Goal: Task Accomplishment & Management: Manage account settings

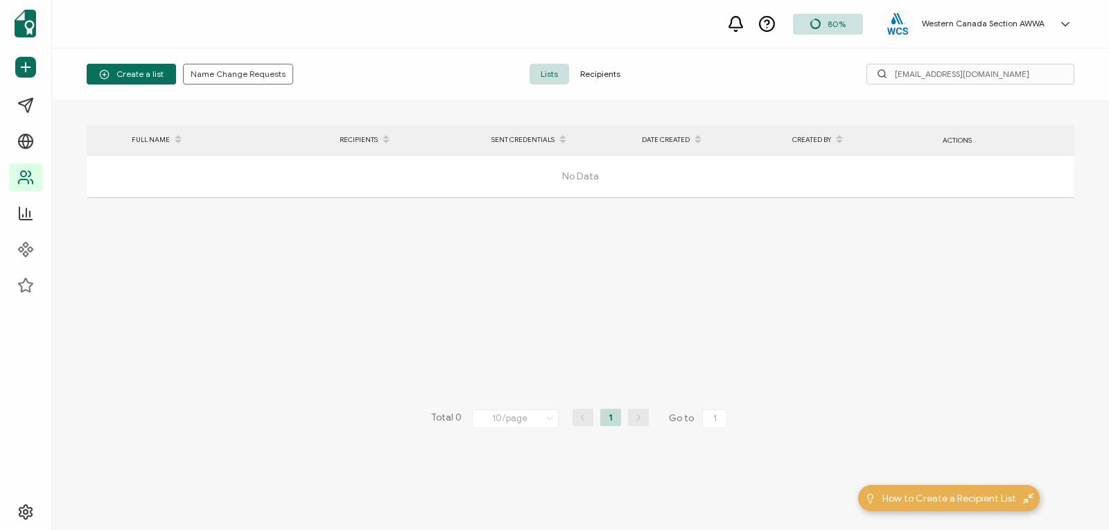
drag, startPoint x: 1004, startPoint y: 71, endPoint x: 795, endPoint y: 71, distance: 208.7
click at [795, 71] on div "adamh656@icloud.com" at bounding box center [909, 74] width 329 height 21
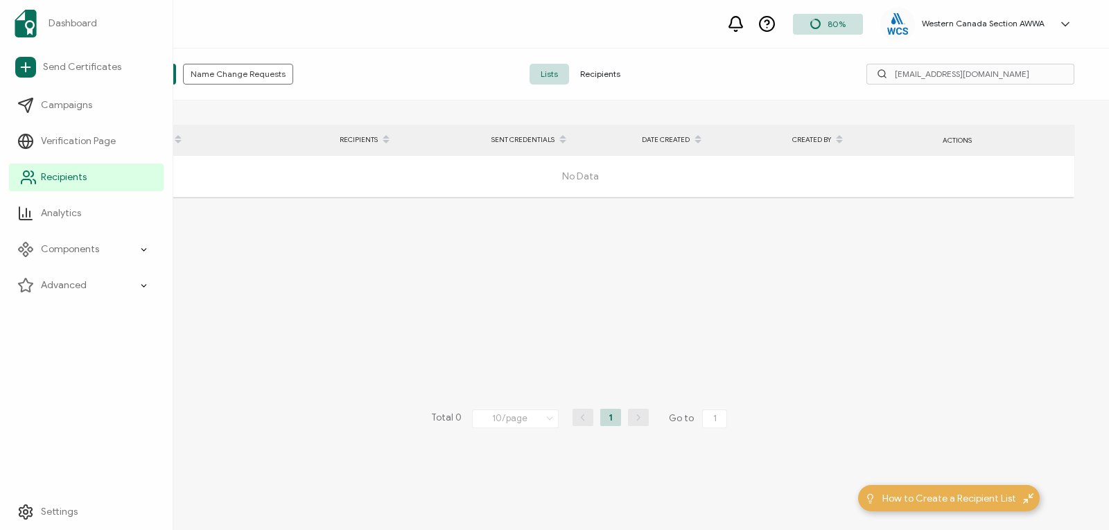
click at [18, 183] on link "Recipients" at bounding box center [86, 178] width 155 height 28
click at [51, 185] on link "Recipients" at bounding box center [86, 178] width 155 height 28
click at [63, 168] on link "Recipients" at bounding box center [86, 178] width 155 height 28
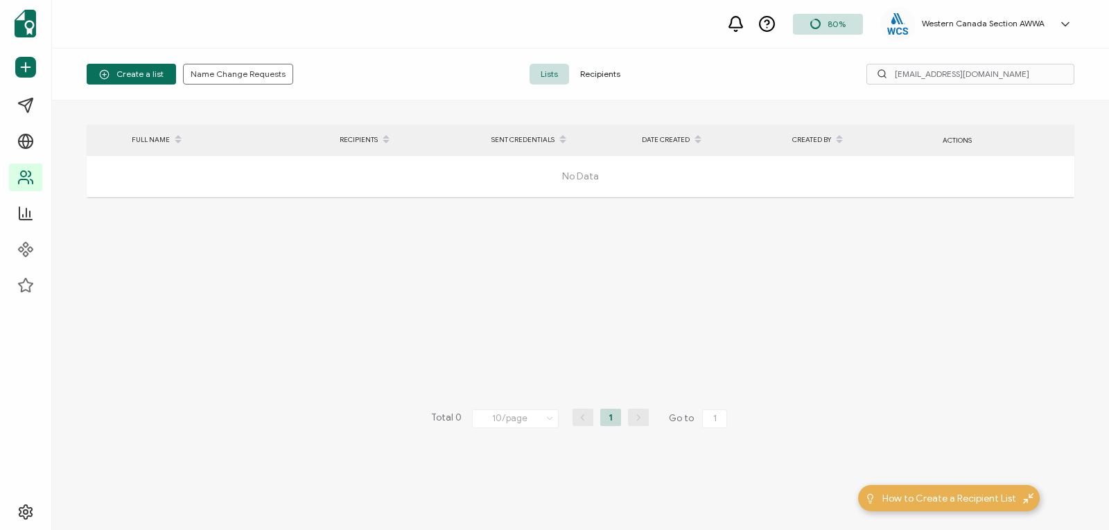
click at [592, 67] on span "Recipients" at bounding box center [600, 74] width 62 height 21
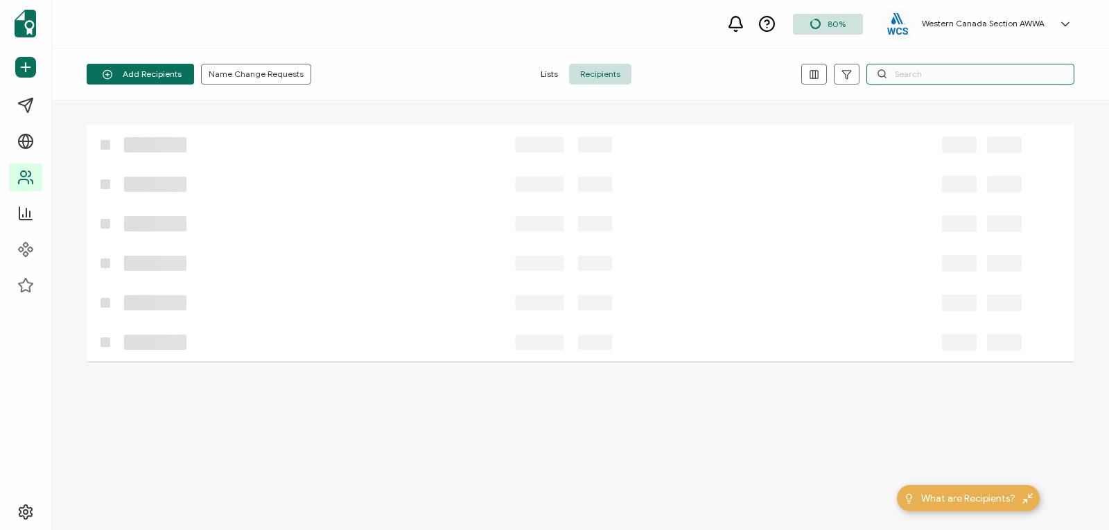
click at [898, 74] on input "text" at bounding box center [971, 74] width 208 height 21
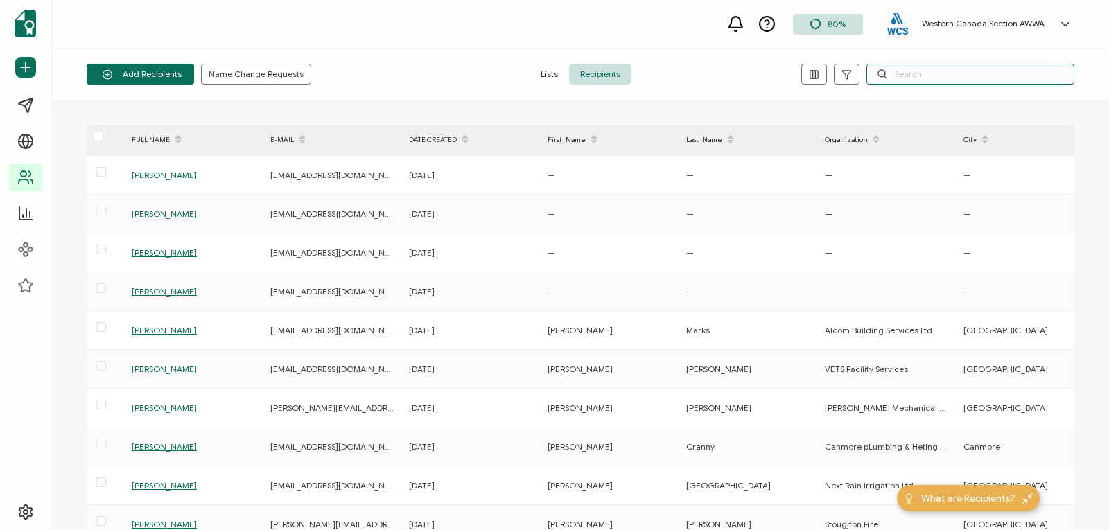
paste input "LI XIN"
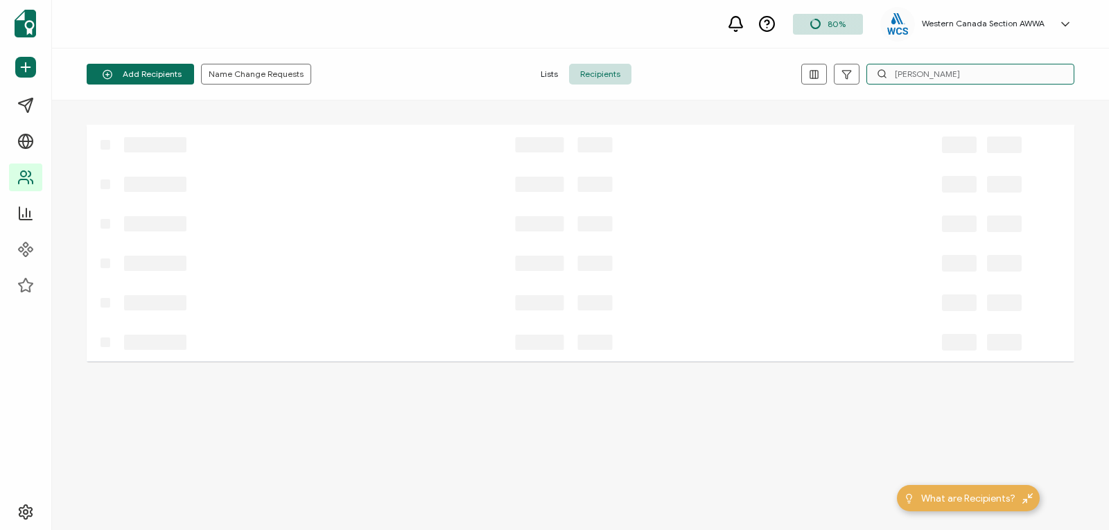
type input "LI XIN"
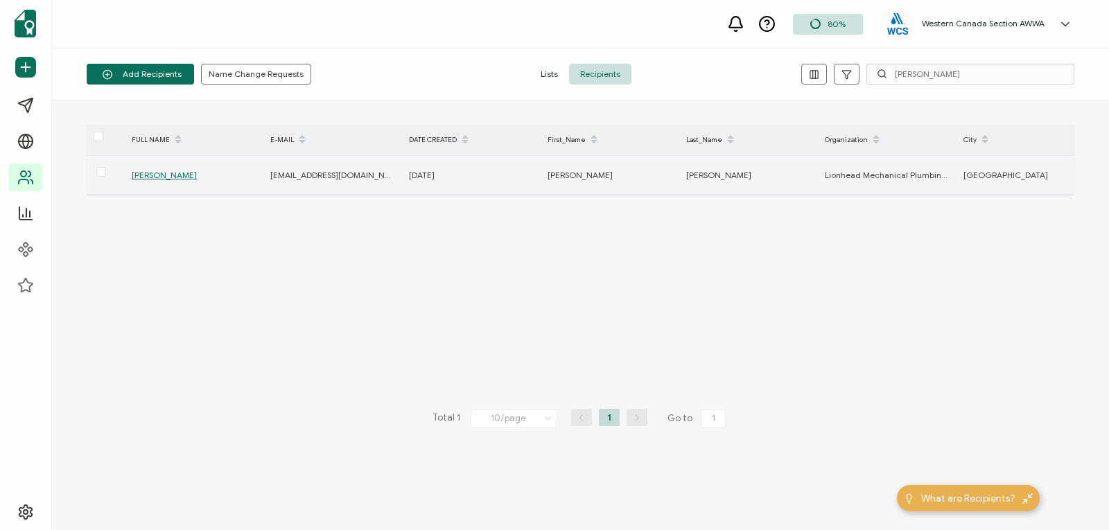
click at [145, 175] on span "Li Xin Jing" at bounding box center [164, 175] width 65 height 10
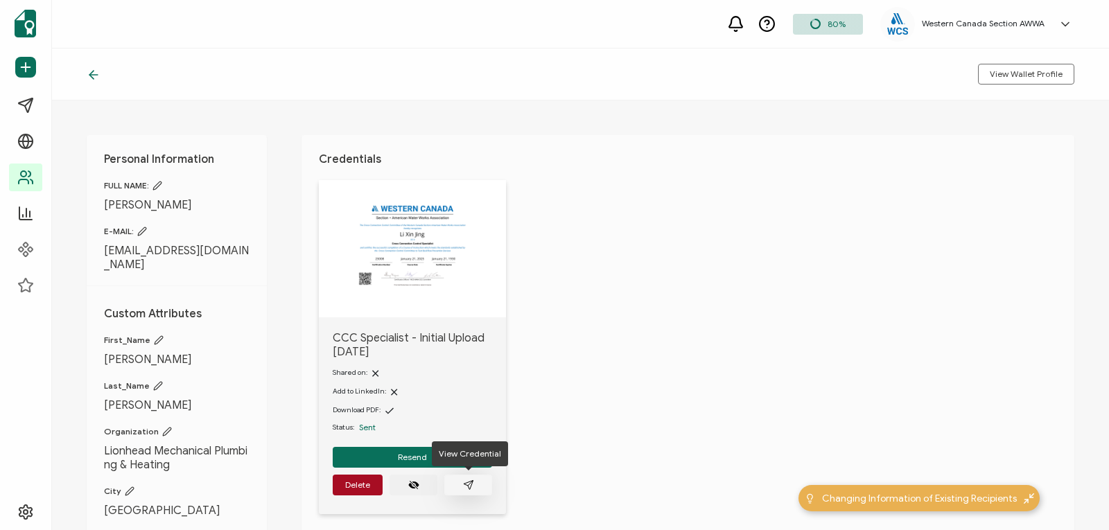
click at [467, 483] on icon "paper plane outline" at bounding box center [468, 485] width 11 height 11
click at [89, 74] on icon at bounding box center [94, 75] width 14 height 14
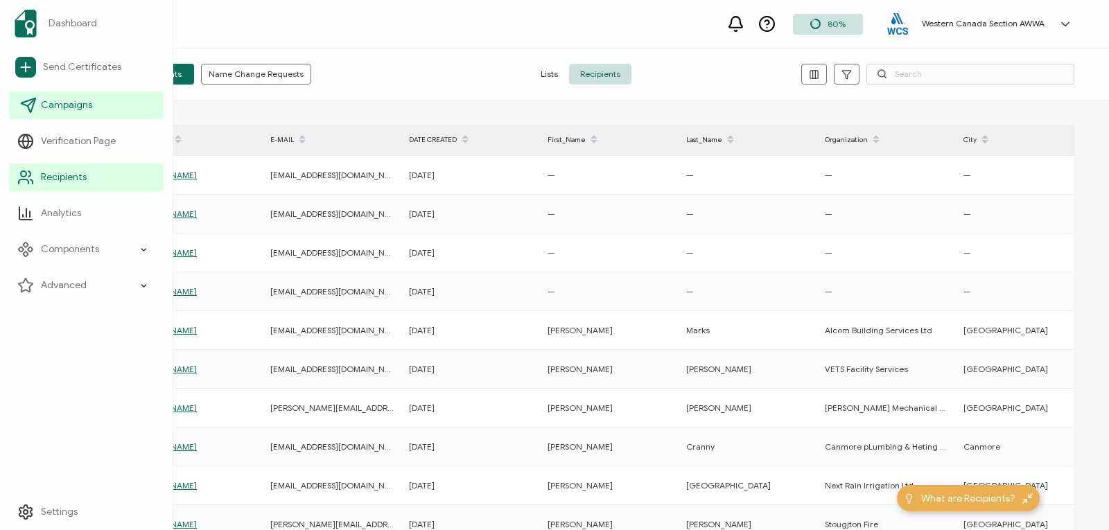
click at [53, 105] on span "Campaigns" at bounding box center [66, 105] width 51 height 14
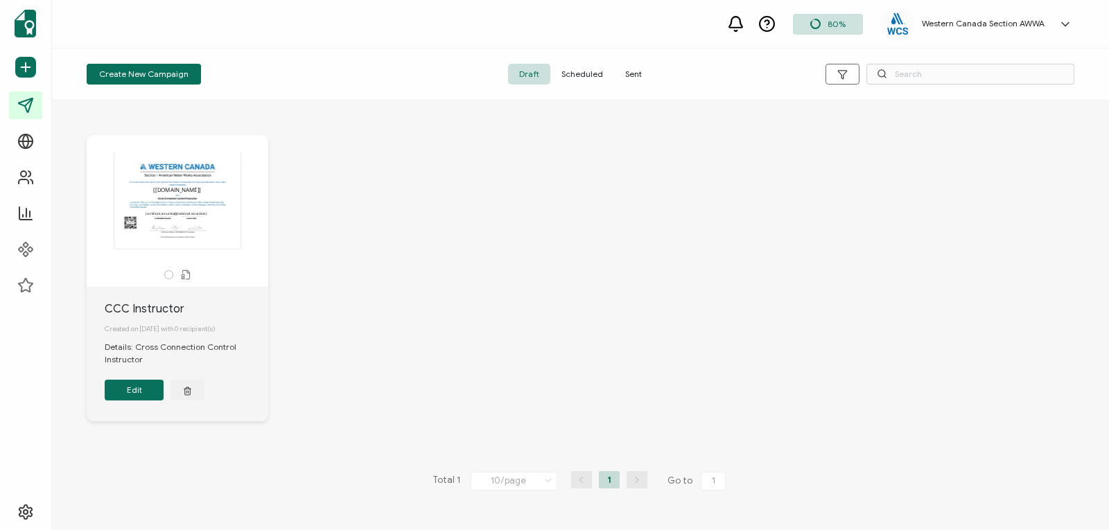
click at [628, 73] on span "Sent" at bounding box center [633, 74] width 39 height 21
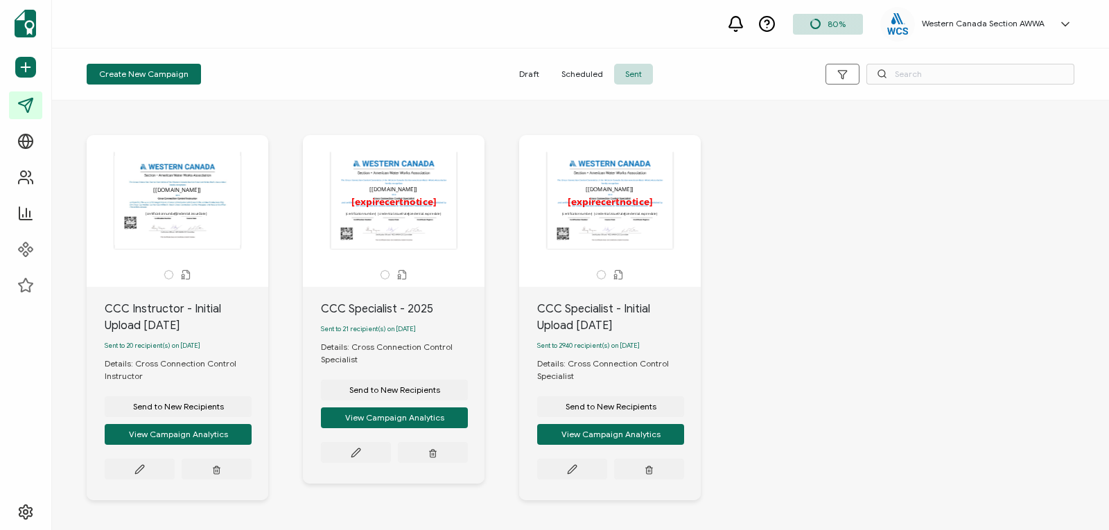
click at [619, 229] on div "The recipient’s full name, which will be automatically filled based on the info…" at bounding box center [610, 200] width 146 height 97
click at [145, 469] on icon at bounding box center [139, 469] width 10 height 10
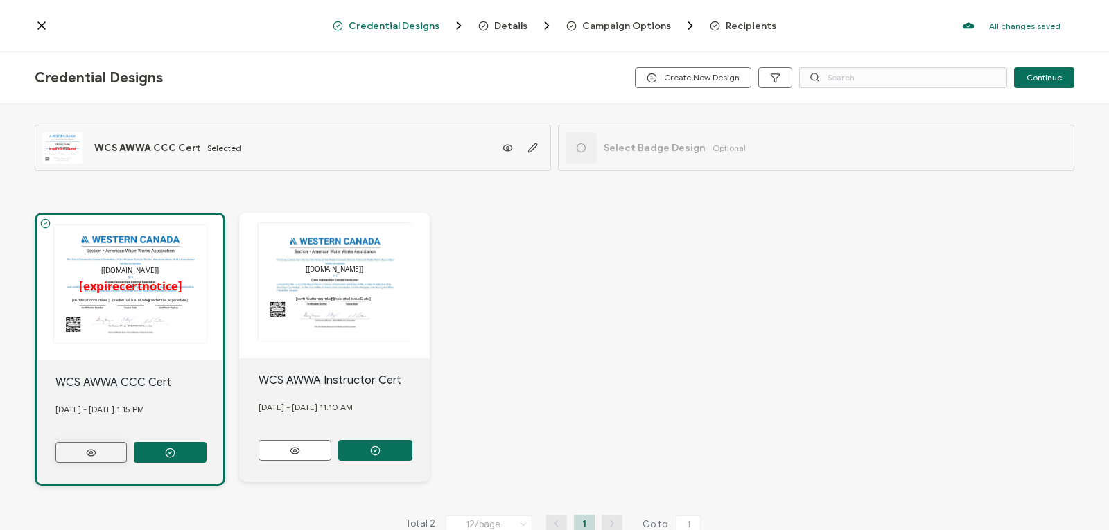
click at [91, 450] on icon at bounding box center [91, 453] width 9 height 6
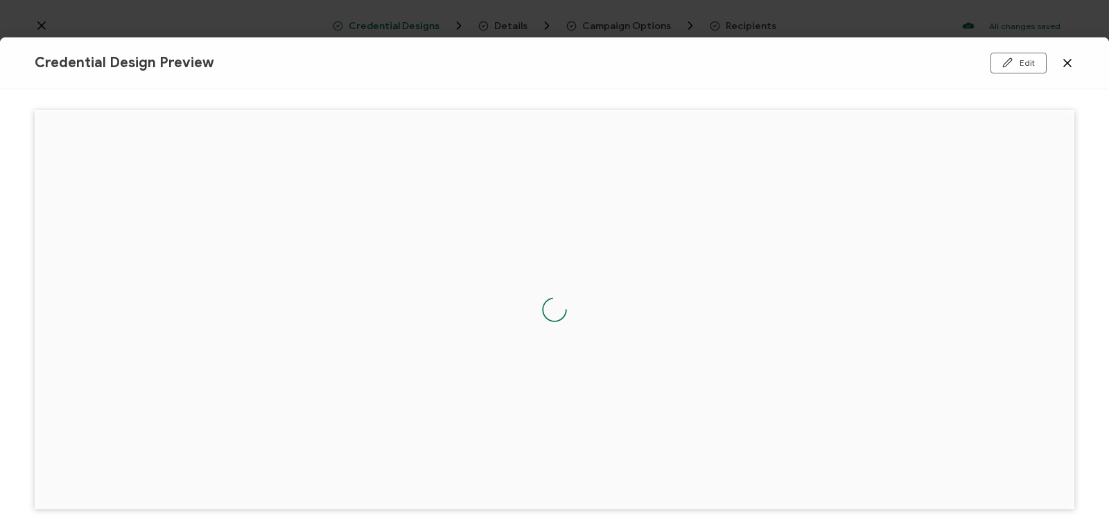
click at [1063, 64] on icon at bounding box center [1068, 63] width 14 height 14
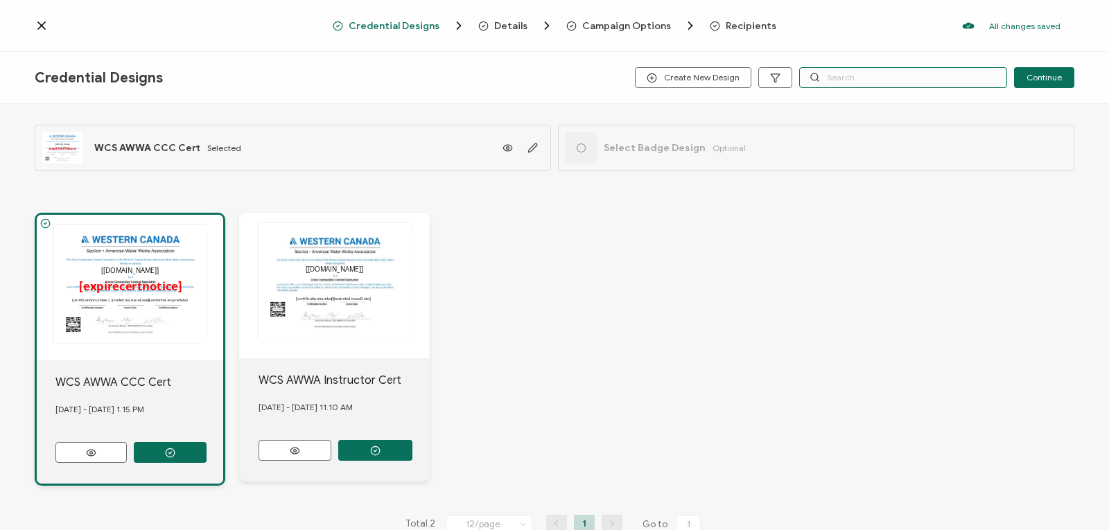
click at [830, 76] on input "text" at bounding box center [903, 77] width 208 height 21
paste input "LI XIN"
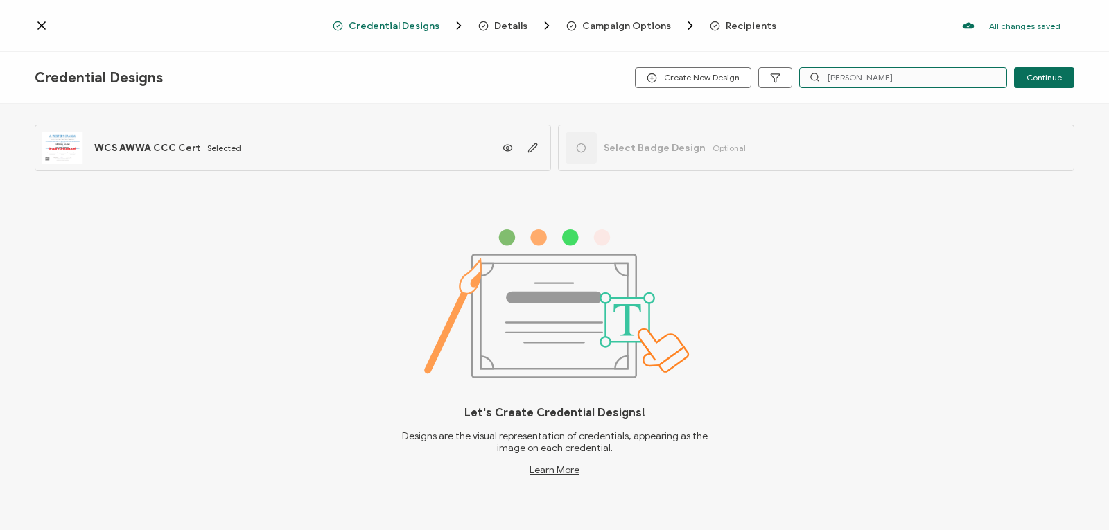
drag, startPoint x: 867, startPoint y: 72, endPoint x: 758, endPoint y: 62, distance: 109.3
click at [758, 62] on div "Credential Designs Create New Design LI XIN Continue" at bounding box center [554, 78] width 1109 height 52
paste input "richardjing0219@gmail.com"
type input "richardjing0219@gmail.com"
click at [40, 24] on icon at bounding box center [41, 25] width 7 height 7
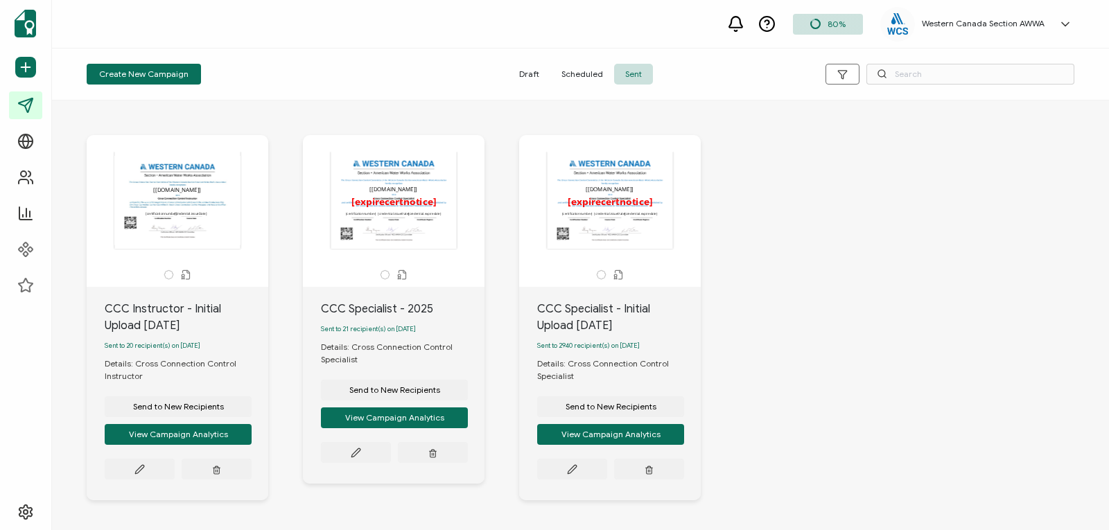
click at [618, 277] on icon at bounding box center [618, 275] width 10 height 10
click at [600, 275] on icon at bounding box center [601, 275] width 10 height 10
click at [595, 349] on span "Sent to 2940 recipient(s) on August 15, 2025" at bounding box center [588, 346] width 103 height 8
click at [252, 435] on button "View Campaign Analytics" at bounding box center [178, 434] width 147 height 21
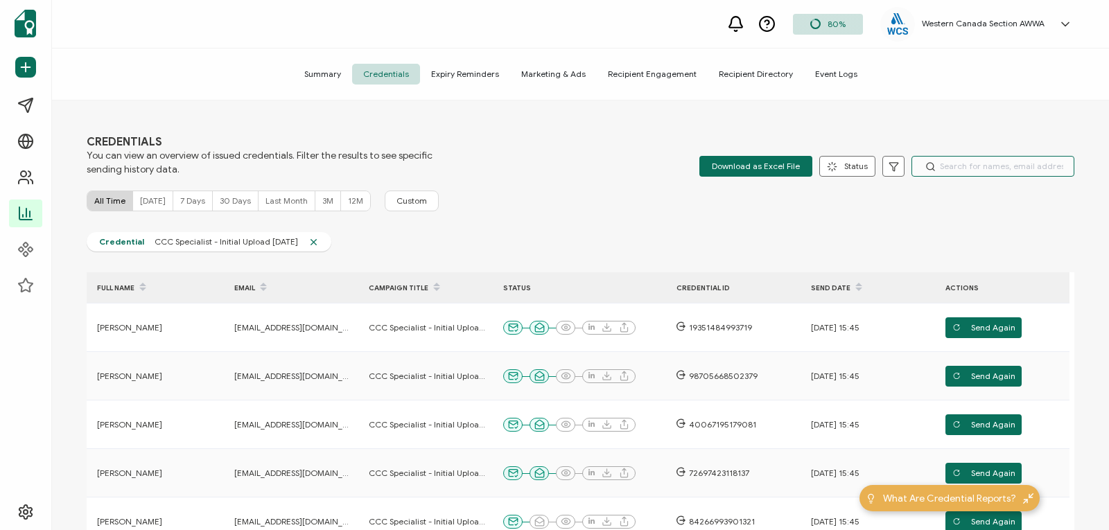
click at [934, 169] on input "text" at bounding box center [993, 166] width 163 height 21
paste input "richardjing0219@gmail.com"
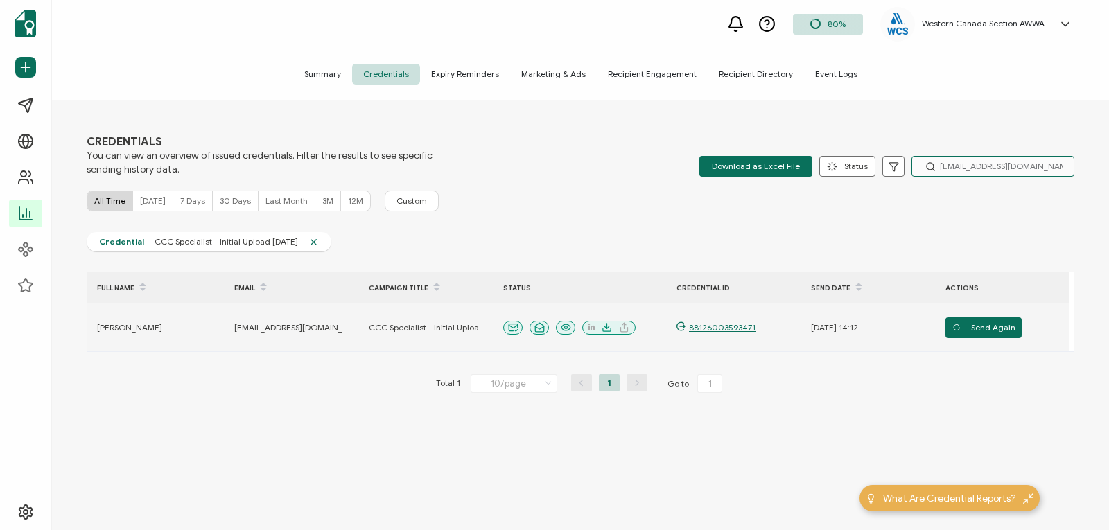
type input "richardjing0219@gmail.com"
click at [728, 323] on span "88126003593471" at bounding box center [721, 327] width 70 height 11
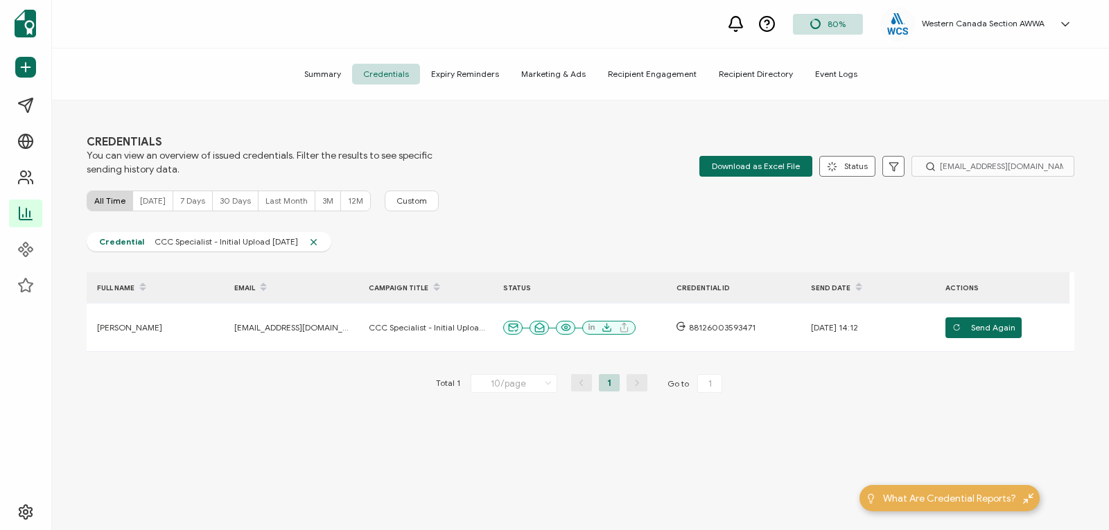
click at [119, 247] on div "Credential CCC Specialist - Initial Upload August 2025" at bounding box center [209, 241] width 245 height 19
click at [116, 246] on span "Credential" at bounding box center [121, 241] width 45 height 11
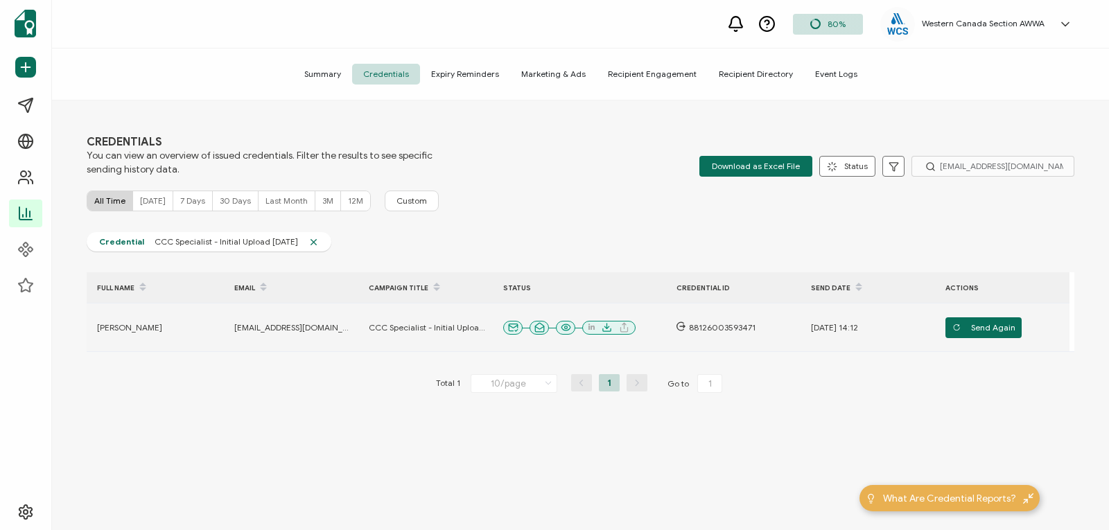
click at [120, 330] on span "Li Xin Jing" at bounding box center [129, 327] width 65 height 11
click at [108, 314] on td "Li Xin Jing" at bounding box center [155, 328] width 137 height 49
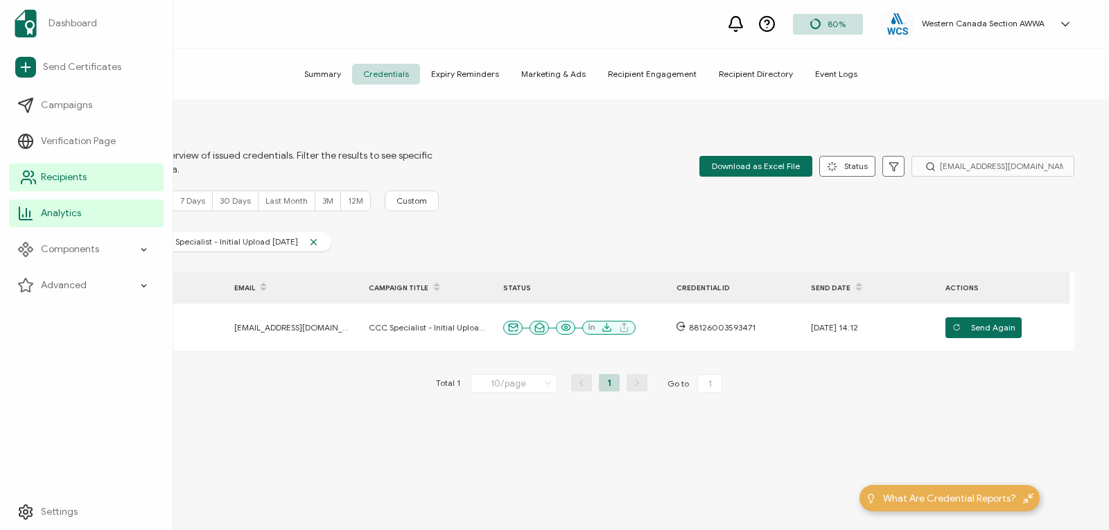
click at [69, 171] on span "Recipients" at bounding box center [64, 178] width 46 height 14
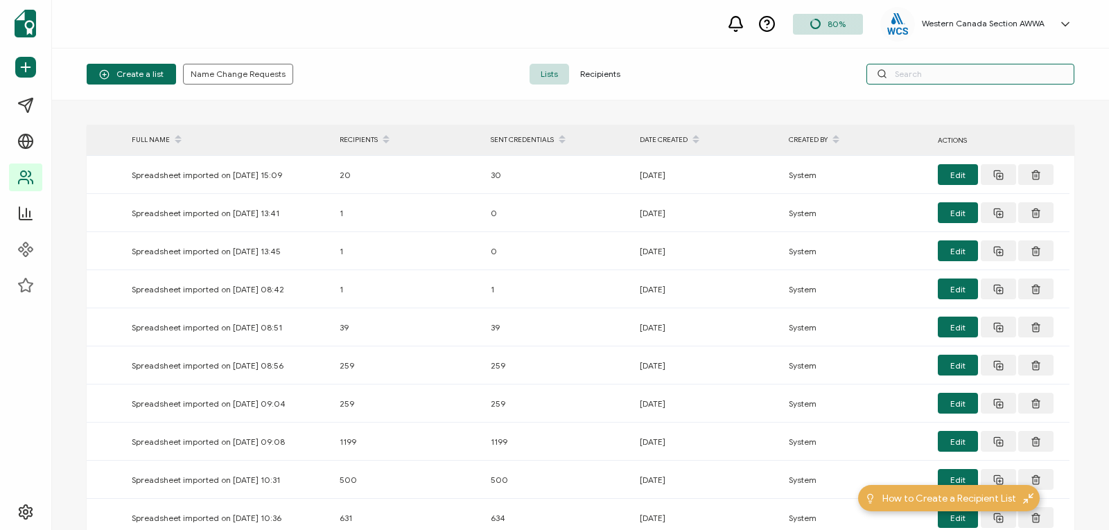
click at [914, 76] on input "text" at bounding box center [971, 74] width 208 height 21
paste input "richardjing0219@gmail.com"
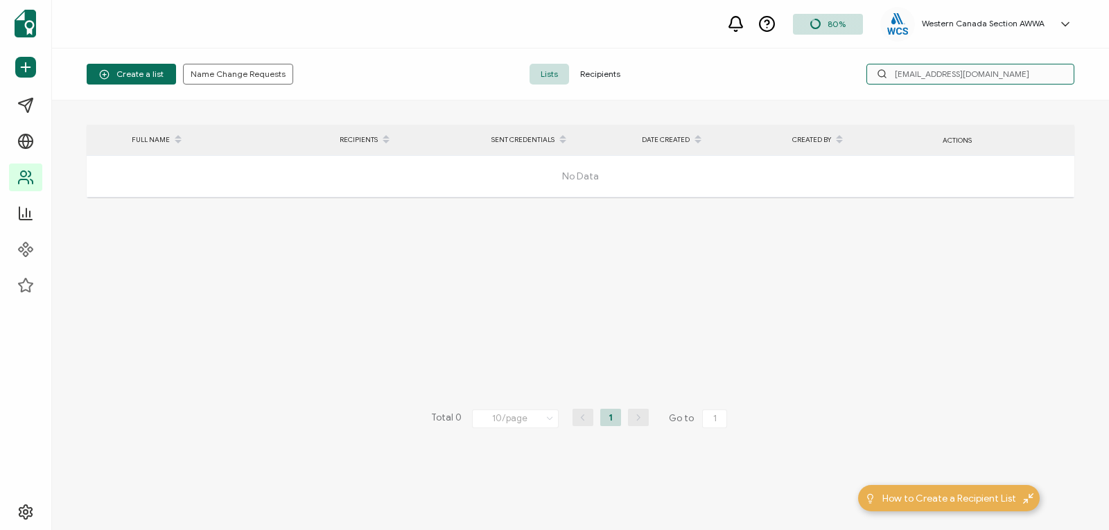
type input "richardjing0219@gmail.com"
click at [601, 74] on span "Recipients" at bounding box center [600, 74] width 62 height 21
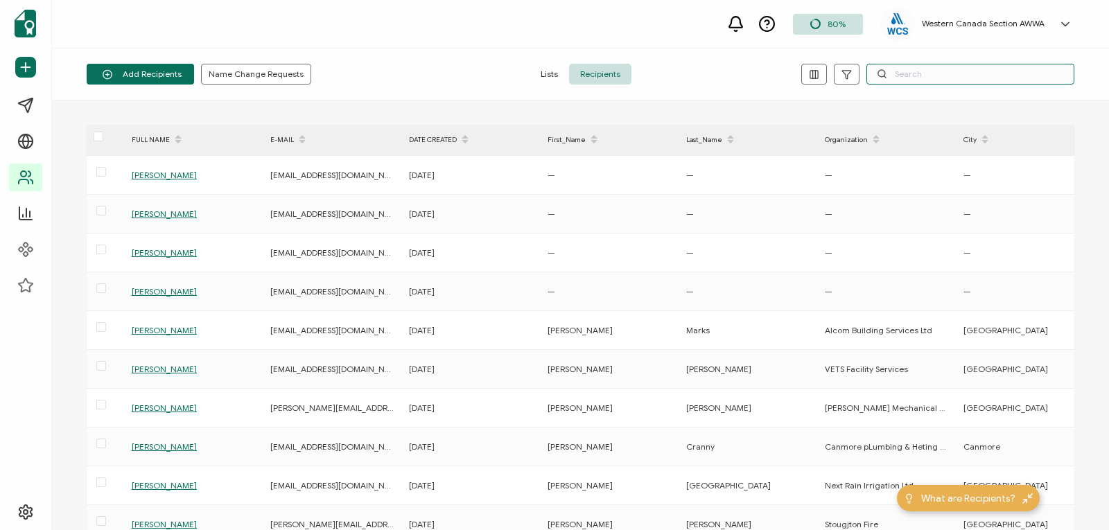
click at [918, 69] on input "text" at bounding box center [971, 74] width 208 height 21
paste input "richardjing0219@gmail.com"
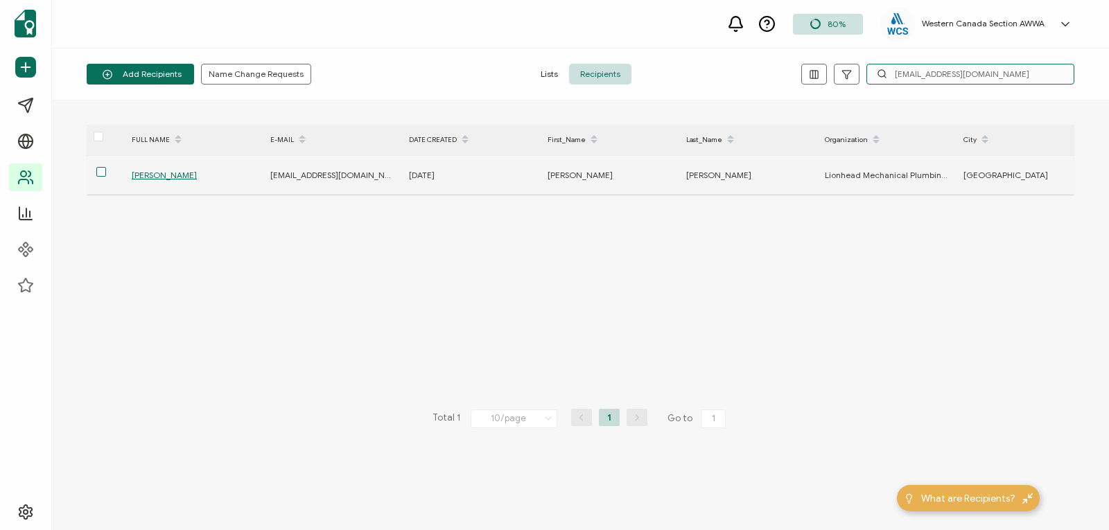
type input "richardjing0219@gmail.com"
click at [102, 172] on span at bounding box center [101, 172] width 10 height 10
click at [106, 167] on input "checkbox" at bounding box center [106, 167] width 0 height 0
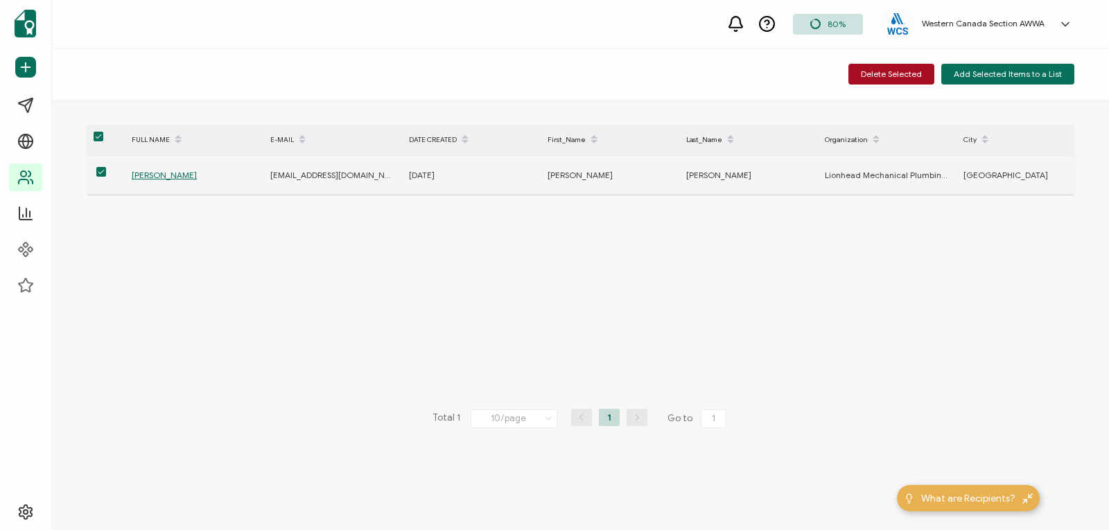
click at [162, 177] on span "Li Xin Jing" at bounding box center [164, 175] width 65 height 10
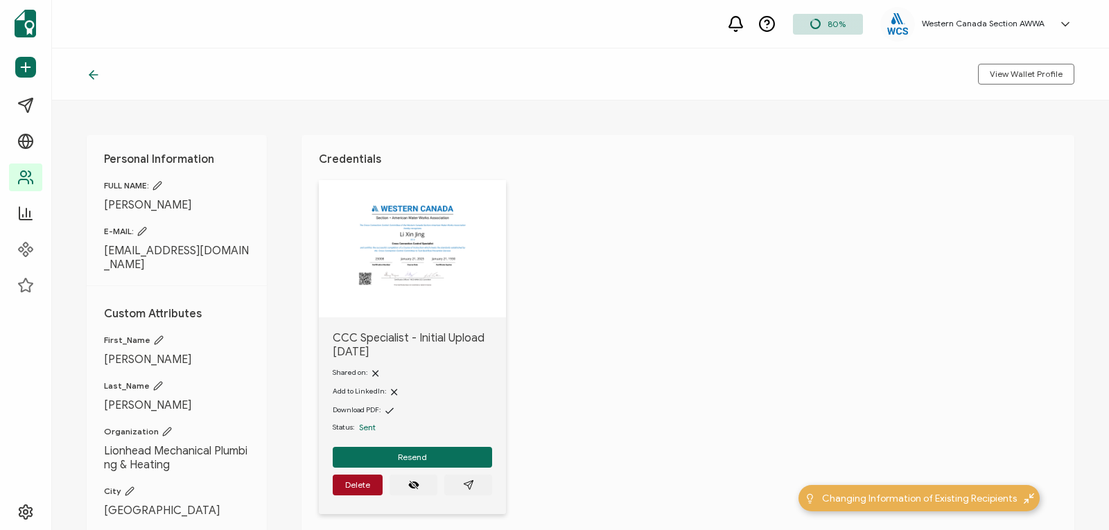
click at [159, 186] on icon at bounding box center [158, 186] width 10 height 10
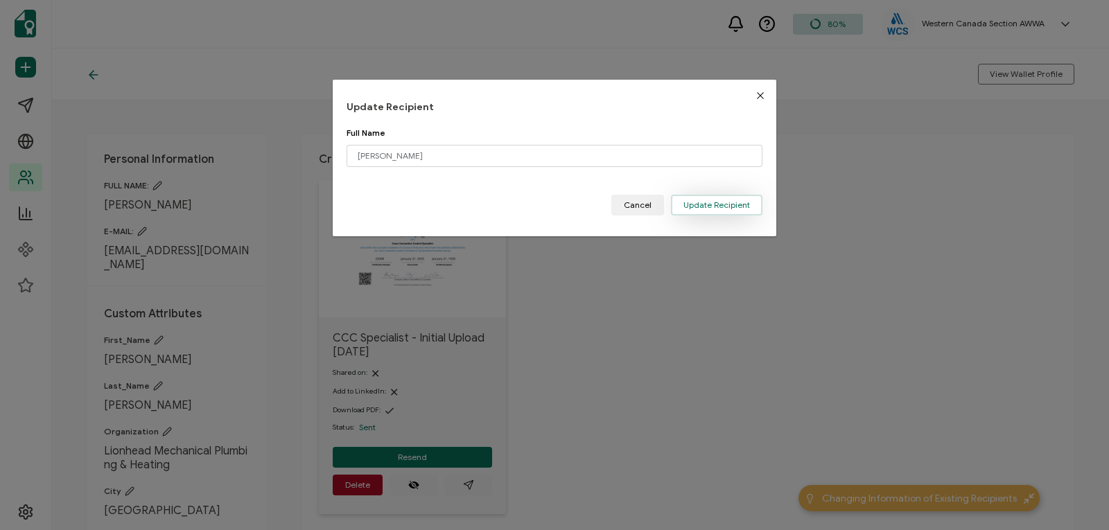
click at [704, 207] on span "Update Recipient" at bounding box center [717, 205] width 67 height 8
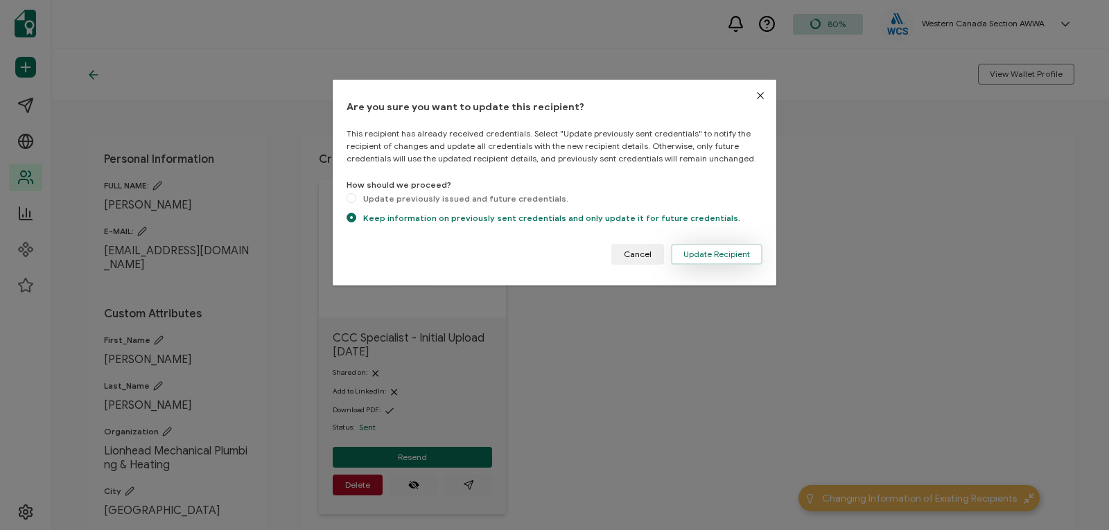
click at [710, 247] on button "Update Recipient" at bounding box center [717, 254] width 92 height 21
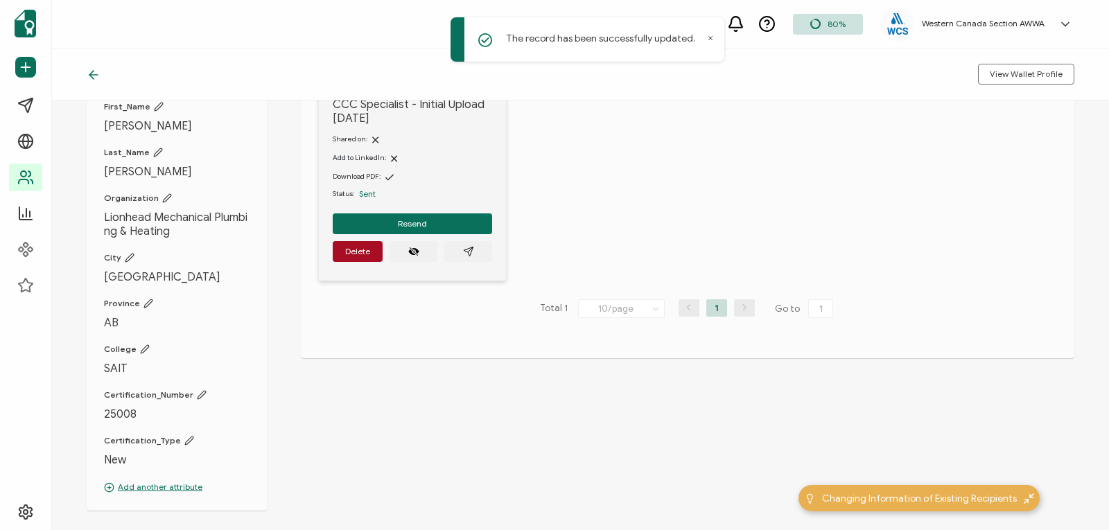
scroll to position [230, 0]
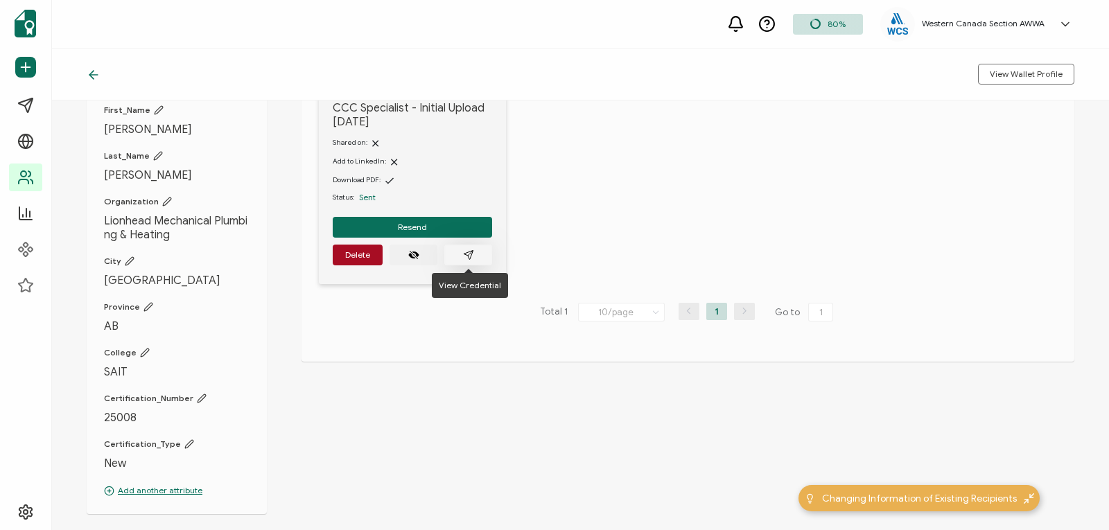
click at [469, 256] on icon "paper plane outline" at bounding box center [468, 255] width 11 height 11
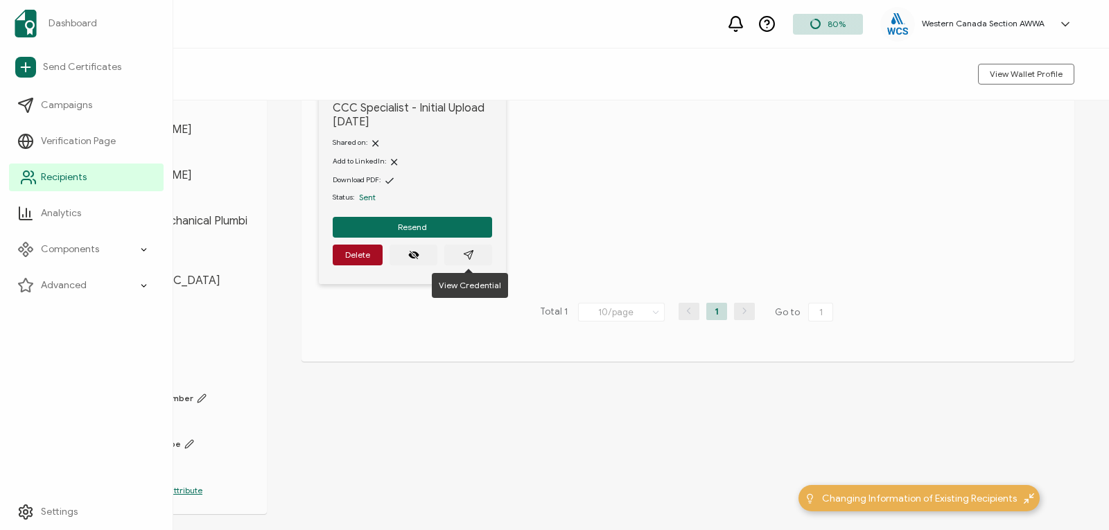
click at [28, 173] on circle at bounding box center [27, 174] width 6 height 6
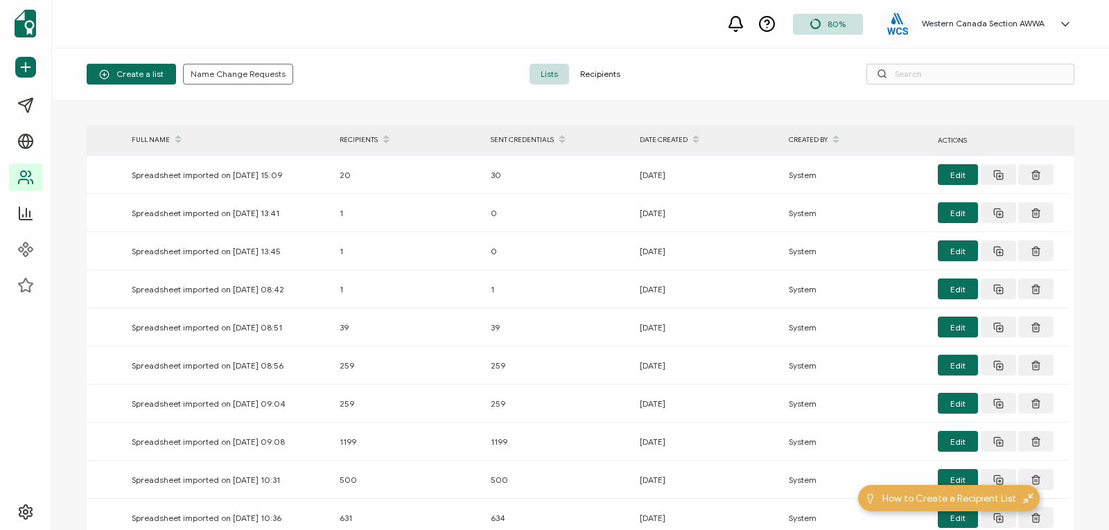
click at [596, 75] on span "Recipients" at bounding box center [600, 74] width 62 height 21
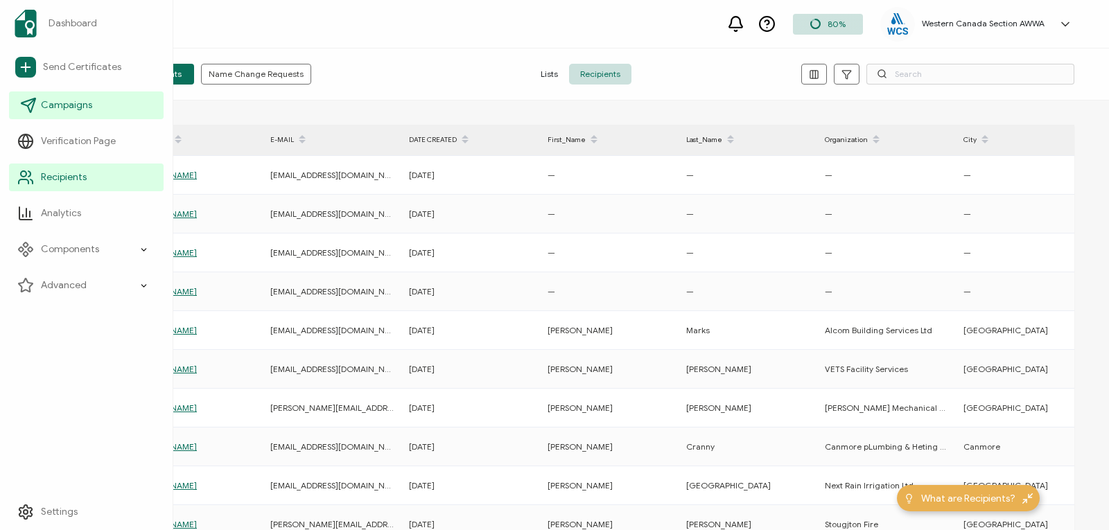
click at [65, 101] on span "Campaigns" at bounding box center [66, 105] width 51 height 14
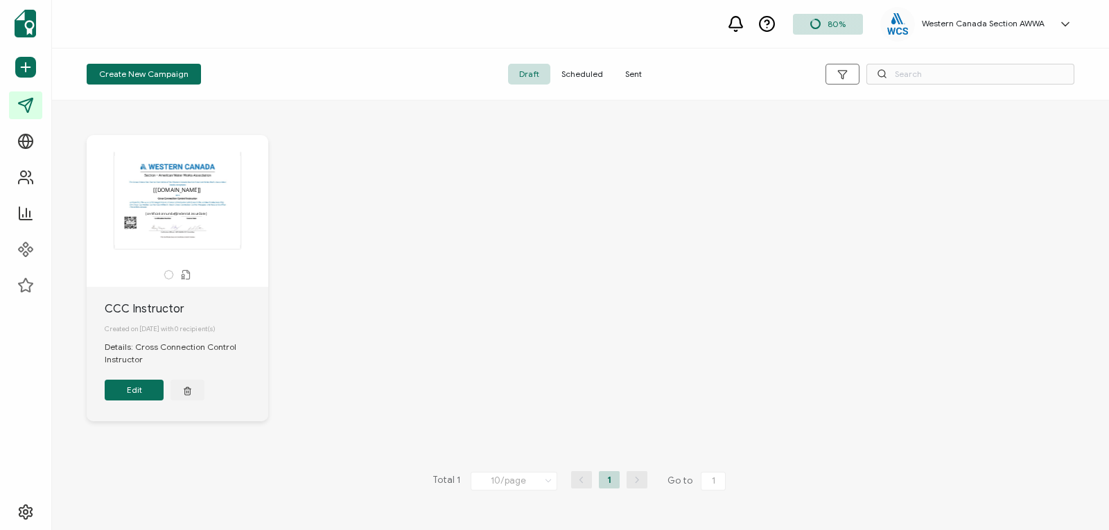
click at [632, 72] on span "Sent" at bounding box center [633, 74] width 39 height 21
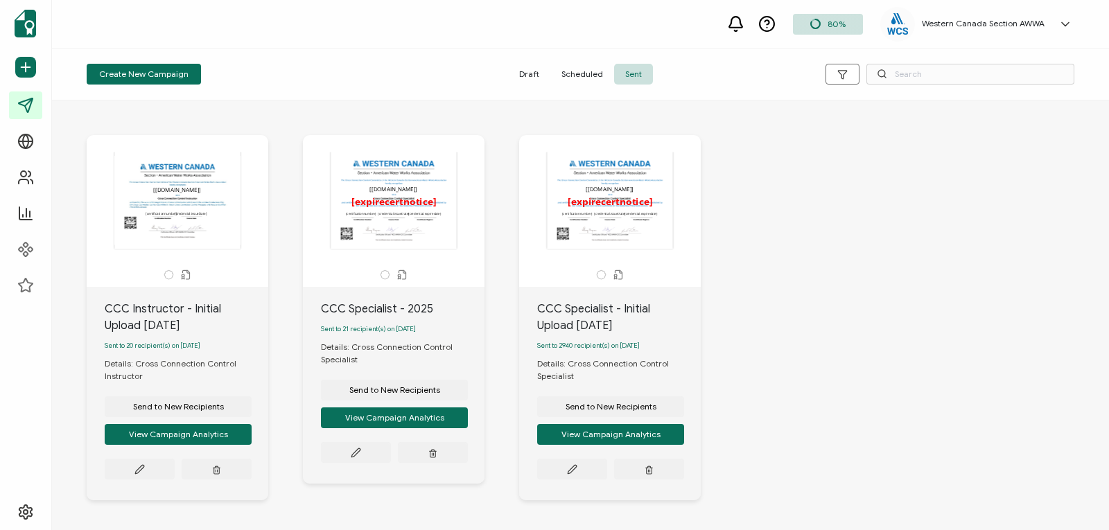
click at [602, 221] on div "The recipient’s full name, which will be automatically filled based on the info…" at bounding box center [610, 200] width 146 height 97
click at [145, 468] on icon at bounding box center [139, 469] width 10 height 10
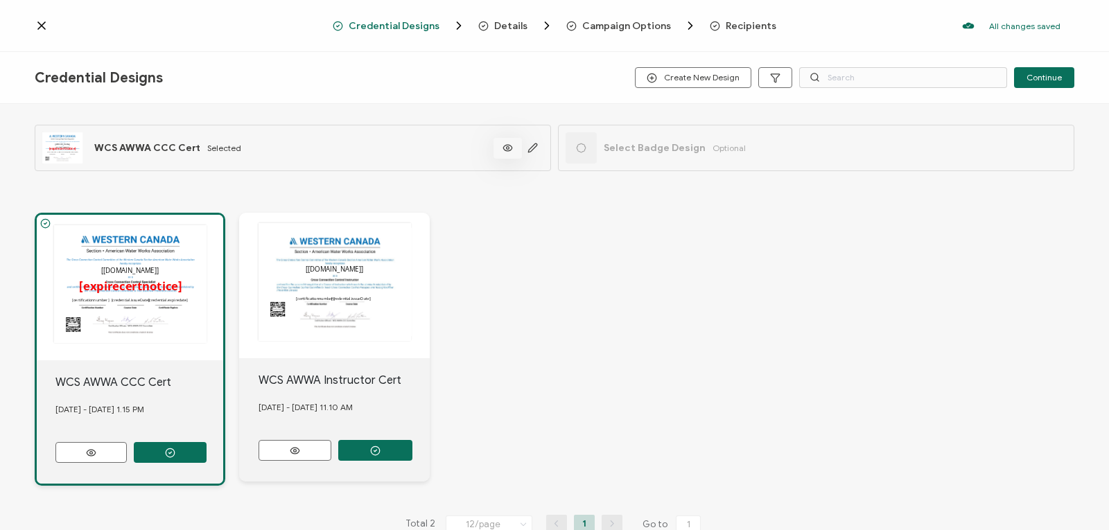
click at [512, 144] on icon at bounding box center [507, 148] width 17 height 10
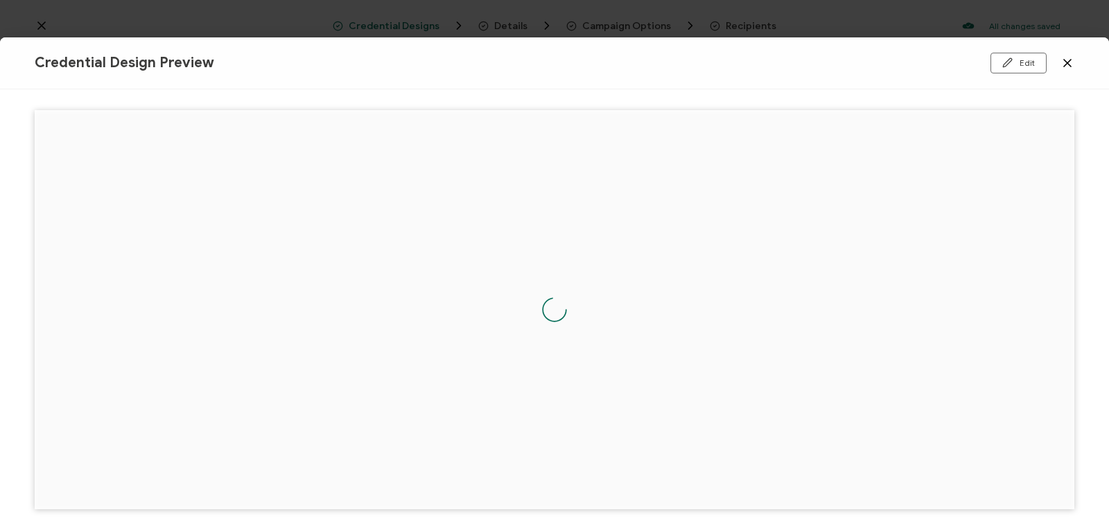
click at [1066, 58] on icon at bounding box center [1068, 63] width 14 height 14
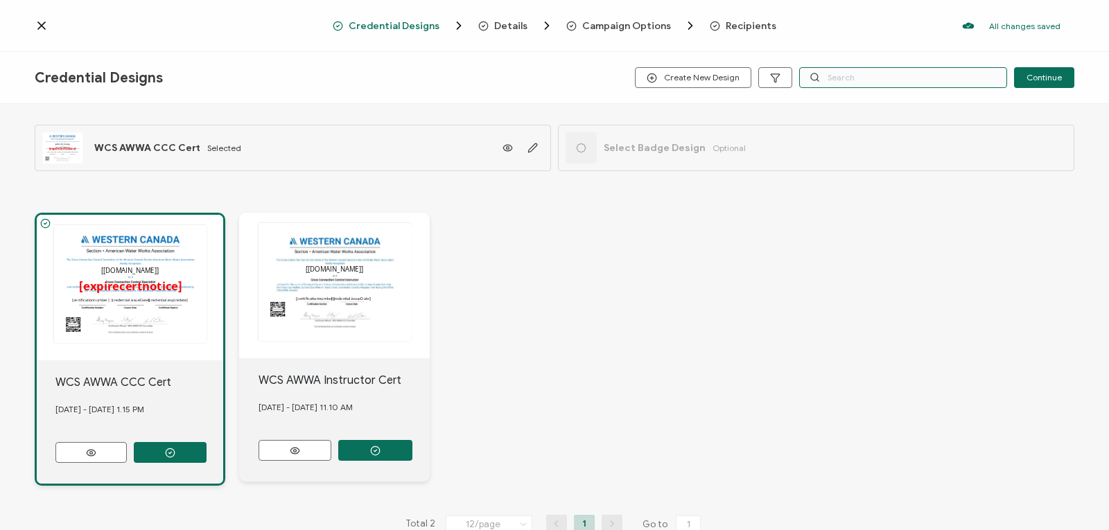
click at [823, 78] on input "text" at bounding box center [903, 77] width 208 height 21
paste input "richardjing0219@gmail.com"
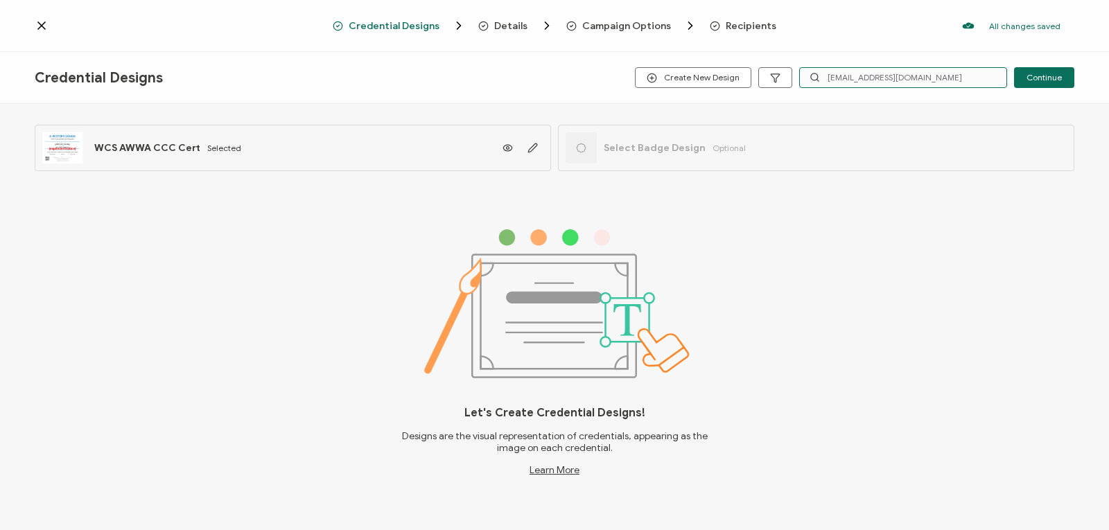
type input "richardjing0219@gmail.com"
click at [40, 24] on icon at bounding box center [41, 25] width 7 height 7
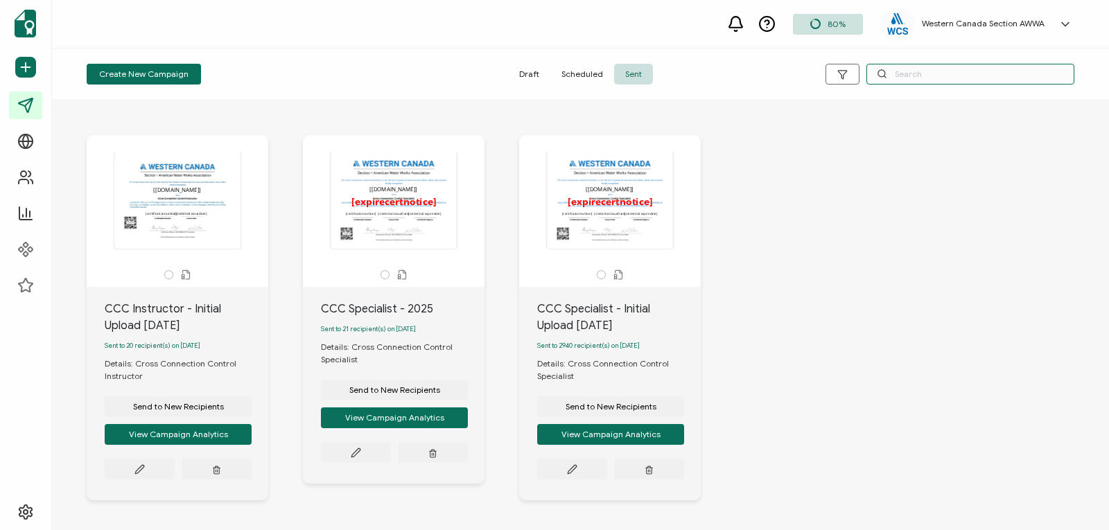
click at [925, 73] on input "text" at bounding box center [971, 74] width 208 height 21
paste input "richardjing0219@gmail.com"
type input "richardjing0219@gmail.com"
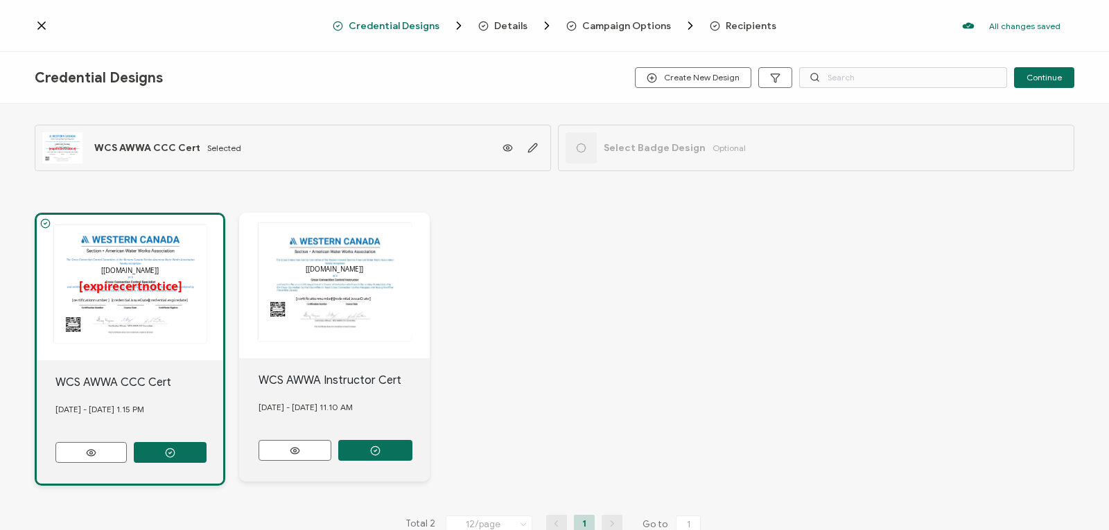
click at [170, 315] on div "The recipient’s full name, which will be automatically filled based on the info…" at bounding box center [130, 288] width 186 height 146
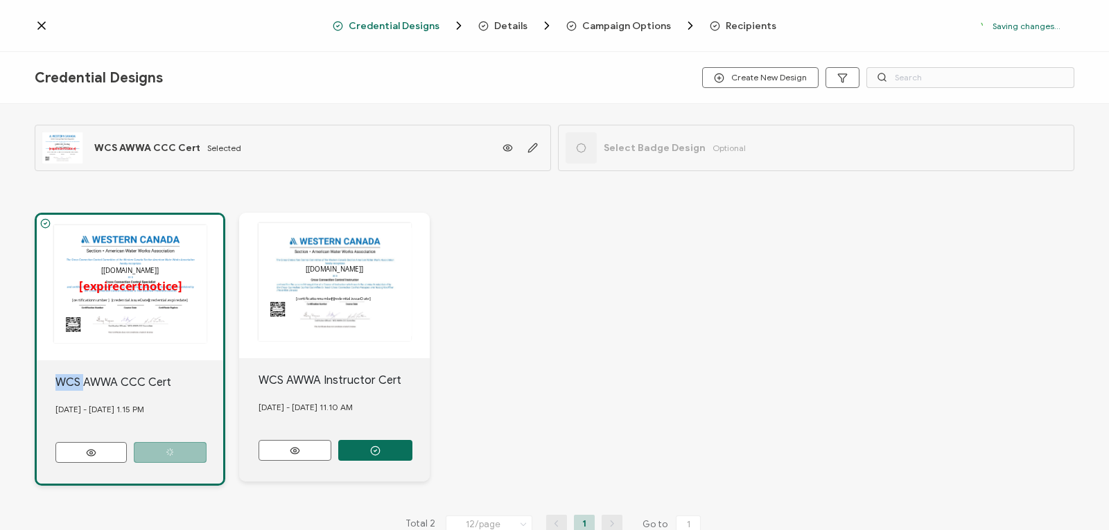
click at [170, 315] on div "The recipient’s full name, which will be automatically filled based on the info…" at bounding box center [130, 288] width 186 height 146
click at [87, 448] on icon at bounding box center [90, 453] width 17 height 10
click at [157, 141] on div "The recipient’s full name, which will be automatically filled based on the info…" at bounding box center [141, 147] width 199 height 31
click at [159, 145] on span "WCS AWWA CCC Cert" at bounding box center [147, 148] width 106 height 12
click at [749, 26] on span "Recipients" at bounding box center [751, 26] width 51 height 10
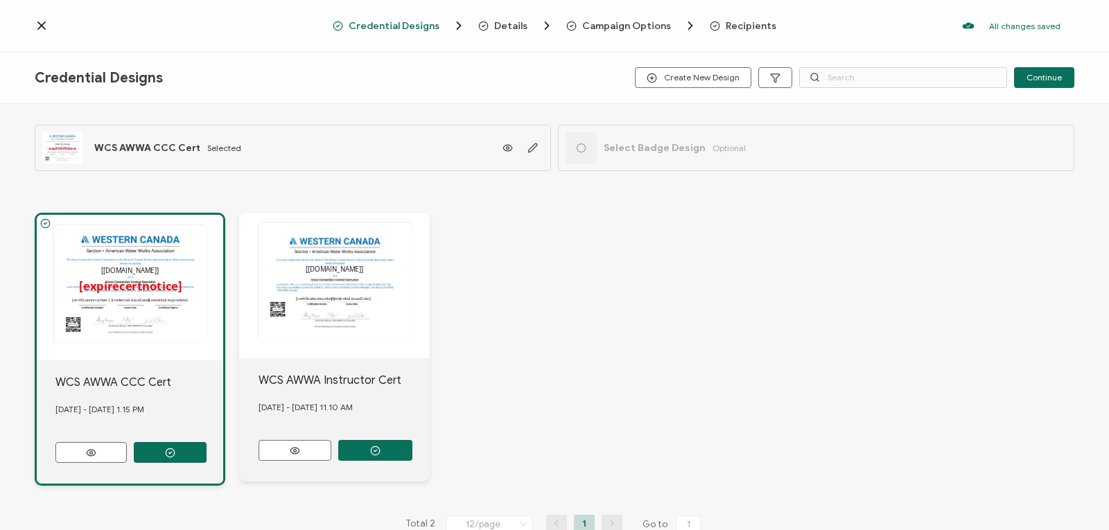
click at [742, 22] on span "Recipients" at bounding box center [751, 26] width 51 height 10
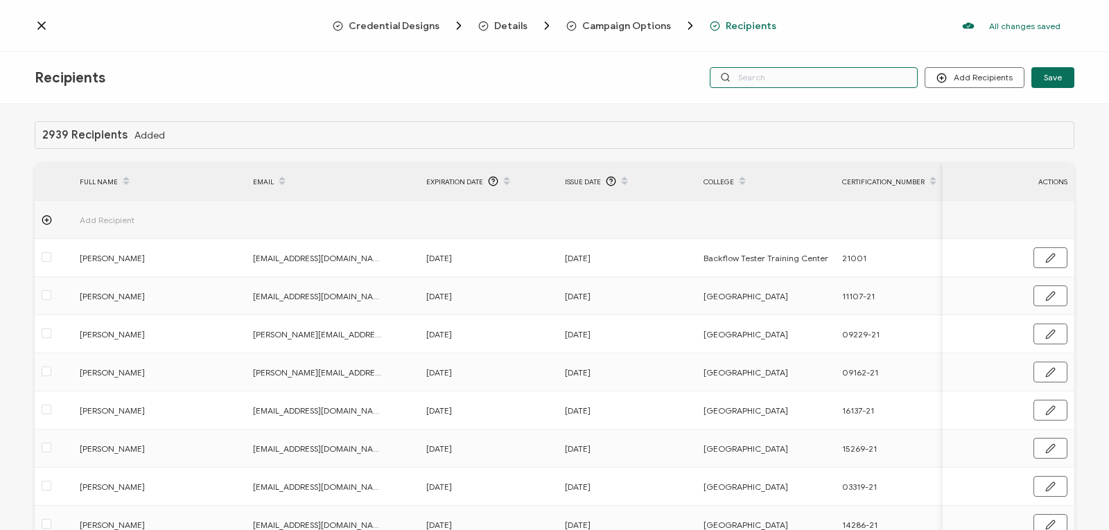
click at [775, 80] on input "text" at bounding box center [814, 77] width 208 height 21
paste input "richardjing0219@gmail.com"
type input "richardjing0219@gmail.com"
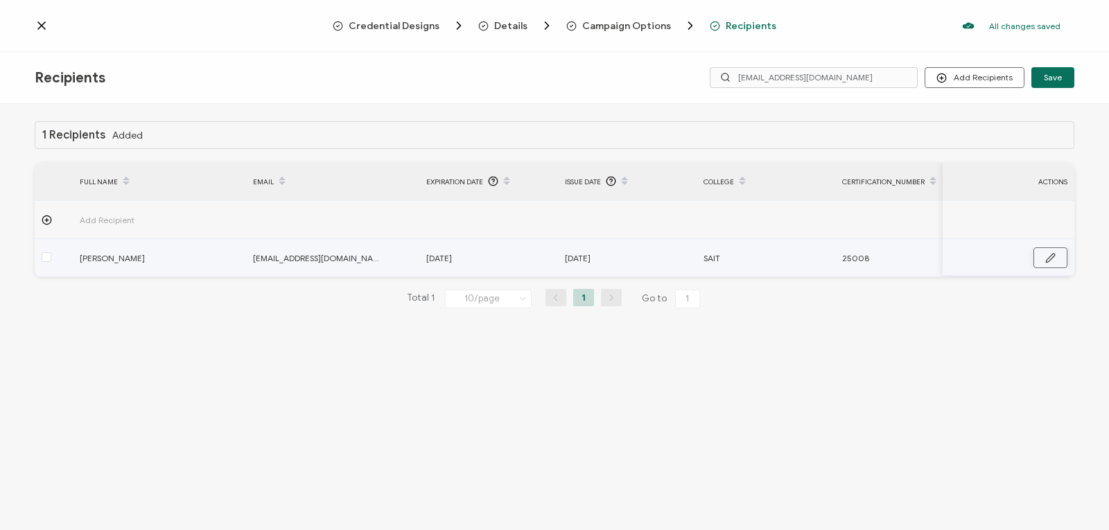
click at [1052, 257] on icon "button" at bounding box center [1050, 258] width 10 height 10
click at [1052, 257] on icon "button" at bounding box center [1050, 259] width 10 height 10
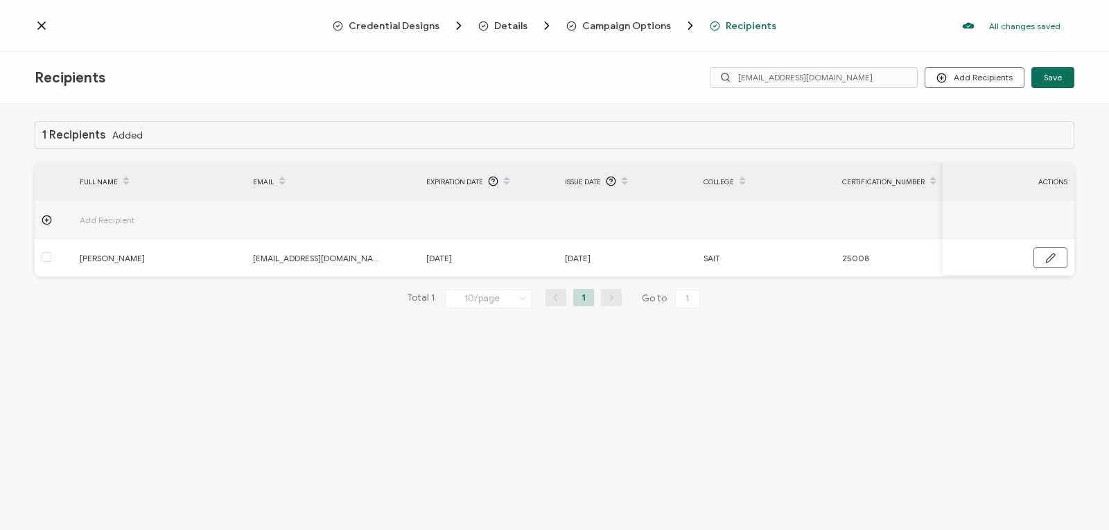
click at [952, 408] on div "1 Recipients Added FULL NAME EMAIL Expiration Date Issue Date College Certifica…" at bounding box center [554, 319] width 1109 height 430
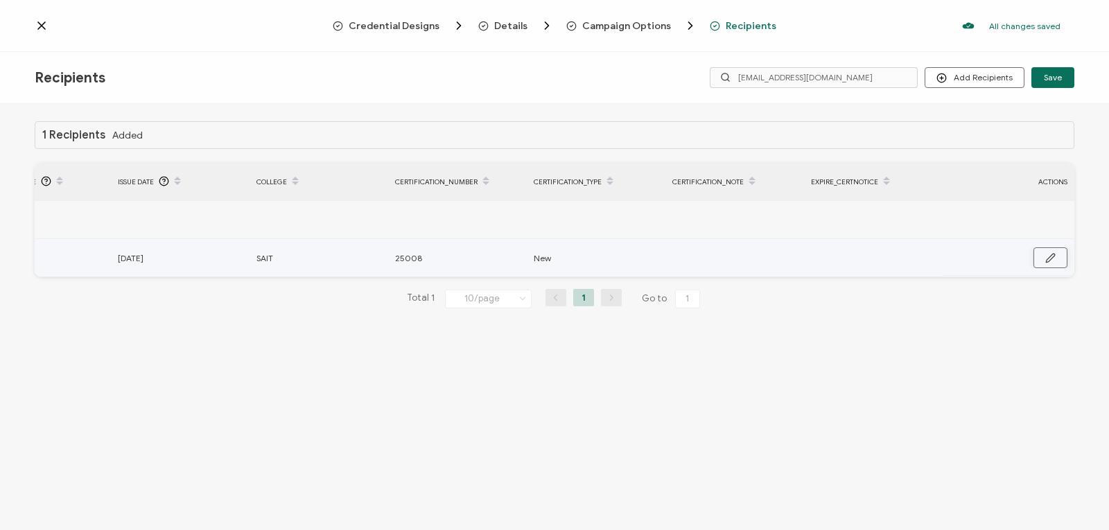
click at [1050, 255] on icon "button" at bounding box center [1050, 258] width 10 height 10
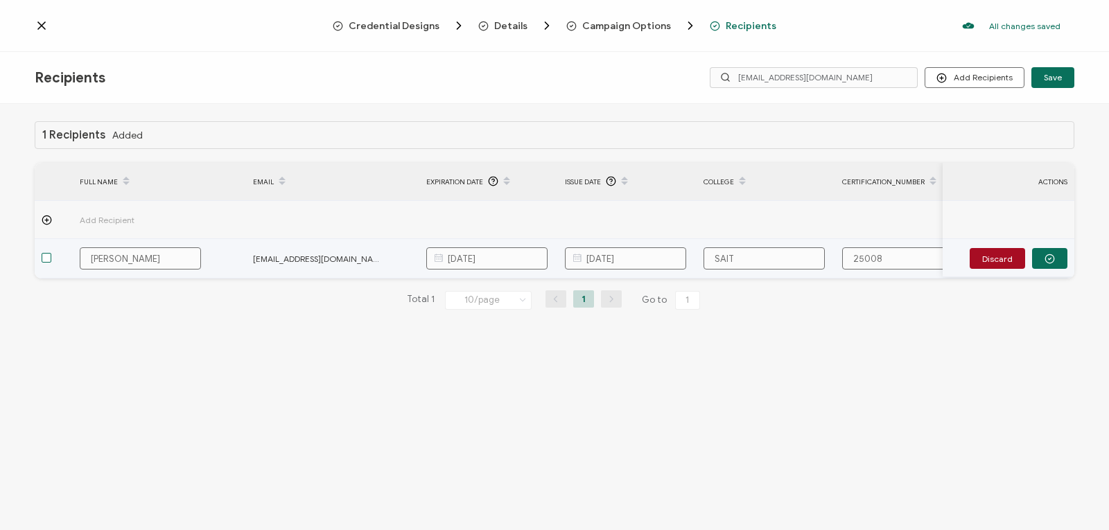
click at [43, 259] on span at bounding box center [47, 258] width 10 height 10
click at [51, 253] on input "checkbox" at bounding box center [51, 253] width 0 height 0
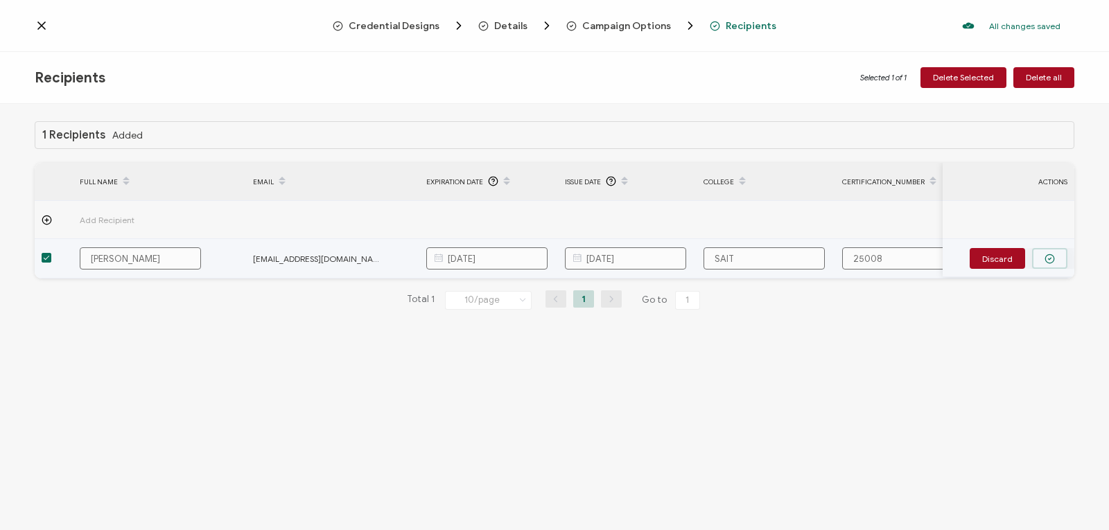
click at [1051, 255] on icon "button" at bounding box center [1050, 259] width 10 height 10
drag, startPoint x: 477, startPoint y: 258, endPoint x: 469, endPoint y: 255, distance: 8.8
click at [452, 255] on span "January 21, 1930" at bounding box center [439, 258] width 26 height 16
click at [494, 274] on td "January 21, 1930" at bounding box center [488, 258] width 139 height 38
click at [452, 256] on span "January 21, 1930" at bounding box center [439, 258] width 26 height 16
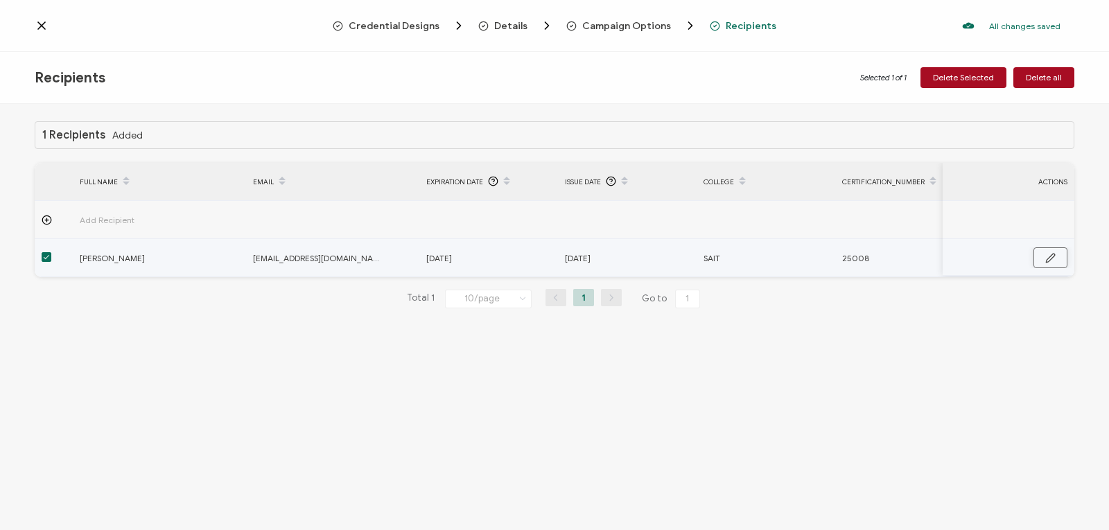
click at [1057, 252] on button "button" at bounding box center [1051, 257] width 34 height 21
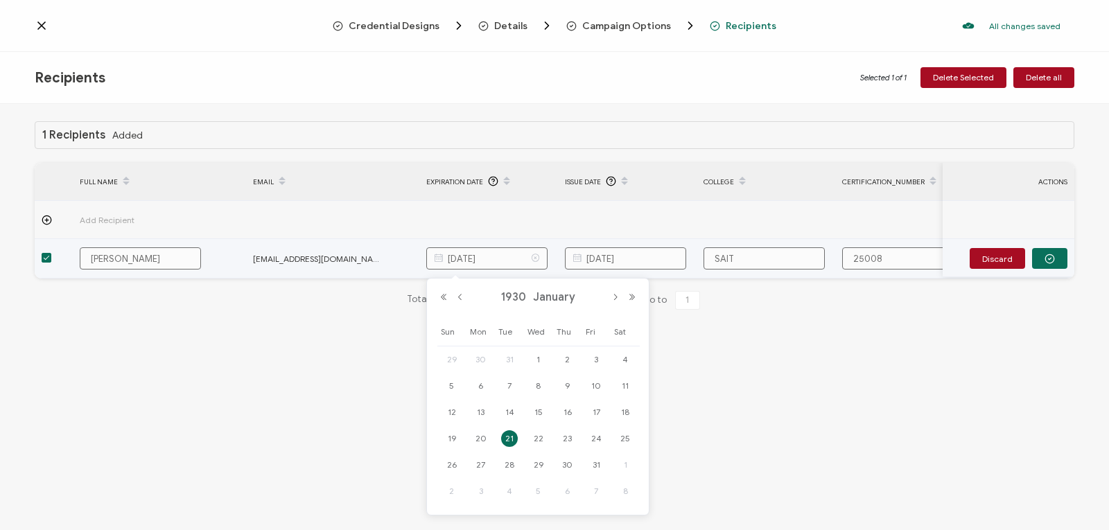
click at [496, 257] on input "January 21, 1930" at bounding box center [486, 258] width 121 height 22
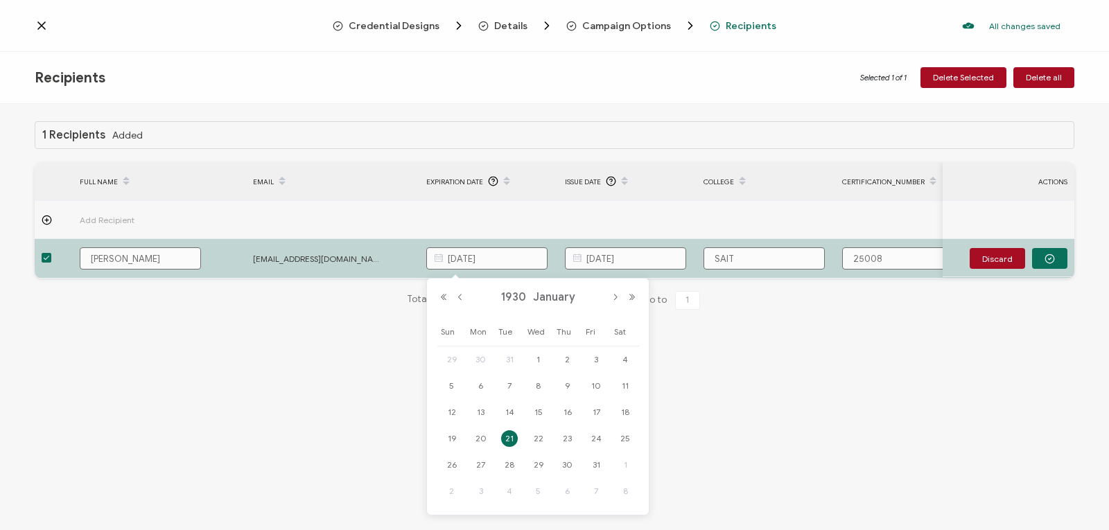
type input "January 21, 2030"
click at [772, 410] on div "1 Recipients Added FULL NAME EMAIL Expiration Date Issue Date College Certifica…" at bounding box center [554, 319] width 1109 height 430
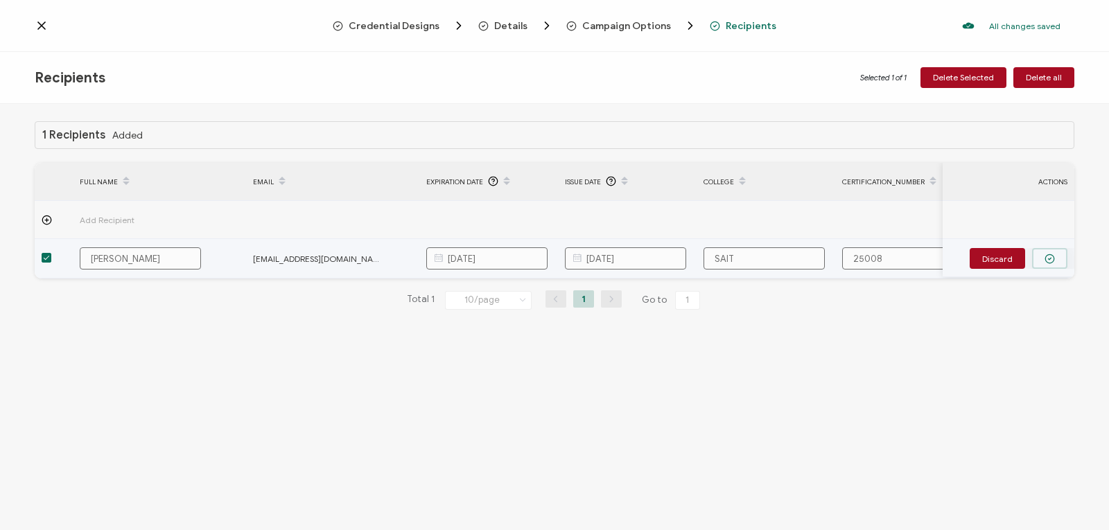
click at [1048, 255] on icon "button" at bounding box center [1050, 259] width 10 height 10
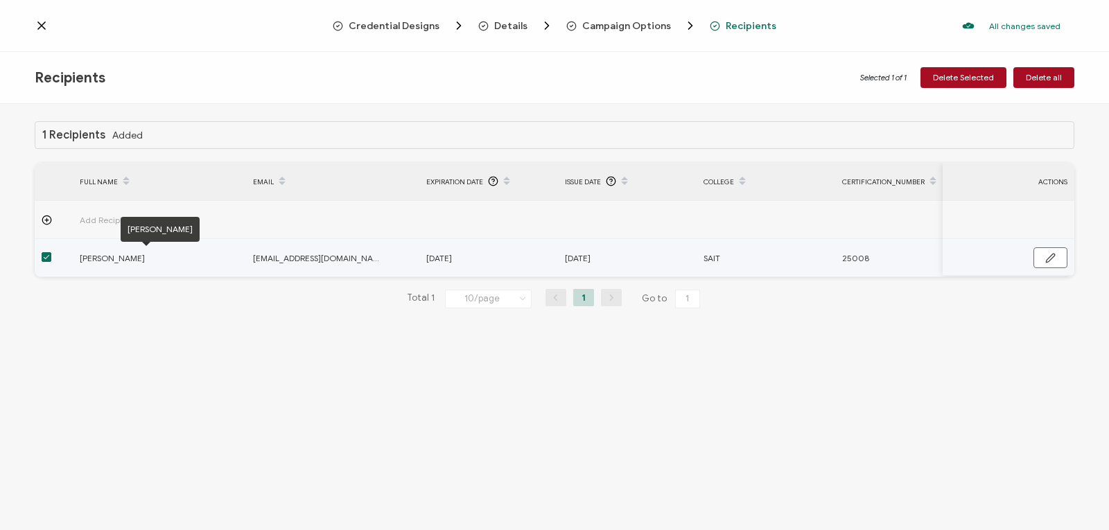
click at [93, 263] on span "Li Xin Jing" at bounding box center [146, 258] width 132 height 16
click at [96, 257] on span "Li Xin Jing" at bounding box center [146, 258] width 132 height 16
click at [44, 255] on span at bounding box center [47, 257] width 10 height 10
click at [51, 252] on input "checkbox" at bounding box center [51, 252] width 0 height 0
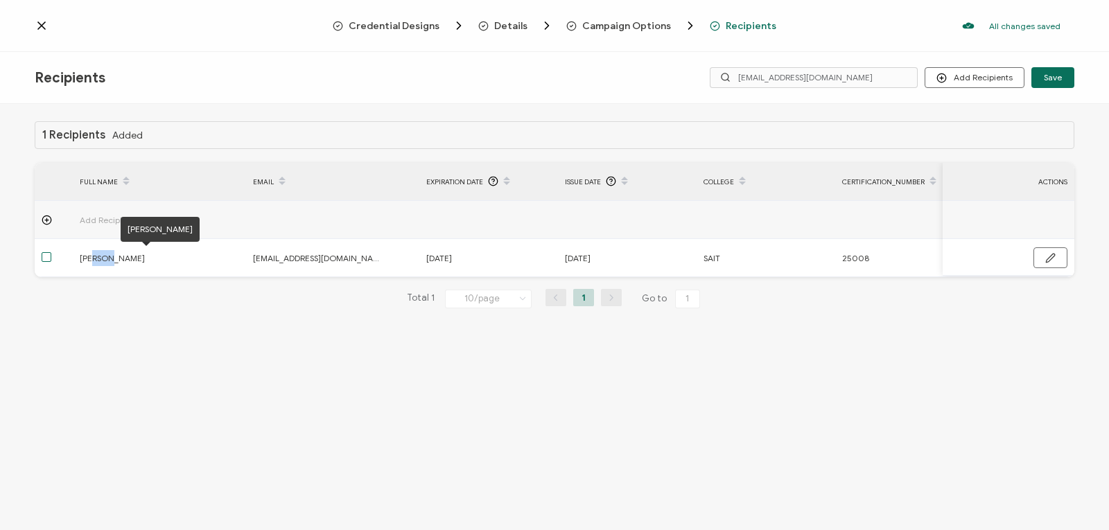
click at [96, 261] on span "Li Xin Jing" at bounding box center [146, 258] width 132 height 16
click at [135, 293] on div "Total 1 10/page 10/page 20/page 50/page 100/page 1 Go to 1" at bounding box center [555, 299] width 1040 height 22
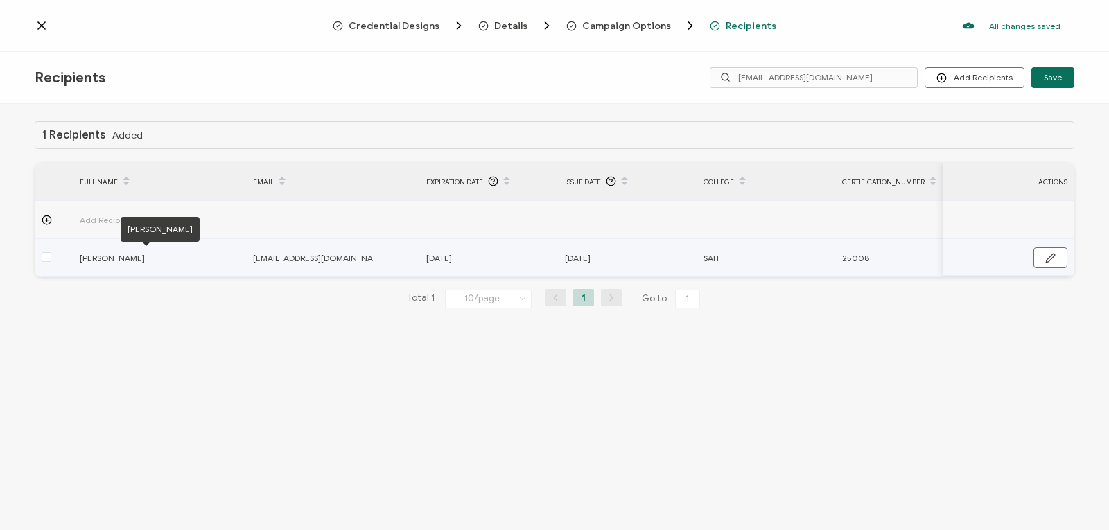
click at [110, 257] on span "Li Xin Jing" at bounding box center [146, 258] width 132 height 16
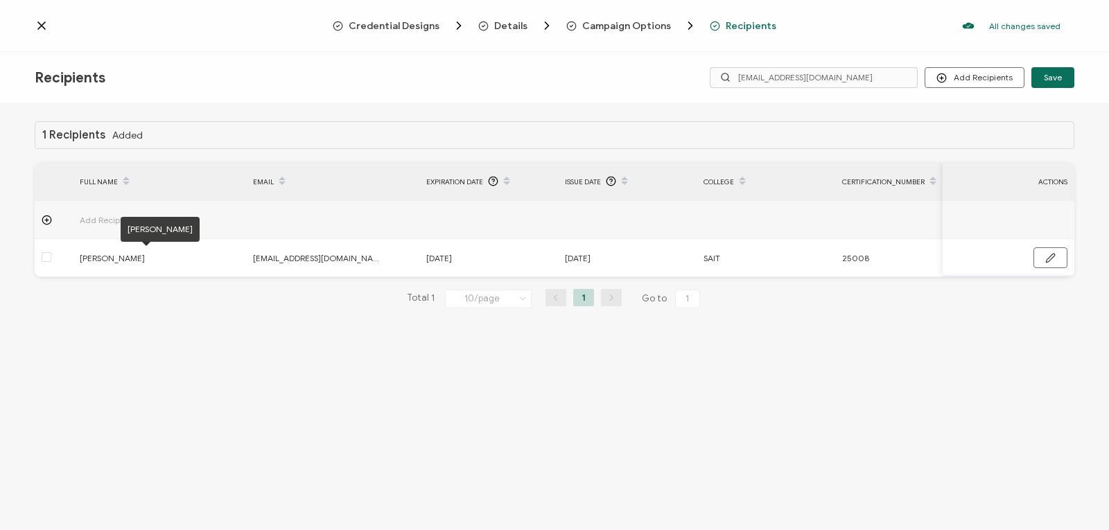
click at [40, 23] on icon at bounding box center [41, 25] width 7 height 7
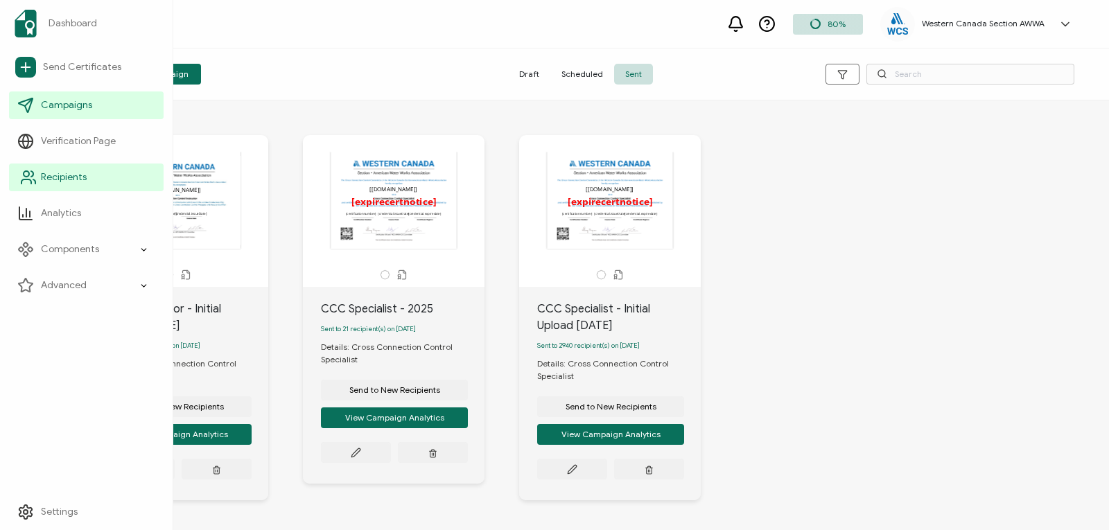
click at [46, 172] on span "Recipients" at bounding box center [64, 178] width 46 height 14
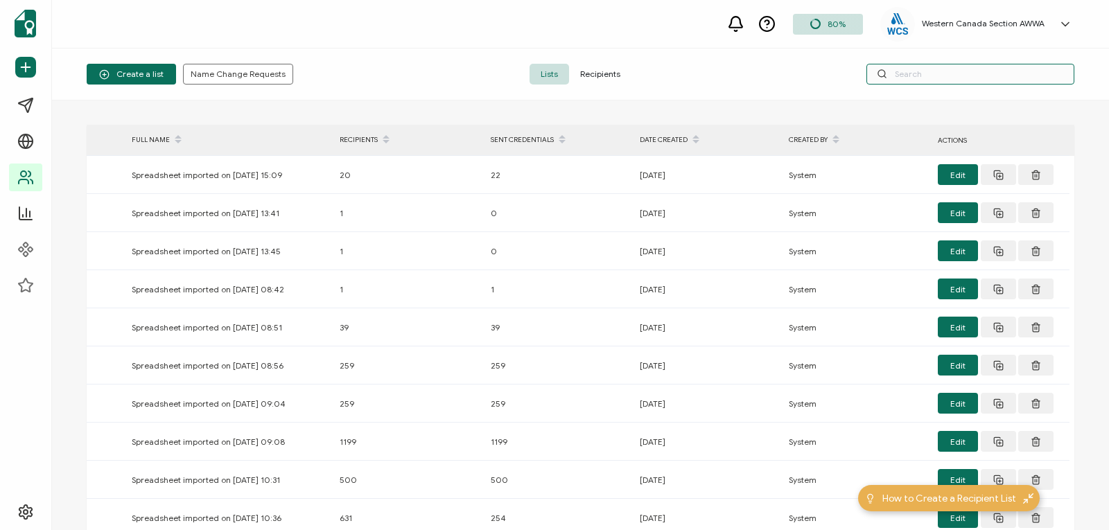
click at [919, 69] on input "text" at bounding box center [971, 74] width 208 height 21
paste input "richardjing0219@gmail.com"
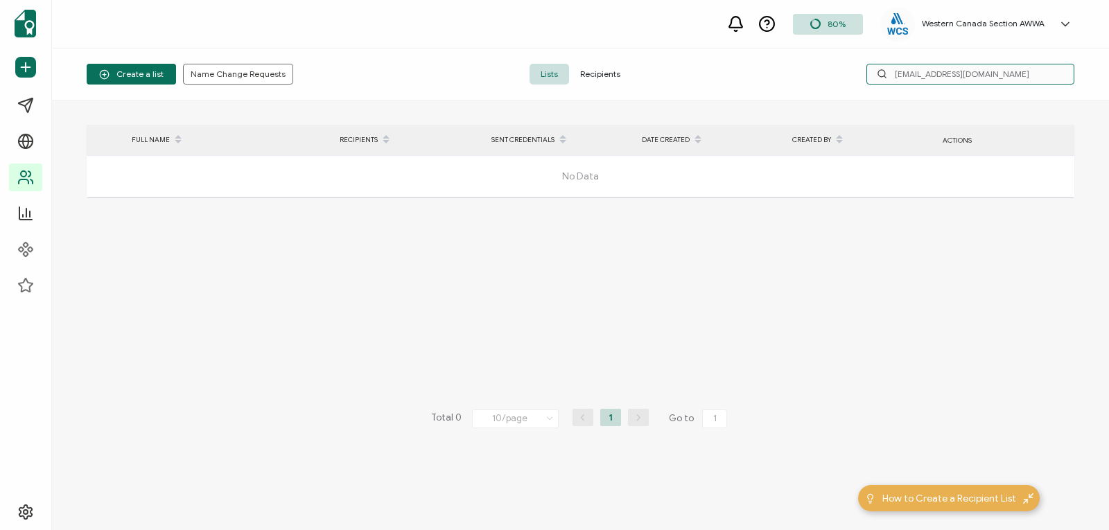
type input "richardjing0219@gmail.com"
click at [597, 79] on span "Recipients" at bounding box center [600, 74] width 62 height 21
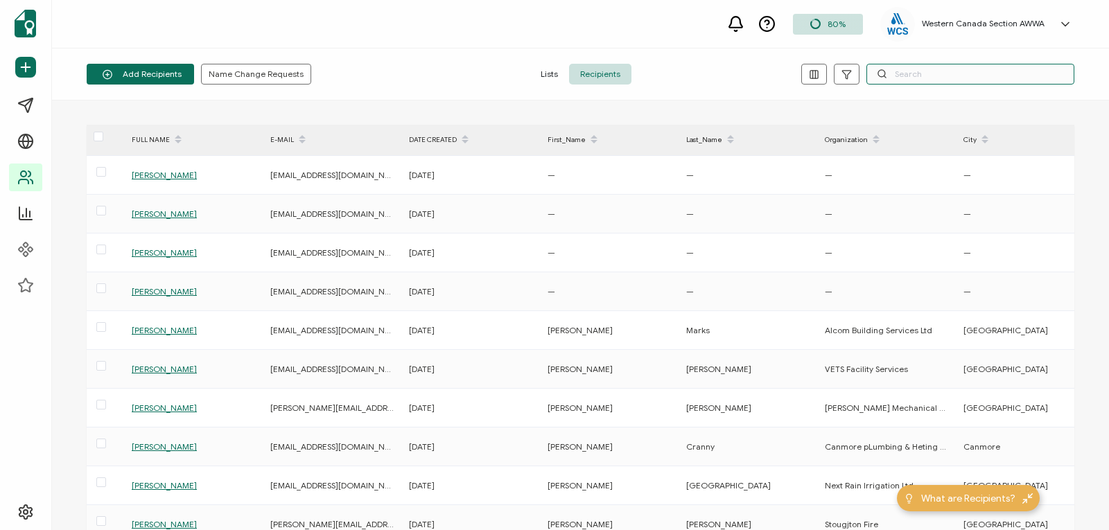
click at [926, 75] on input "text" at bounding box center [971, 74] width 208 height 21
paste input "richardjing0219@gmail.com"
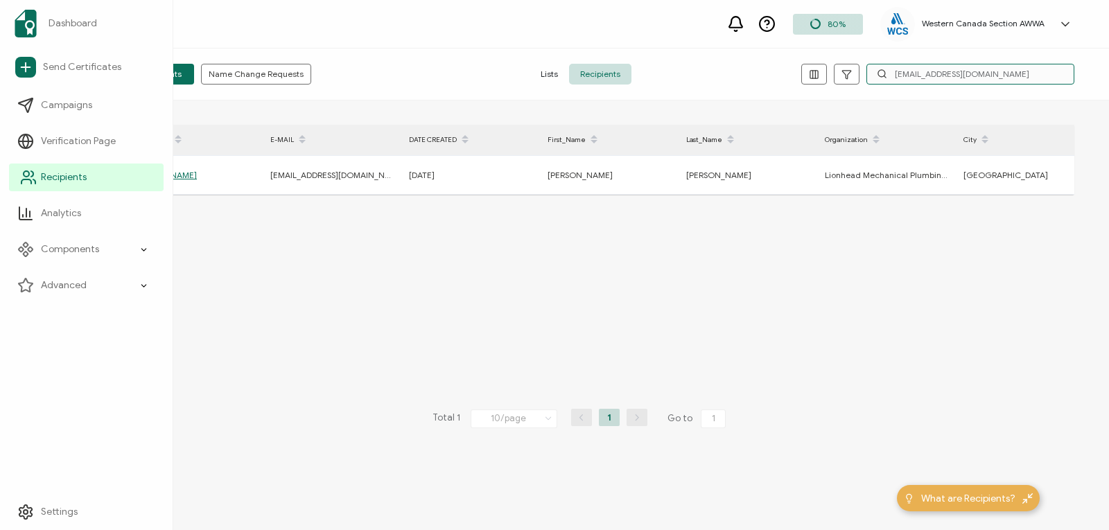
type input "richardjing0219@gmail.com"
click at [40, 175] on link "Recipients" at bounding box center [86, 178] width 155 height 28
click at [55, 175] on span "Recipients" at bounding box center [64, 178] width 46 height 14
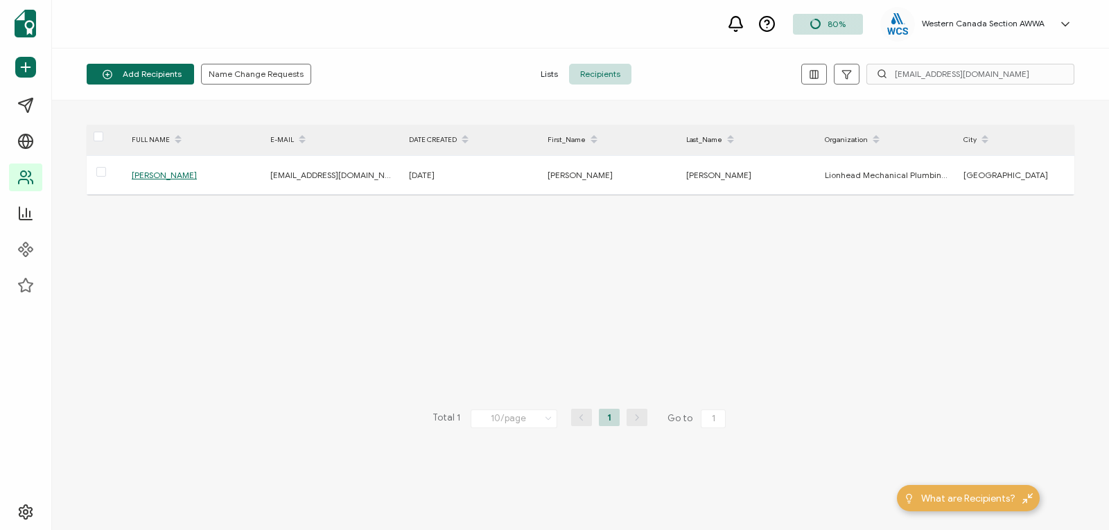
click at [249, 320] on div "FULL NAME E-MAIL DATE CREATED First_Name Last_Name Organization City Province R…" at bounding box center [581, 315] width 988 height 381
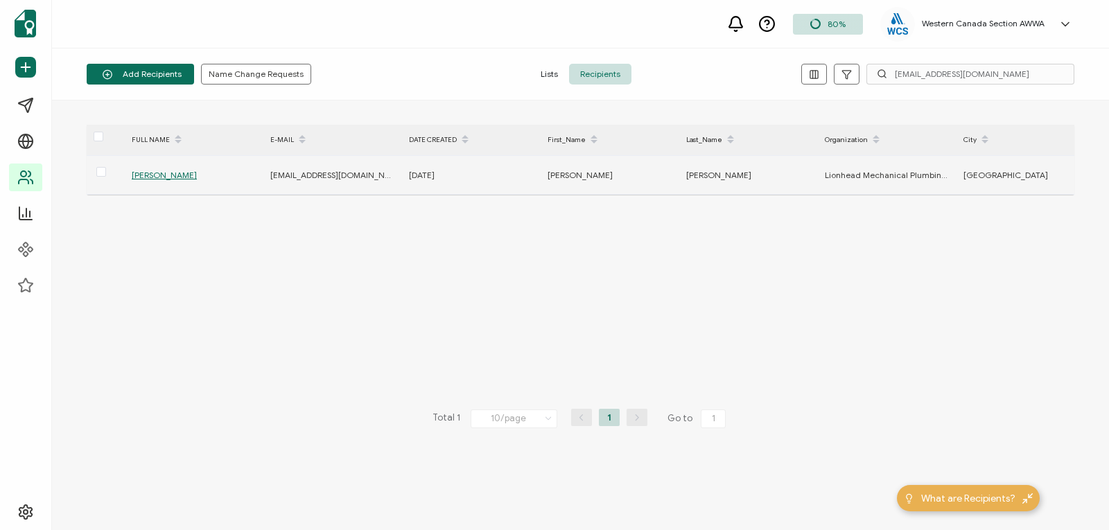
click at [160, 175] on span "Li Xin Jing" at bounding box center [164, 175] width 65 height 10
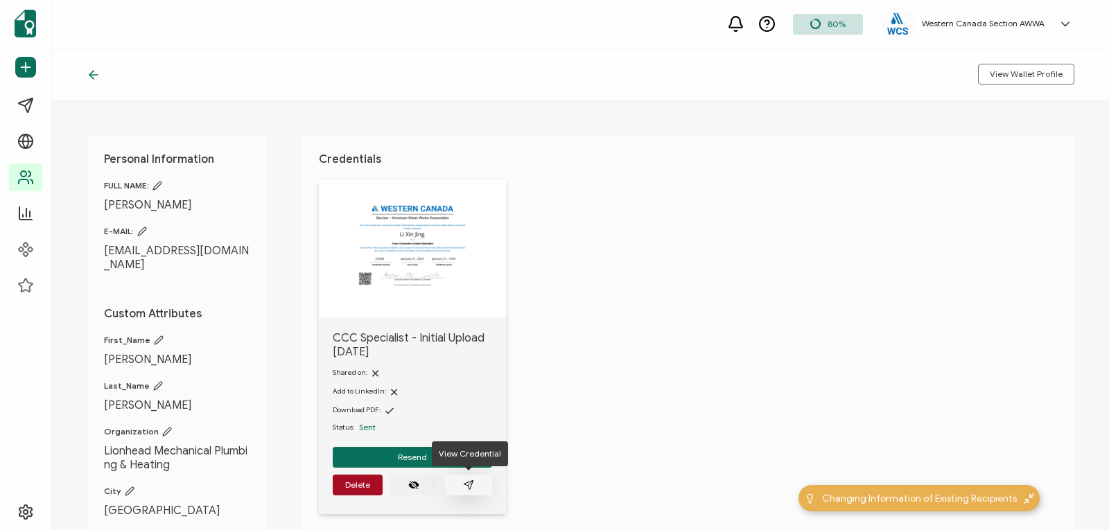
click at [471, 480] on icon "paper plane outline" at bounding box center [468, 485] width 11 height 11
click at [403, 458] on span "Resend" at bounding box center [412, 457] width 29 height 8
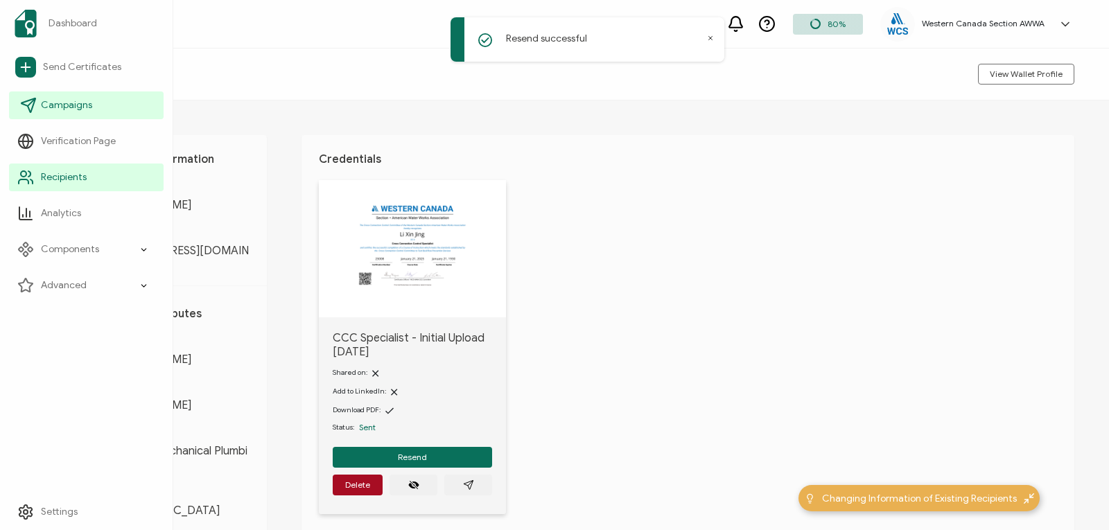
click at [70, 106] on span "Campaigns" at bounding box center [66, 105] width 51 height 14
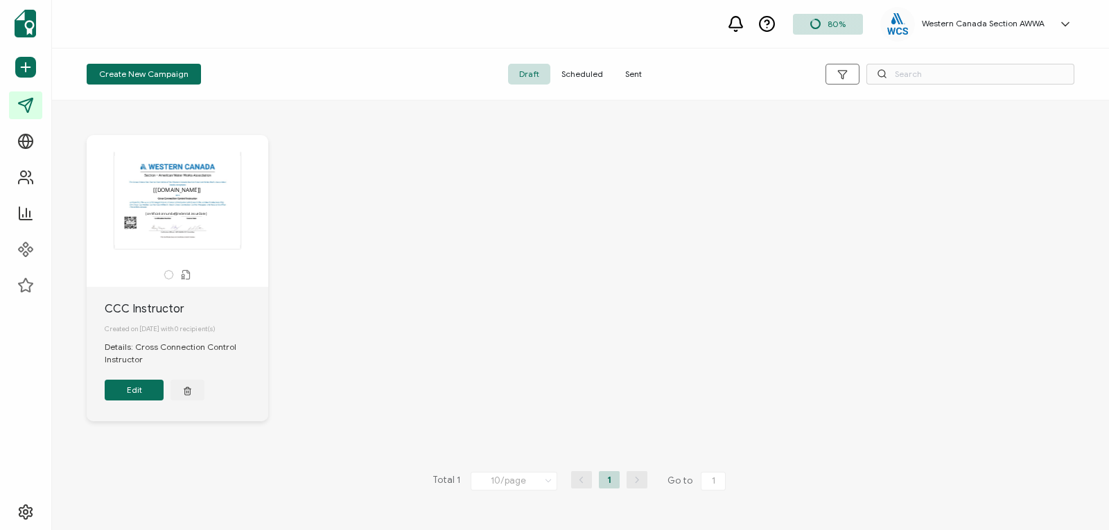
click at [630, 76] on span "Sent" at bounding box center [633, 74] width 39 height 21
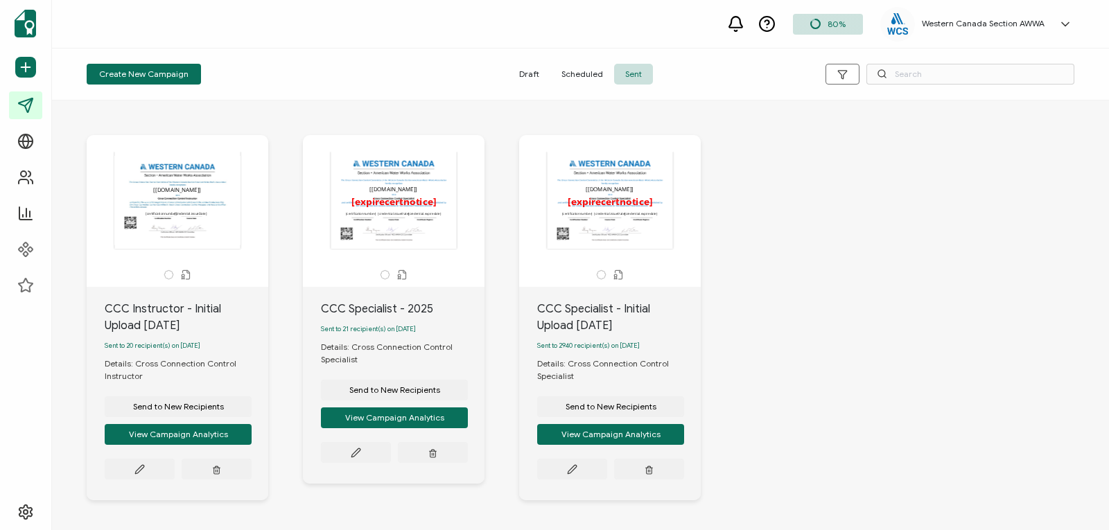
click at [607, 240] on div "The recipient’s full name, which will be automatically filled based on the info…" at bounding box center [610, 200] width 146 height 97
click at [145, 475] on icon at bounding box center [139, 469] width 10 height 10
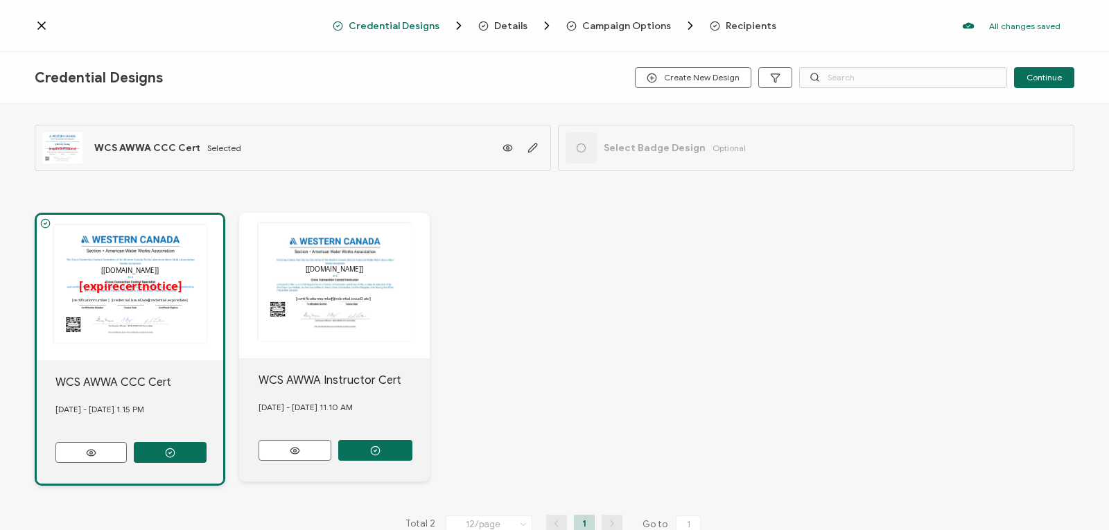
click at [743, 23] on span "Recipients" at bounding box center [751, 26] width 51 height 10
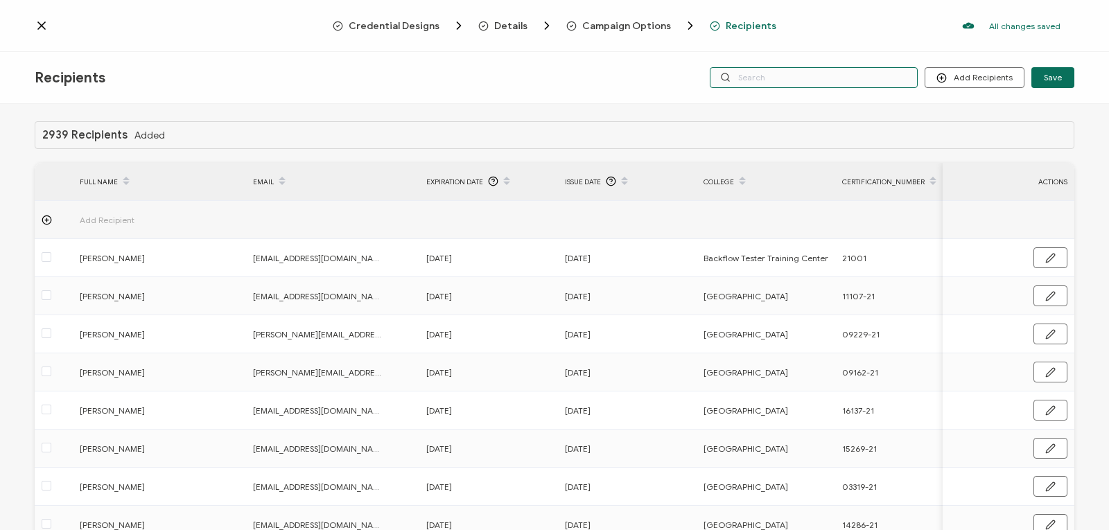
click at [793, 79] on input "text" at bounding box center [814, 77] width 208 height 21
paste input "travis@cycloneplumbing.ca"
type input "travis@cycloneplumbing.ca"
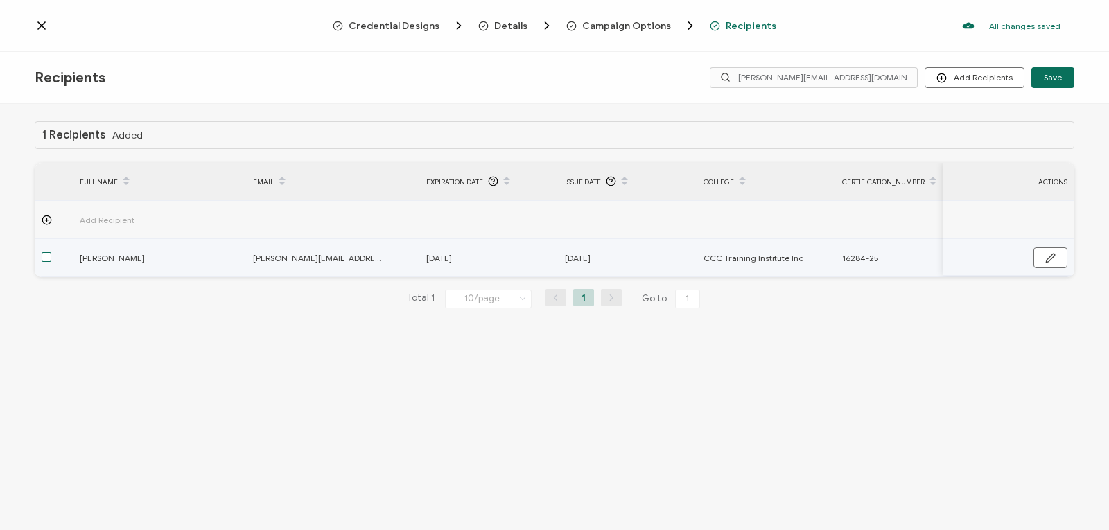
click at [47, 256] on span at bounding box center [47, 257] width 10 height 10
click at [51, 252] on input "checkbox" at bounding box center [51, 252] width 0 height 0
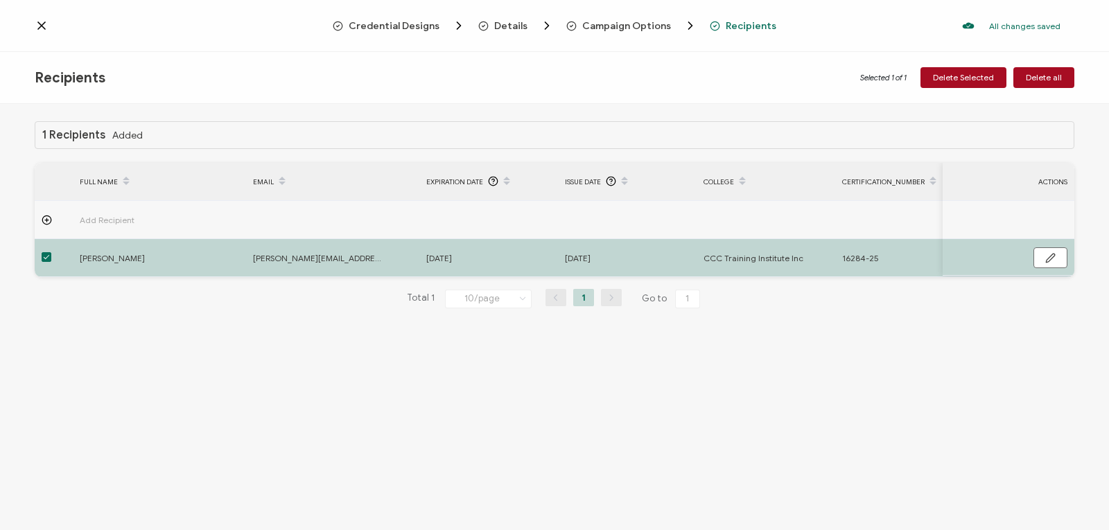
click at [452, 259] on span "January 15, 1931" at bounding box center [439, 258] width 26 height 16
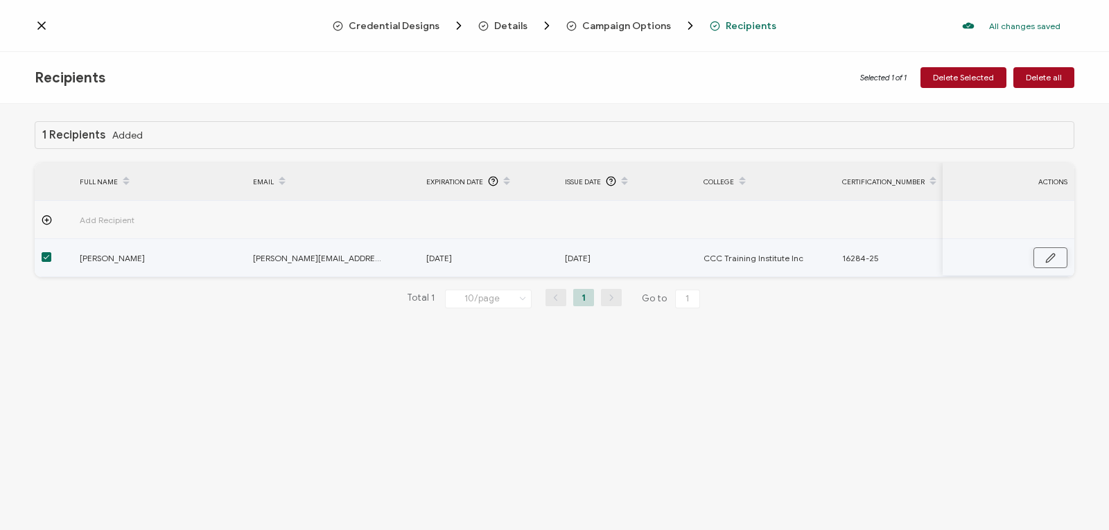
click at [1054, 254] on icon "button" at bounding box center [1050, 258] width 8 height 8
click at [526, 256] on input "January 15, 1931" at bounding box center [486, 258] width 121 height 22
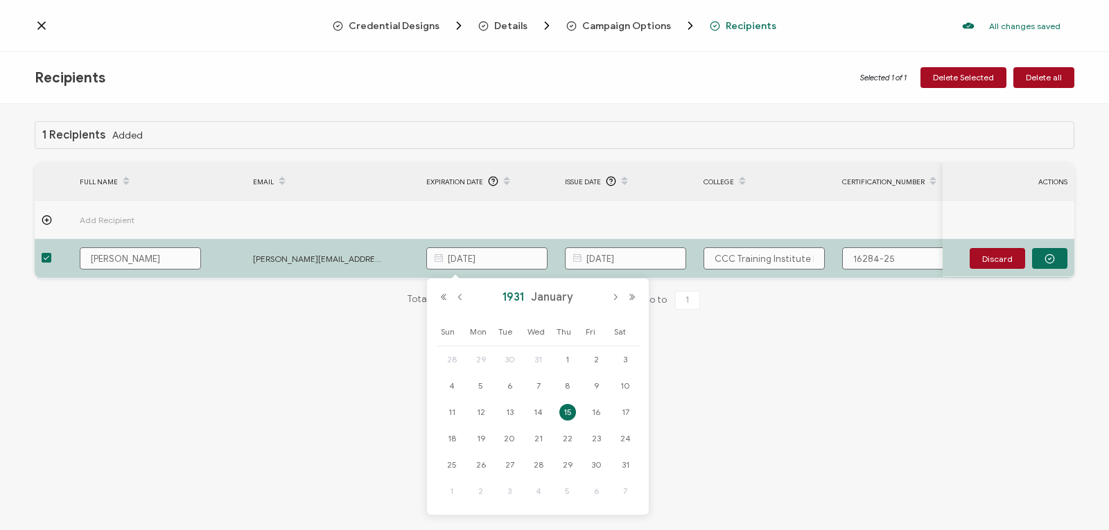
click at [514, 300] on span "1931" at bounding box center [513, 297] width 28 height 14
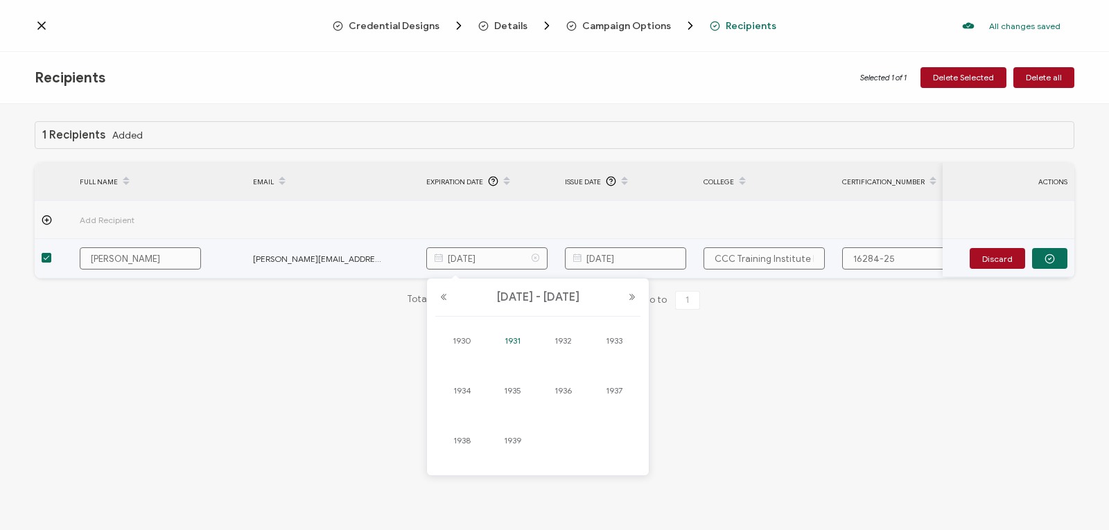
drag, startPoint x: 503, startPoint y: 257, endPoint x: 496, endPoint y: 254, distance: 7.5
click at [496, 254] on input "January 15, 1931" at bounding box center [486, 258] width 121 height 22
type input "January 15, 2031"
click at [1056, 257] on button "button" at bounding box center [1049, 258] width 35 height 21
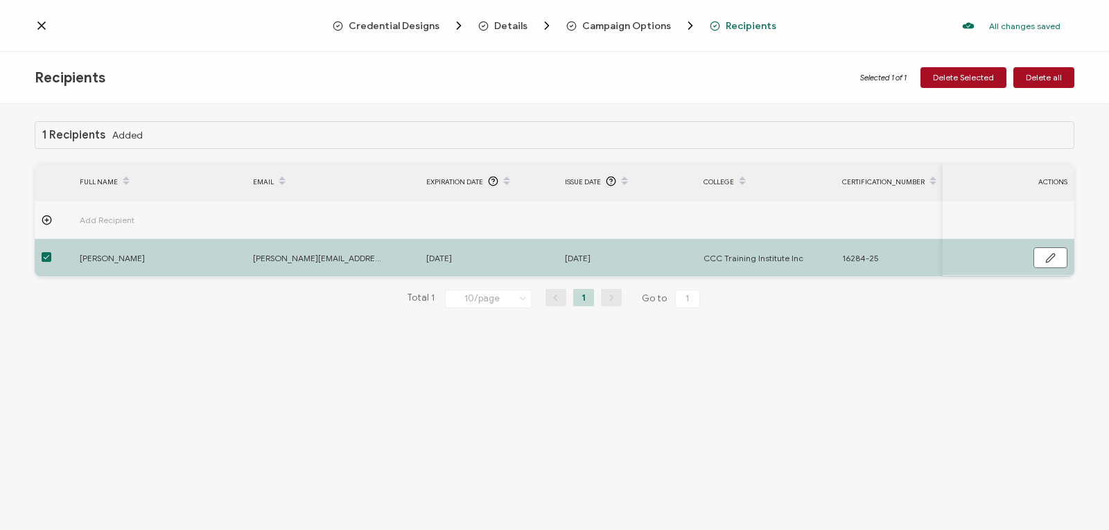
click at [36, 29] on icon at bounding box center [42, 26] width 14 height 14
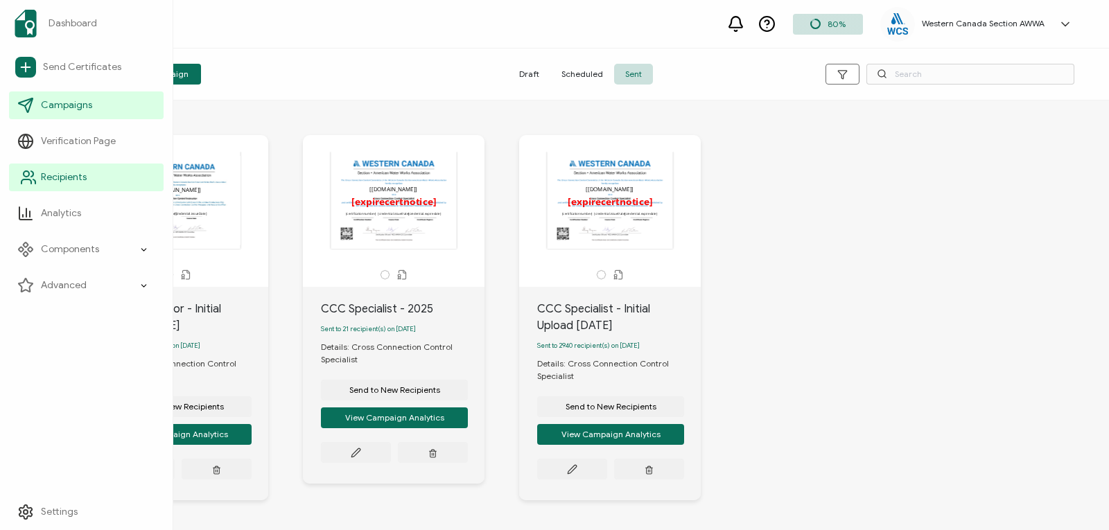
click at [73, 179] on span "Recipients" at bounding box center [64, 178] width 46 height 14
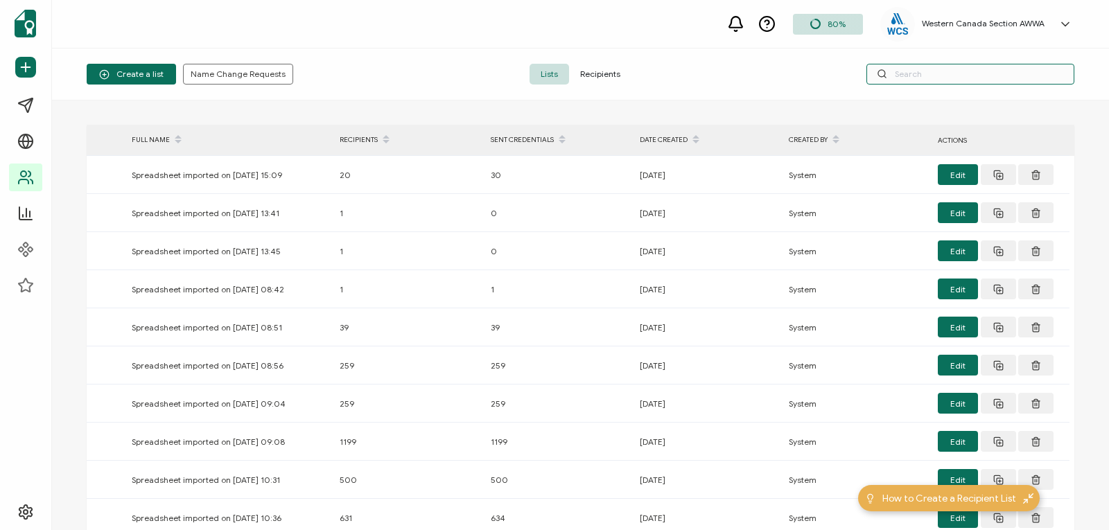
click at [916, 76] on input "text" at bounding box center [971, 74] width 208 height 21
paste input "travis@cycloneplumbing.ca"
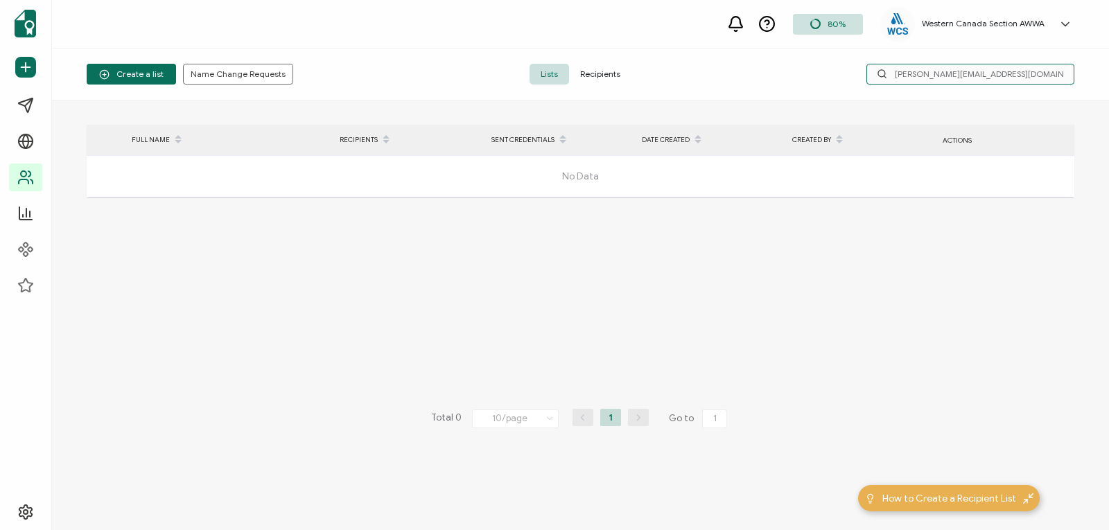
type input "travis@cycloneplumbing.ca"
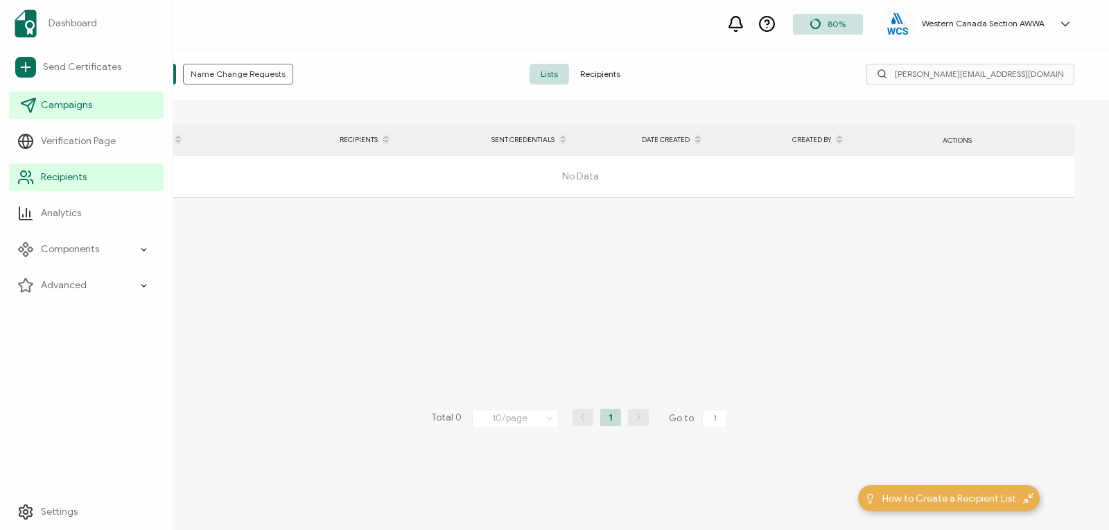
click at [35, 108] on icon at bounding box center [28, 105] width 17 height 17
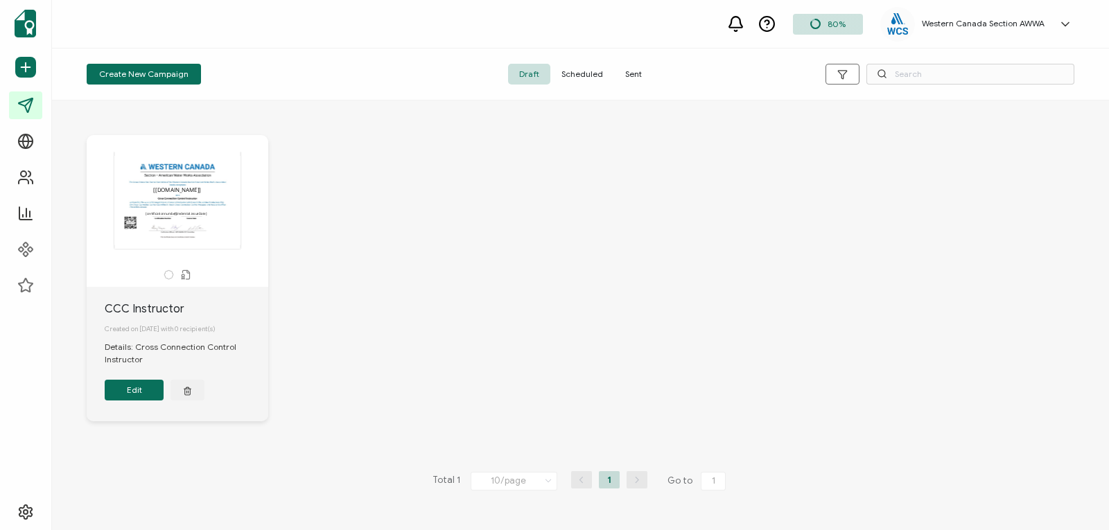
click at [634, 76] on span "Sent" at bounding box center [633, 74] width 39 height 21
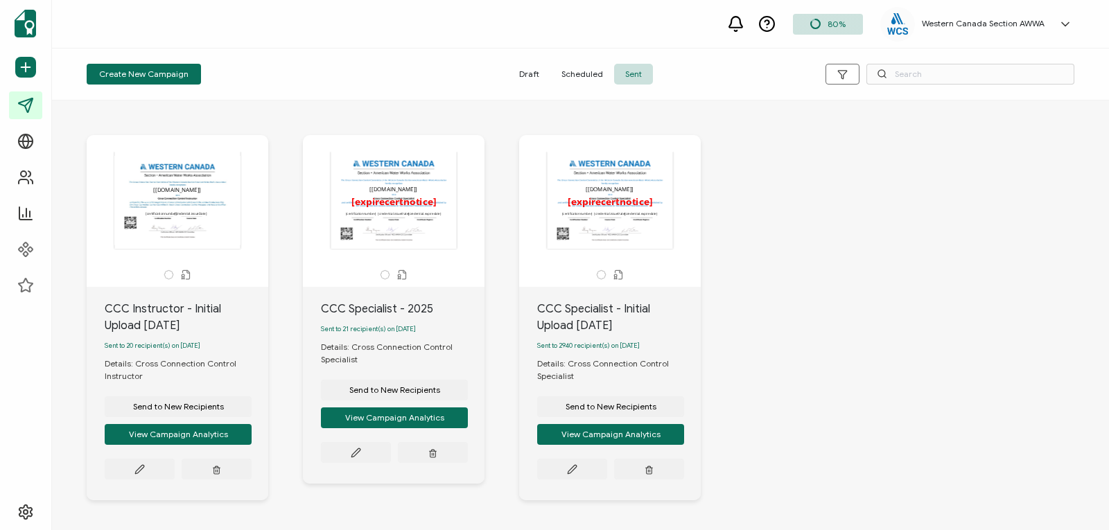
click at [606, 203] on div "The recipient’s full name, which will be automatically filled based on the info…" at bounding box center [610, 200] width 146 height 97
click at [145, 470] on icon at bounding box center [139, 469] width 10 height 10
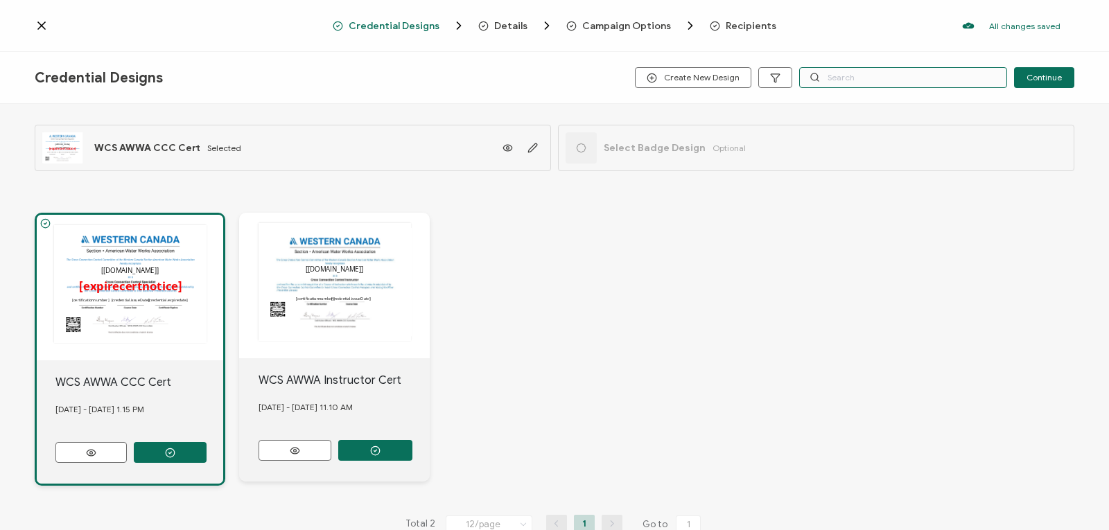
click at [870, 82] on input "text" at bounding box center [903, 77] width 208 height 21
click at [744, 26] on span "Recipients" at bounding box center [751, 26] width 51 height 10
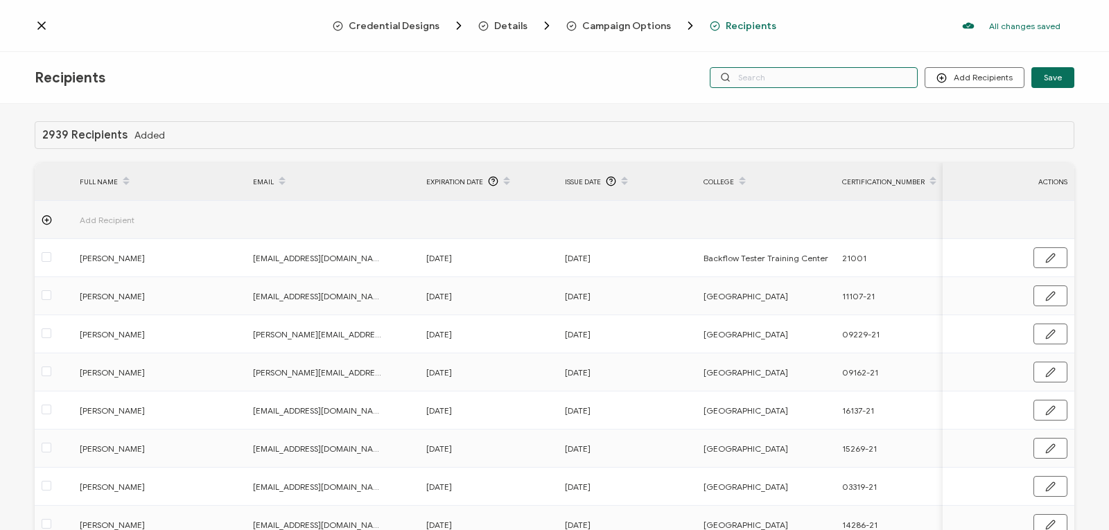
click at [792, 78] on input "text" at bounding box center [814, 77] width 208 height 21
paste input "travis@cycloneplumbing.ca"
type input "travis@cycloneplumbing.ca"
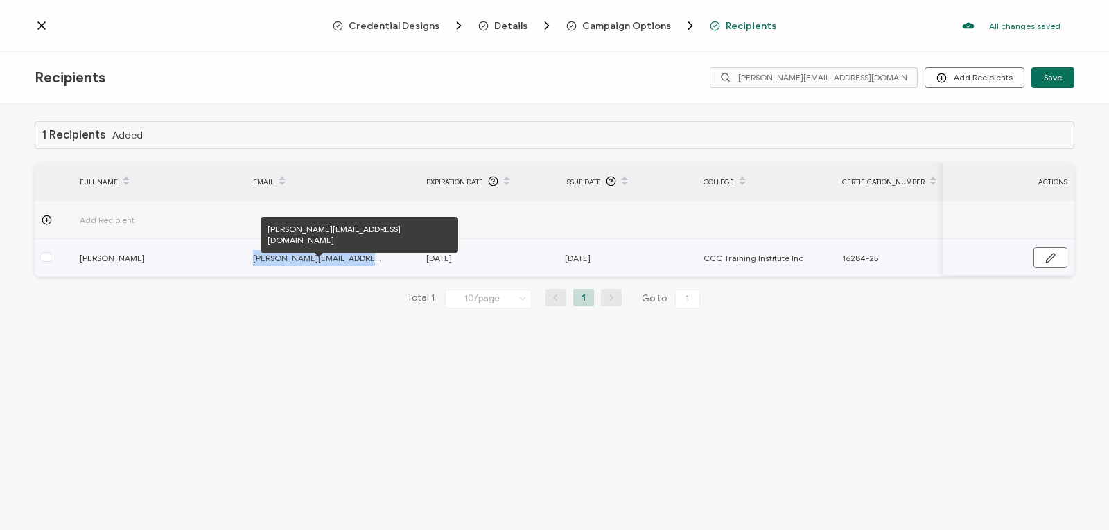
drag, startPoint x: 360, startPoint y: 257, endPoint x: 254, endPoint y: 257, distance: 106.8
click at [254, 257] on span "travis@cycloneplumbing.ca" at bounding box center [319, 258] width 132 height 16
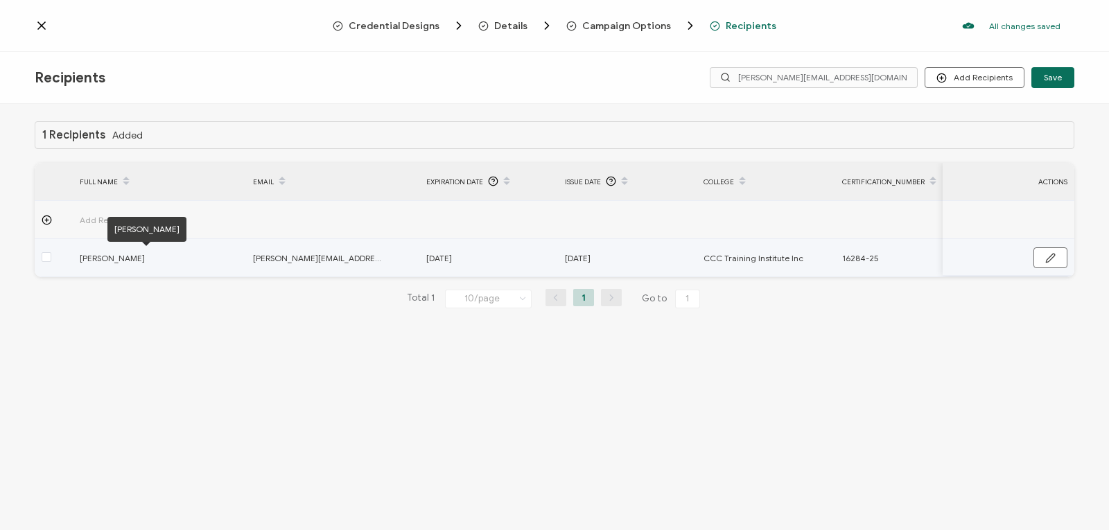
click at [175, 258] on span "Travis Thompson" at bounding box center [146, 258] width 132 height 16
drag, startPoint x: 149, startPoint y: 255, endPoint x: 81, endPoint y: 261, distance: 68.2
click at [81, 261] on span "Travis Thompson" at bounding box center [146, 258] width 132 height 16
copy span "Travis Thompson"
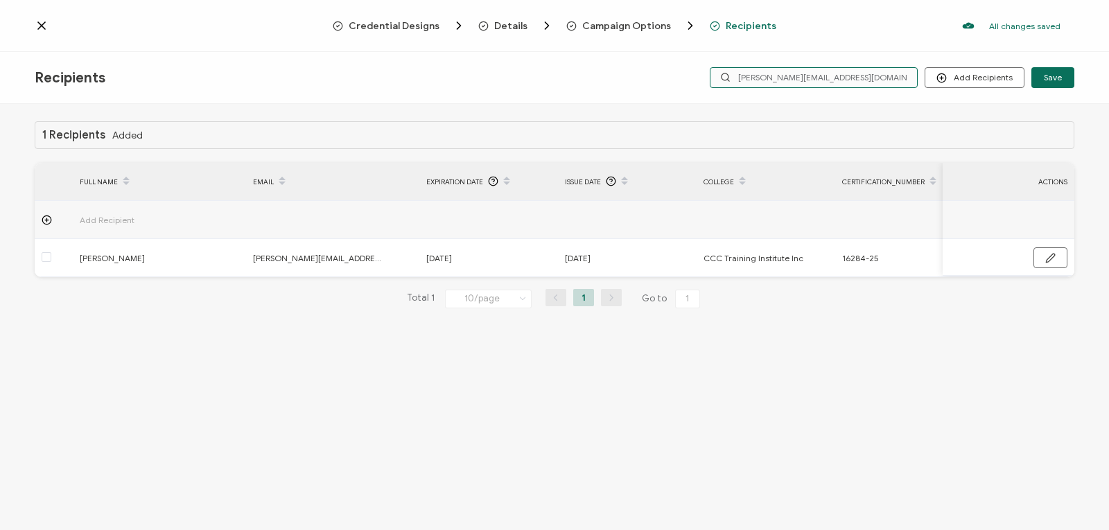
drag, startPoint x: 887, startPoint y: 78, endPoint x: 648, endPoint y: 75, distance: 239.2
click at [648, 75] on div "Recipients Add Recipients Upload Recipients Import From Recipients Import From …" at bounding box center [554, 78] width 1109 height 52
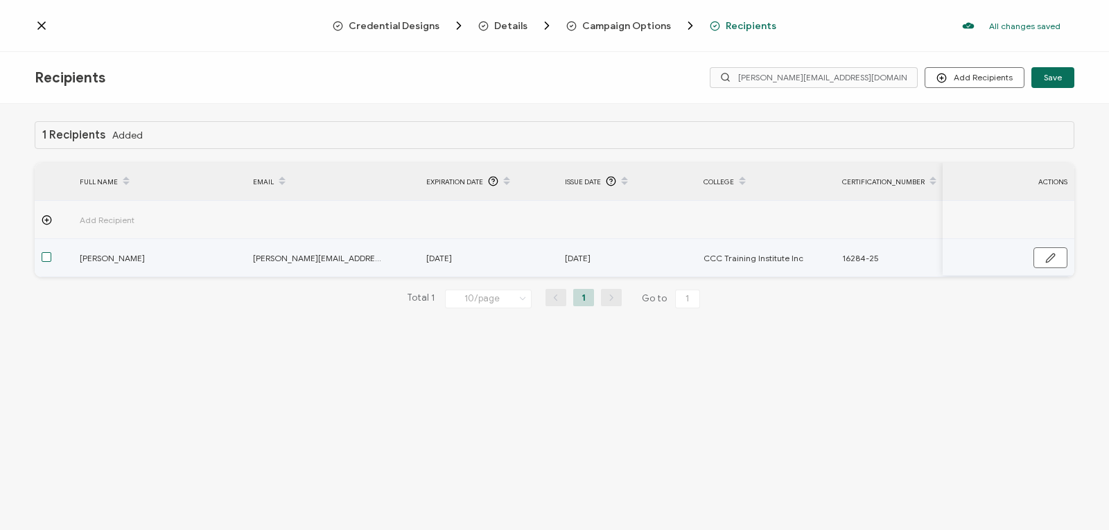
click at [44, 256] on span at bounding box center [47, 257] width 10 height 10
click at [51, 252] on input "checkbox" at bounding box center [51, 252] width 0 height 0
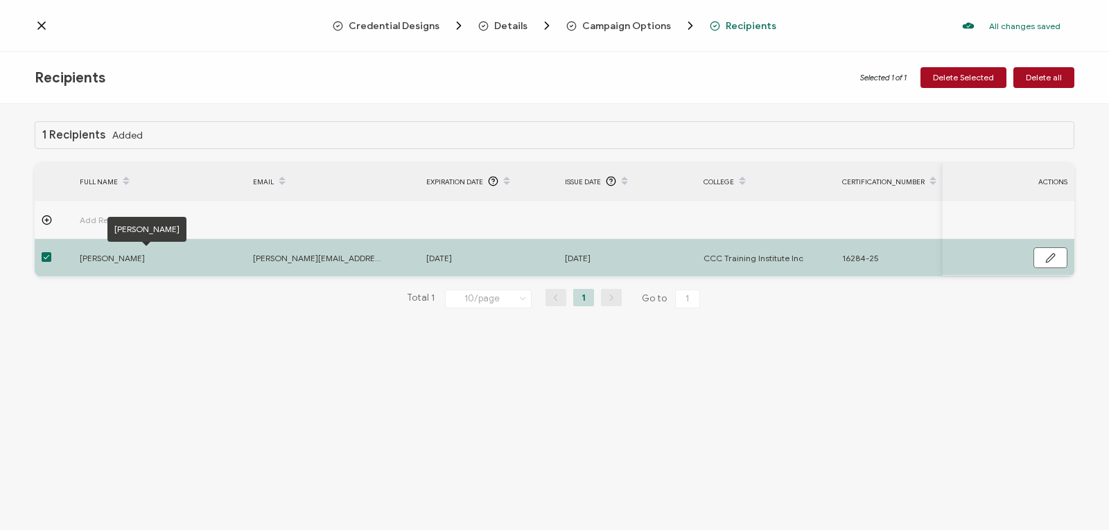
click at [119, 257] on span "Travis Thompson" at bounding box center [146, 258] width 132 height 16
click at [148, 231] on div "Travis Thompson" at bounding box center [146, 229] width 79 height 25
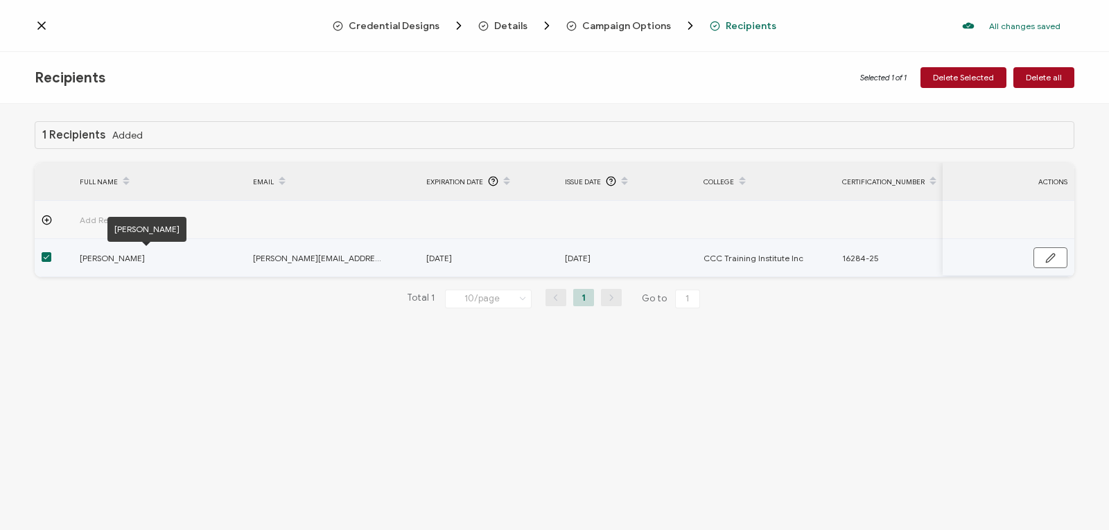
click at [167, 262] on span "Travis Thompson" at bounding box center [146, 258] width 132 height 16
click at [107, 262] on span "Travis Thompson" at bounding box center [146, 258] width 132 height 16
click at [109, 256] on span "Travis Thompson" at bounding box center [146, 258] width 132 height 16
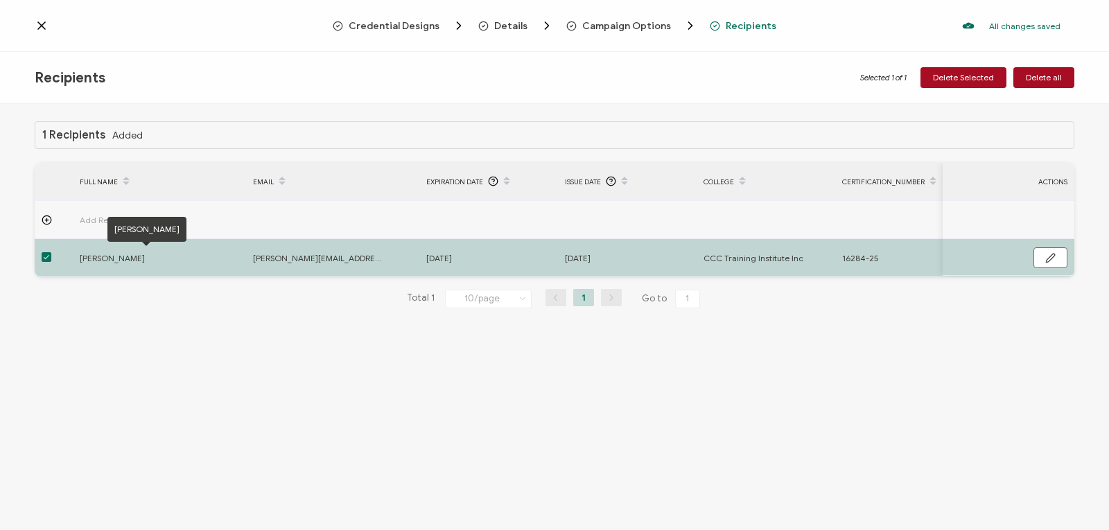
click at [163, 232] on div "Travis Thompson" at bounding box center [146, 229] width 79 height 25
click at [176, 363] on div "1 Recipients Added FULL NAME EMAIL Expiration Date Issue Date College Certifica…" at bounding box center [554, 319] width 1109 height 430
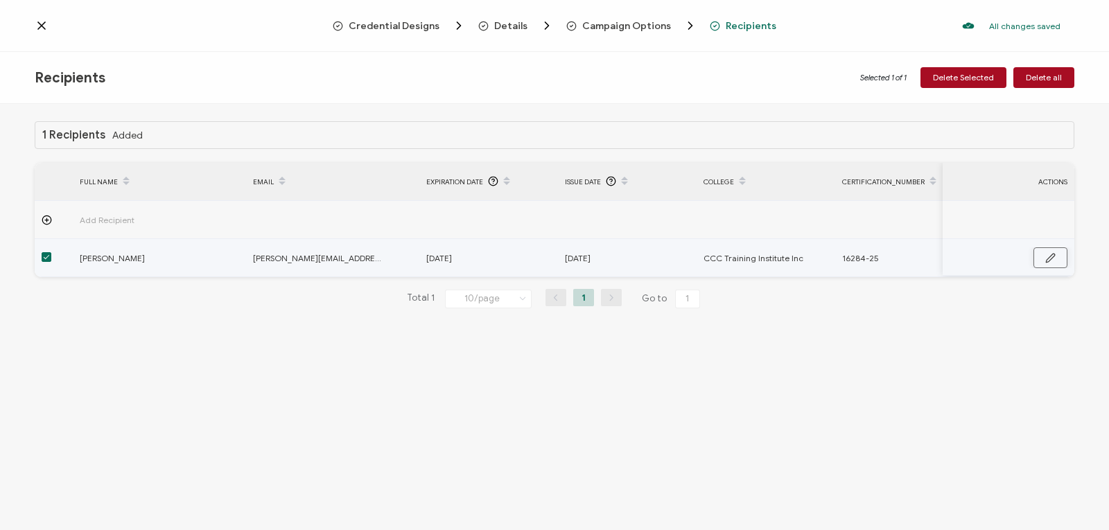
click at [1053, 253] on icon "button" at bounding box center [1050, 258] width 10 height 10
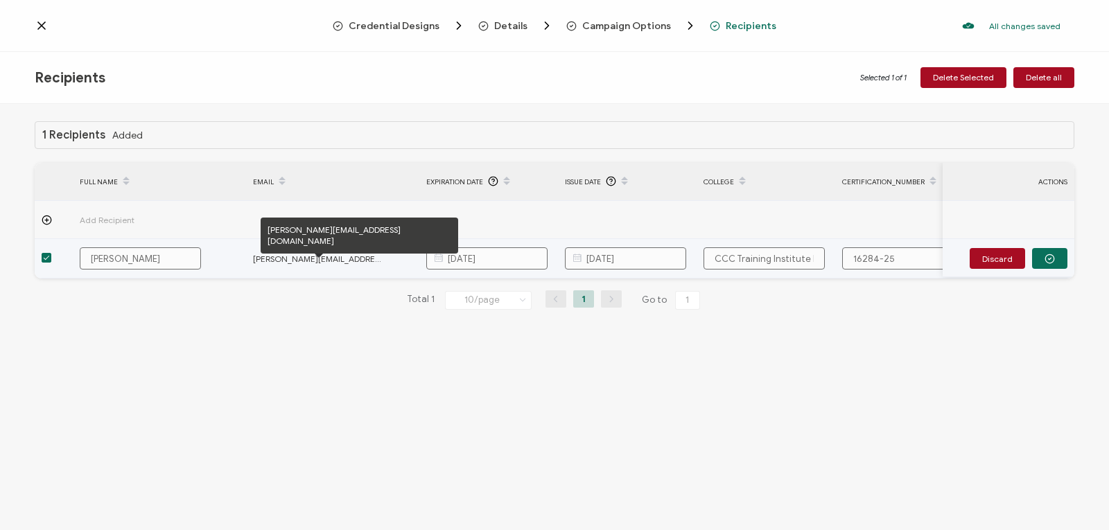
click at [280, 257] on span "travis@cycloneplumbing.ca" at bounding box center [319, 259] width 132 height 16
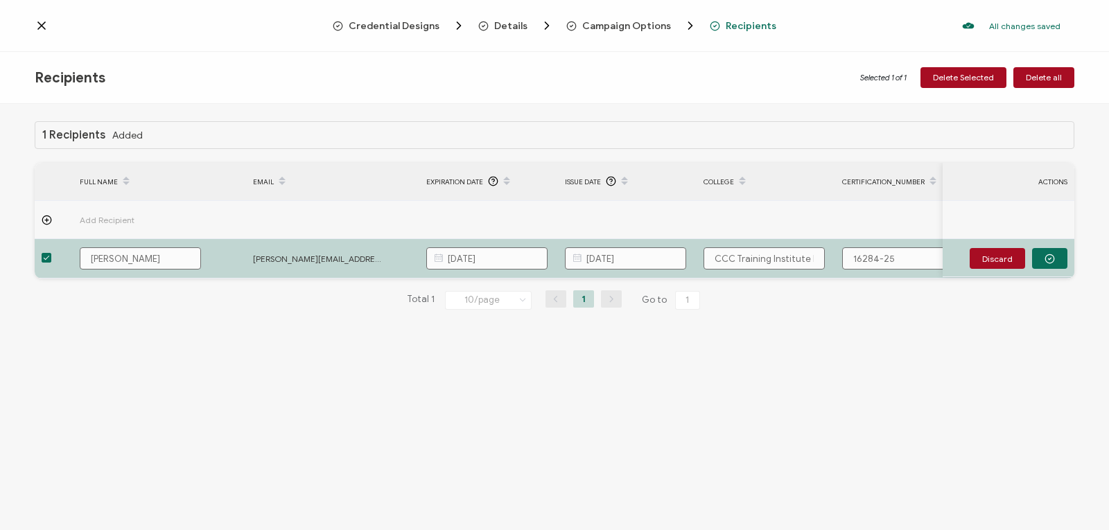
click at [263, 315] on div "1 Recipients Added FULL NAME EMAIL Expiration Date Issue Date College Certifica…" at bounding box center [555, 226] width 1040 height 211
click at [39, 26] on icon at bounding box center [42, 26] width 14 height 14
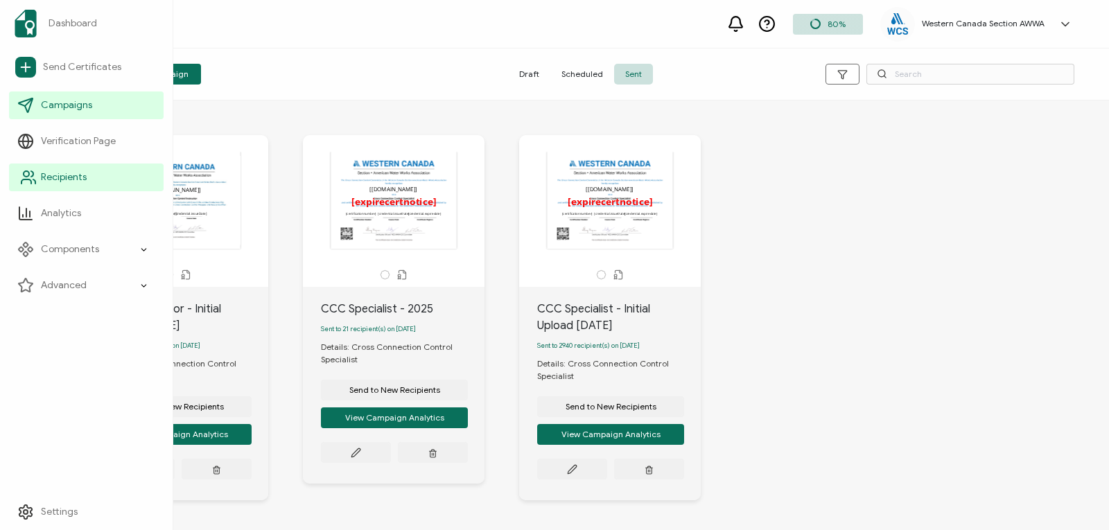
click at [82, 180] on span "Recipients" at bounding box center [64, 178] width 46 height 14
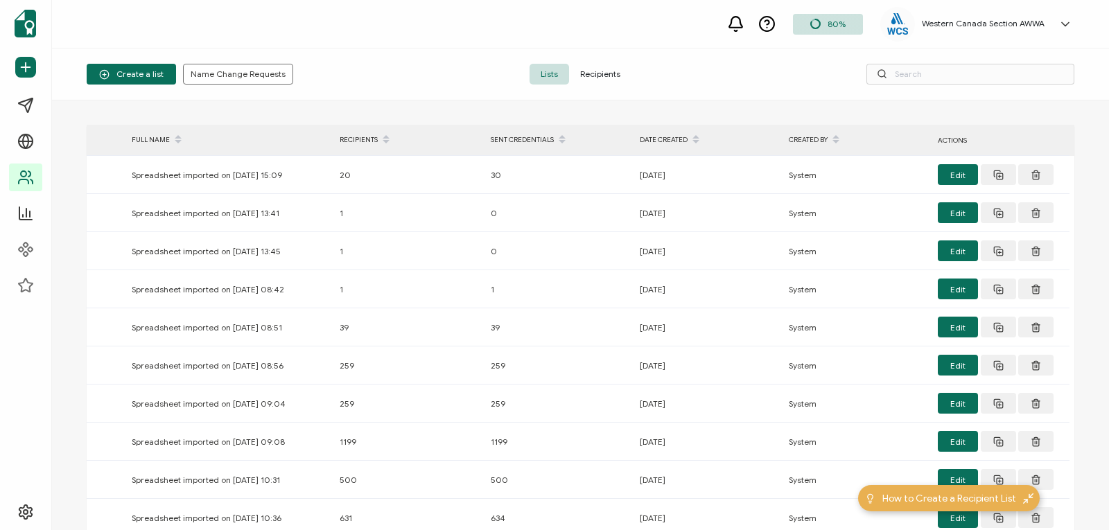
click at [608, 69] on span "Recipients" at bounding box center [600, 74] width 62 height 21
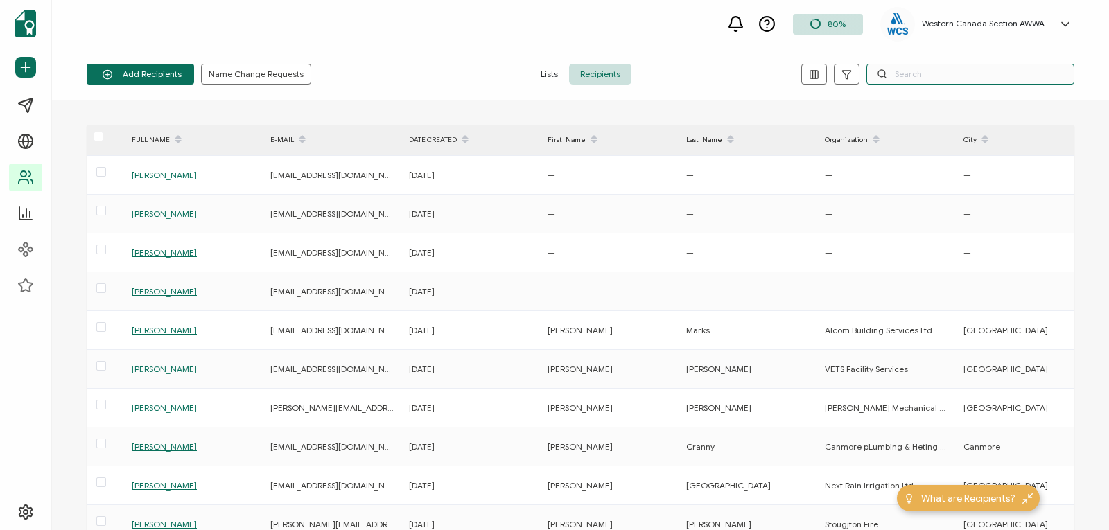
click at [906, 68] on input "text" at bounding box center [971, 74] width 208 height 21
paste input "handyandy6706@gmail.com"
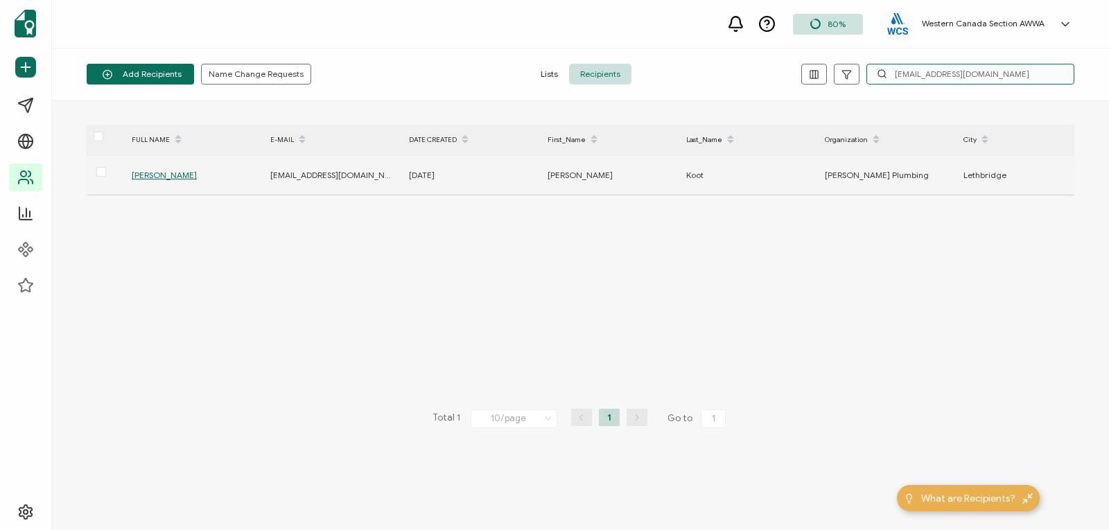
type input "handyandy6706@gmail.com"
click at [155, 174] on span "Andrew Koot" at bounding box center [164, 175] width 65 height 10
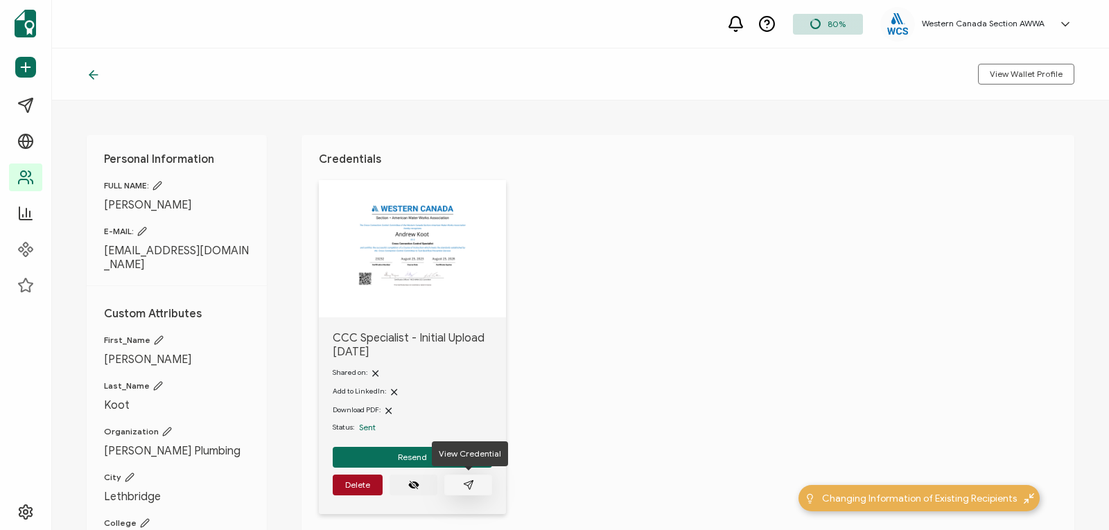
click at [462, 482] on button "button" at bounding box center [468, 485] width 48 height 21
click at [93, 74] on icon at bounding box center [94, 75] width 14 height 14
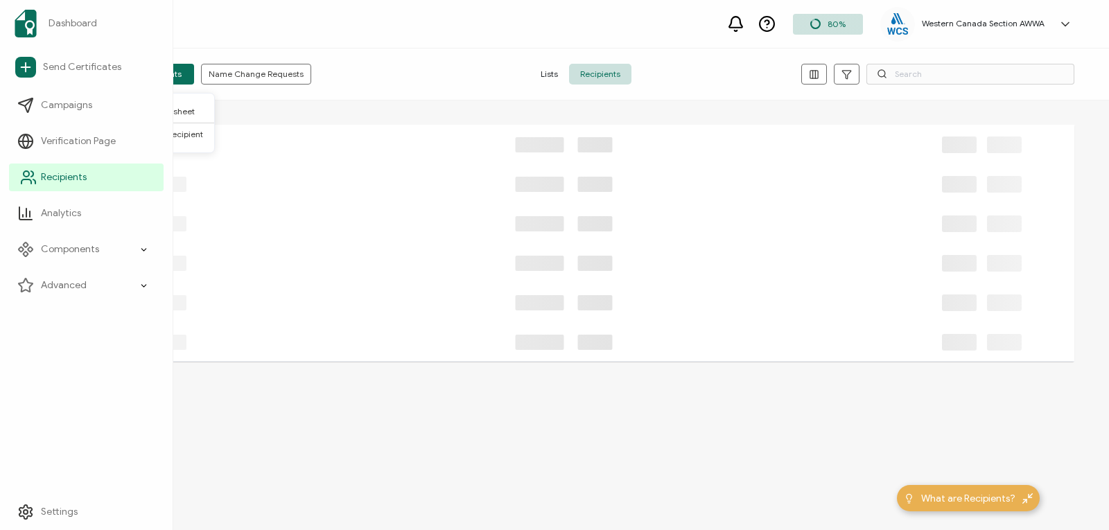
click at [26, 184] on icon at bounding box center [28, 177] width 17 height 17
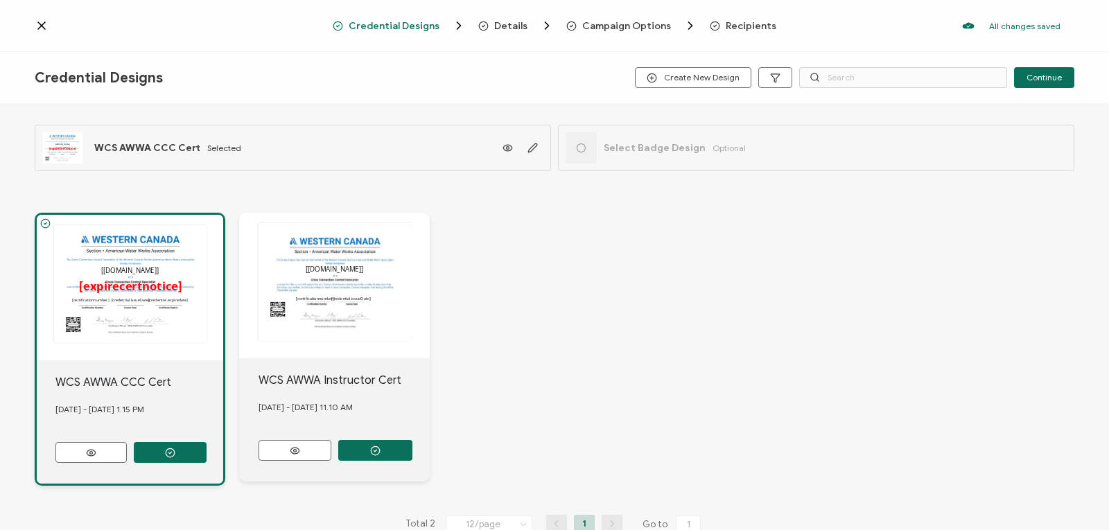
click at [739, 26] on span "Recipients" at bounding box center [751, 26] width 51 height 10
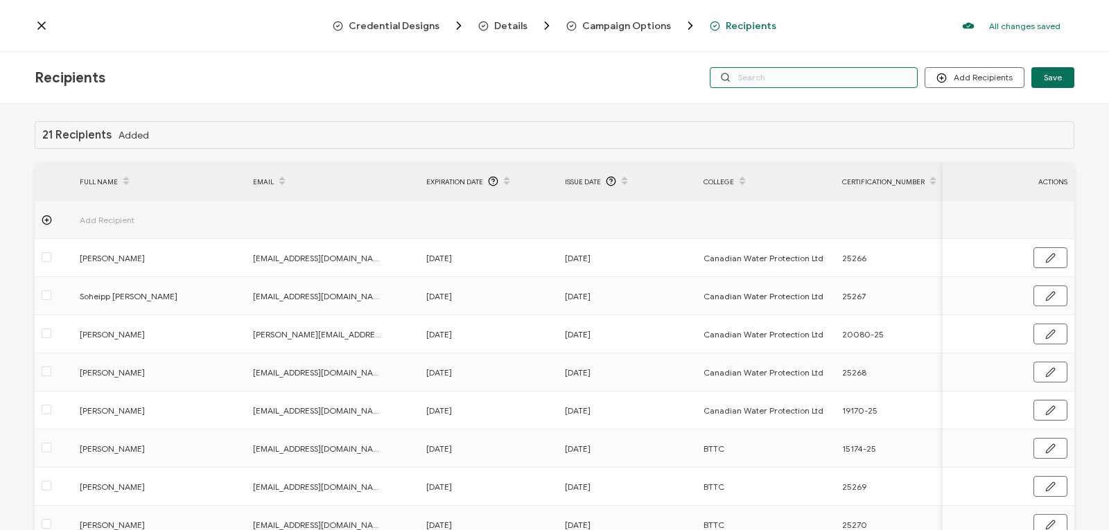
click at [787, 73] on input "text" at bounding box center [814, 77] width 208 height 21
paste input "handyandy6706@gmail.com"
type input "handyandy6706@gmail.com"
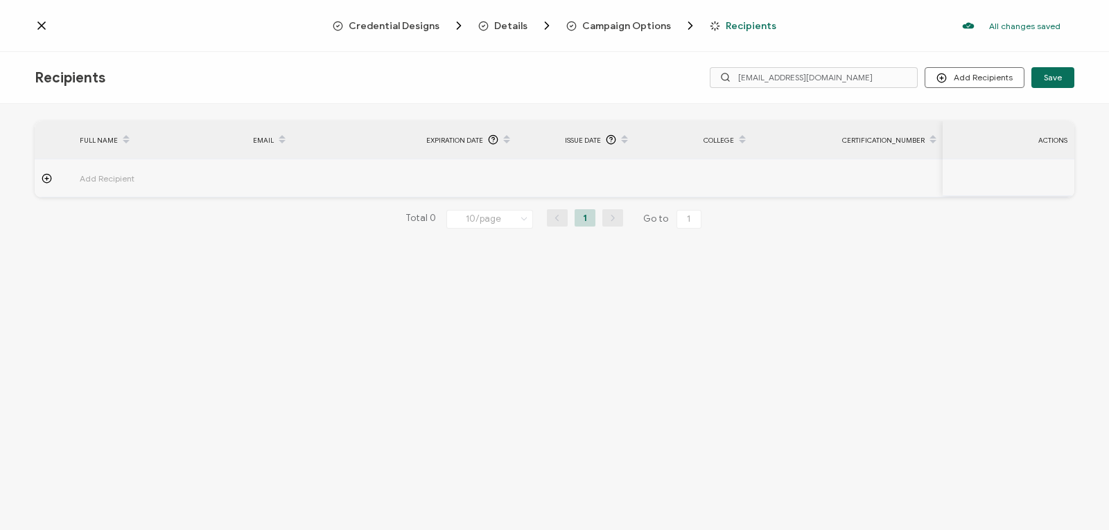
click at [47, 25] on icon at bounding box center [42, 26] width 14 height 14
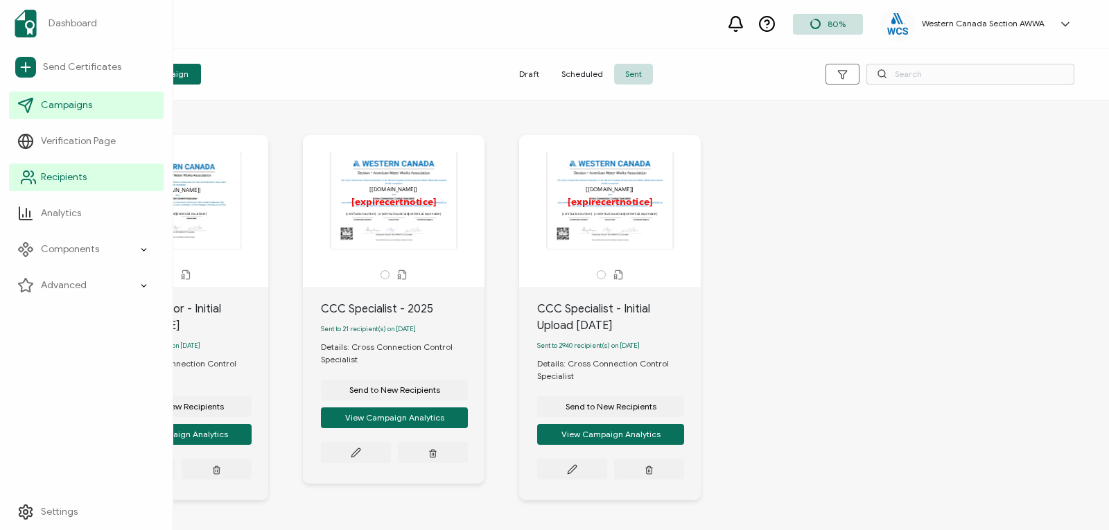
click at [51, 176] on span "Recipients" at bounding box center [64, 178] width 46 height 14
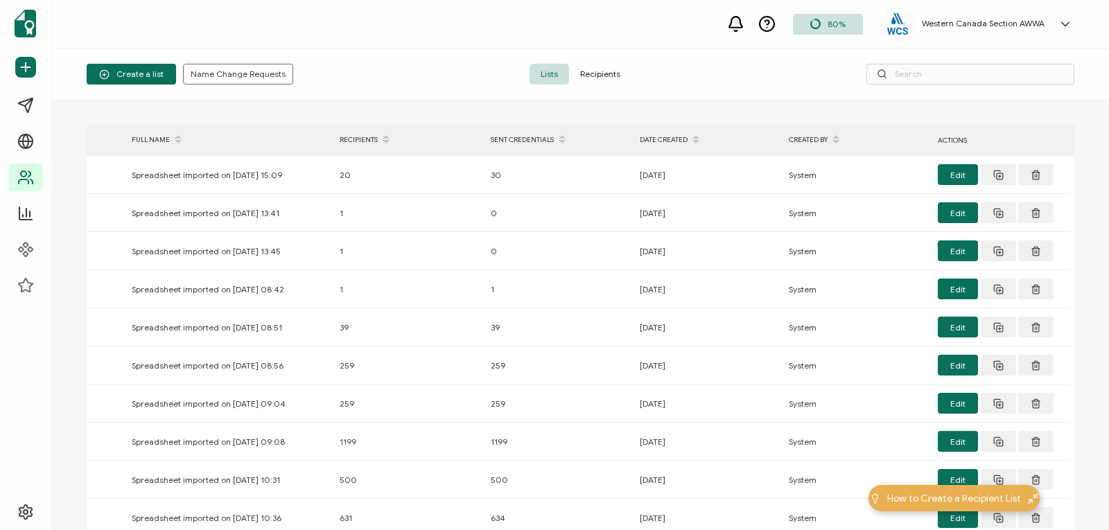
click at [603, 72] on span "Recipients" at bounding box center [600, 74] width 62 height 21
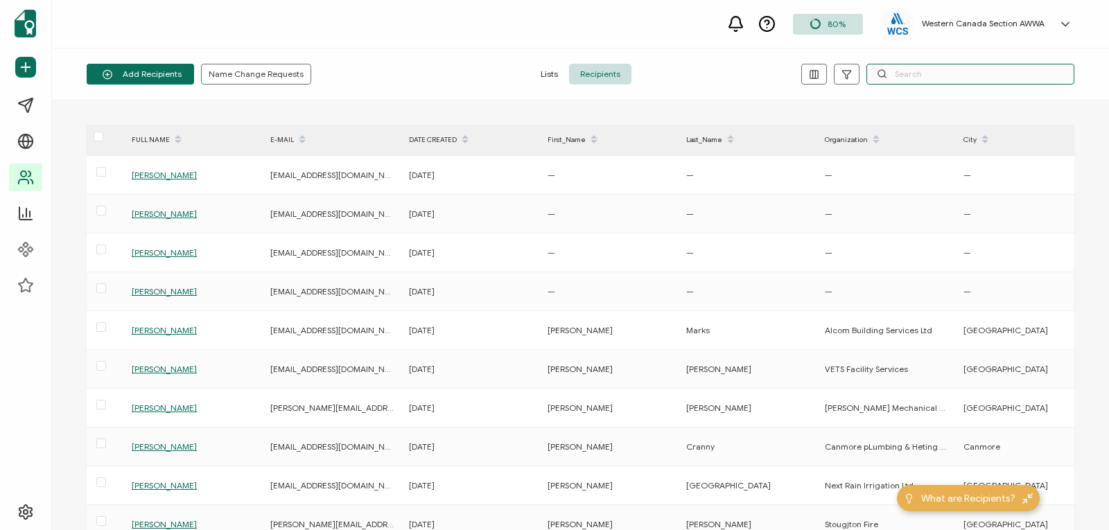
click at [909, 69] on input "text" at bounding box center [971, 74] width 208 height 21
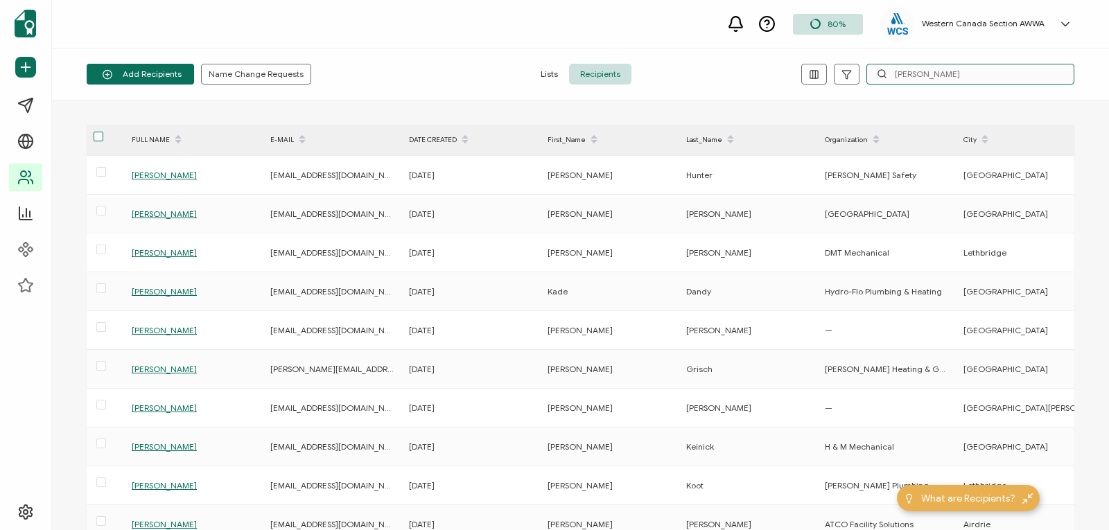
type input "andy"
click at [100, 134] on span at bounding box center [99, 137] width 10 height 10
click at [103, 132] on input "checkbox" at bounding box center [103, 132] width 0 height 0
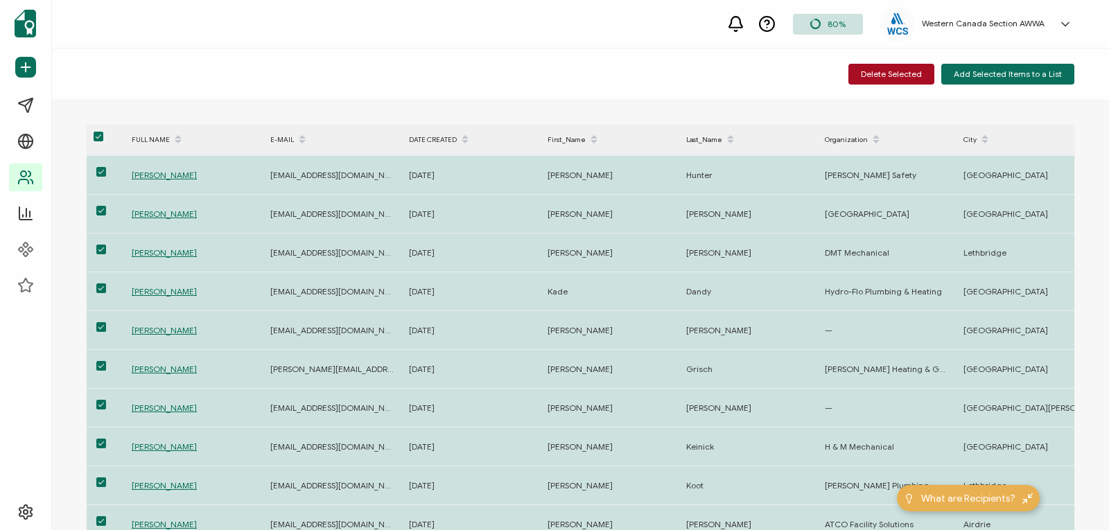
click at [99, 135] on span at bounding box center [99, 137] width 10 height 10
click at [103, 132] on input "checkbox" at bounding box center [103, 132] width 0 height 0
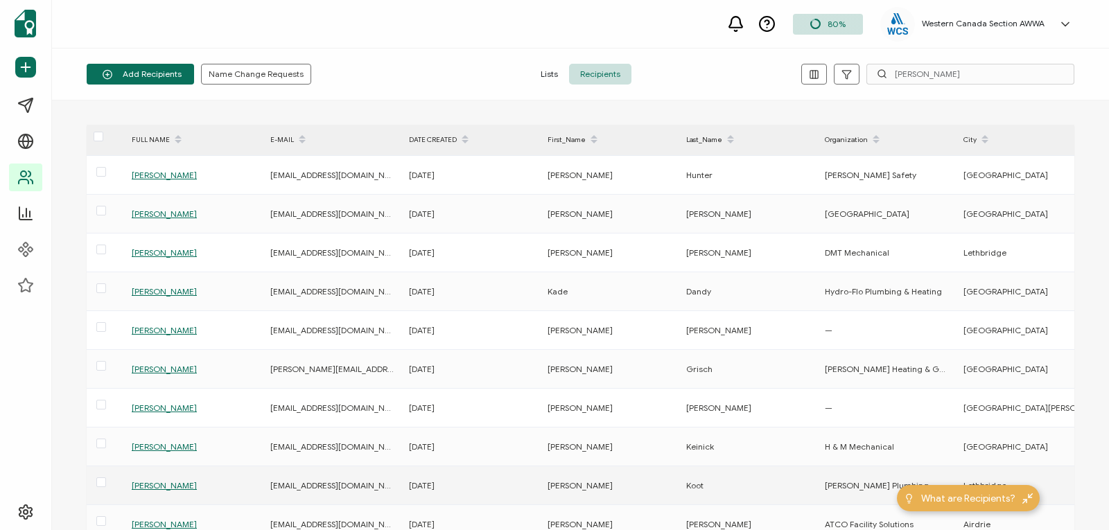
click at [163, 485] on span "Andrew Koot" at bounding box center [164, 485] width 65 height 10
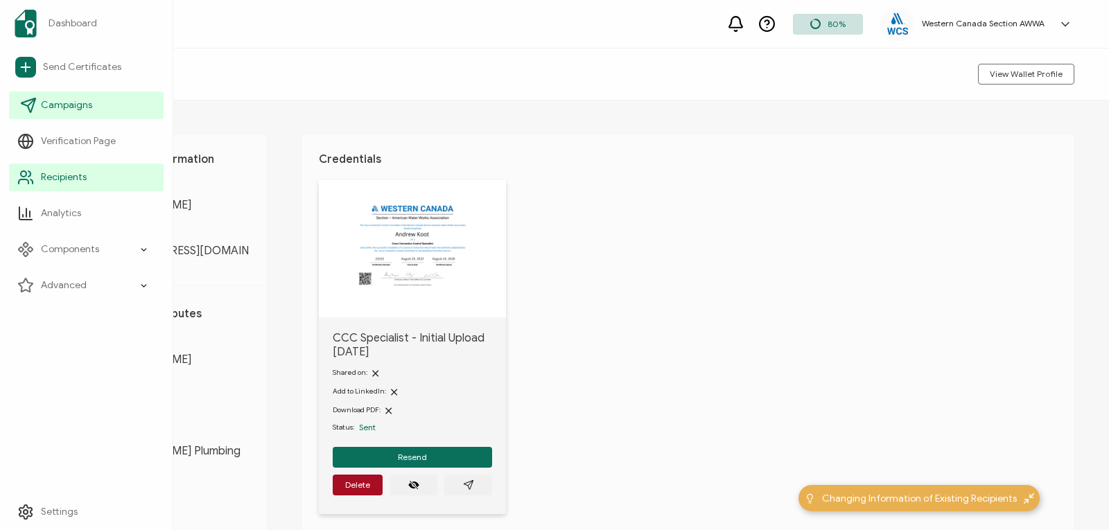
click at [58, 102] on span "Campaigns" at bounding box center [66, 105] width 51 height 14
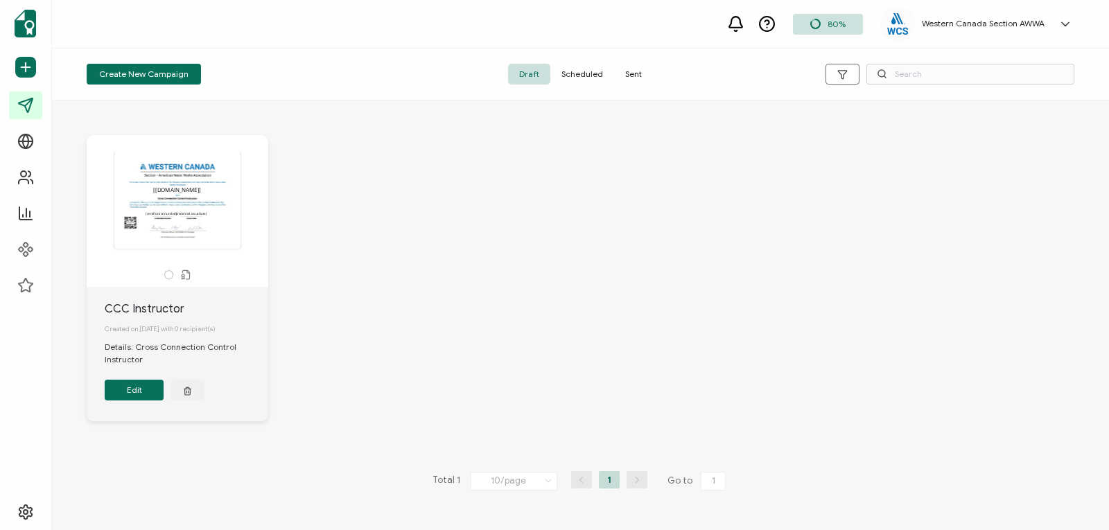
click at [634, 74] on span "Sent" at bounding box center [633, 74] width 39 height 21
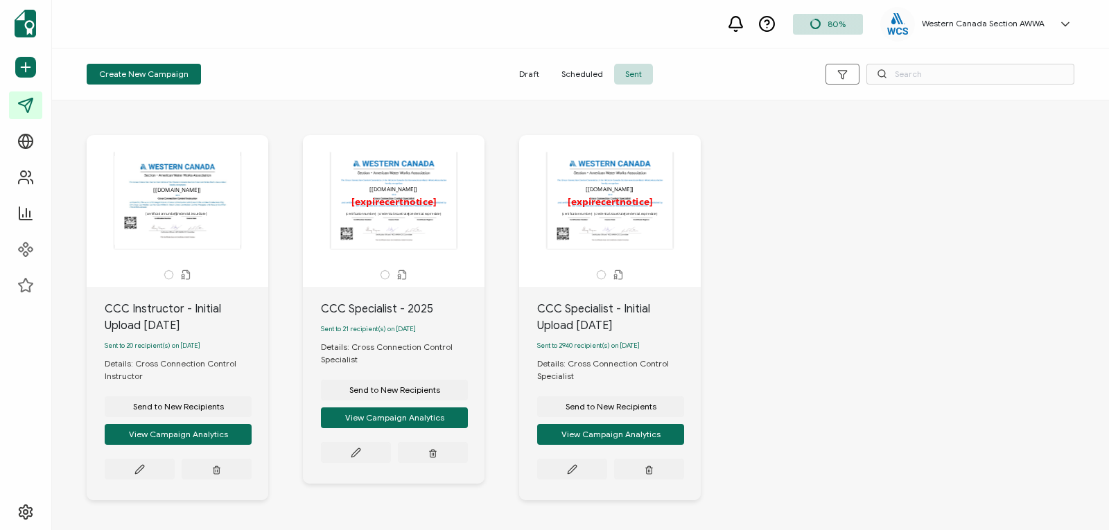
click at [609, 213] on div "The recipient’s full name, which will be automatically filled based on the info…" at bounding box center [610, 200] width 146 height 97
click at [145, 472] on icon at bounding box center [139, 469] width 10 height 10
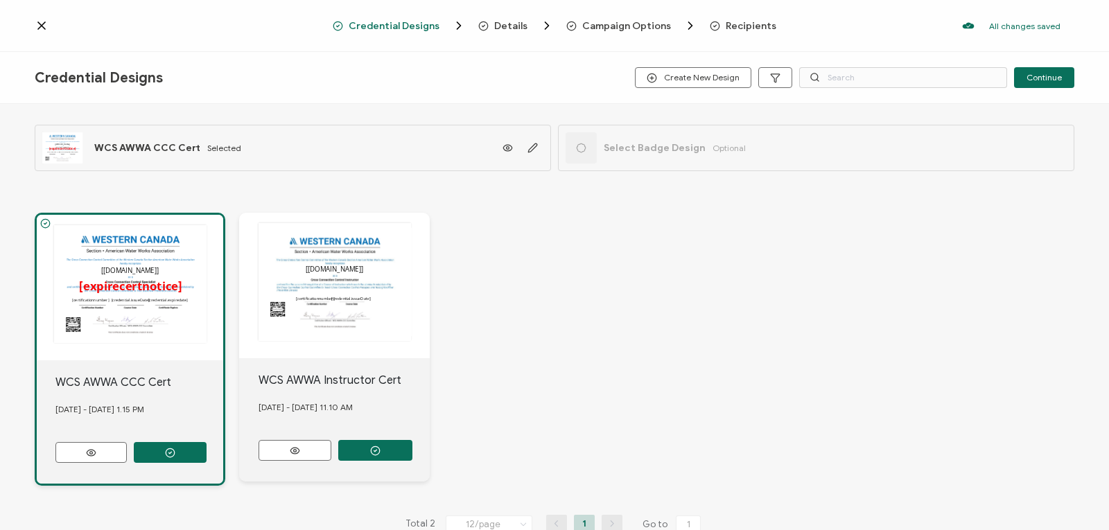
click at [740, 22] on span "Recipients" at bounding box center [751, 26] width 51 height 10
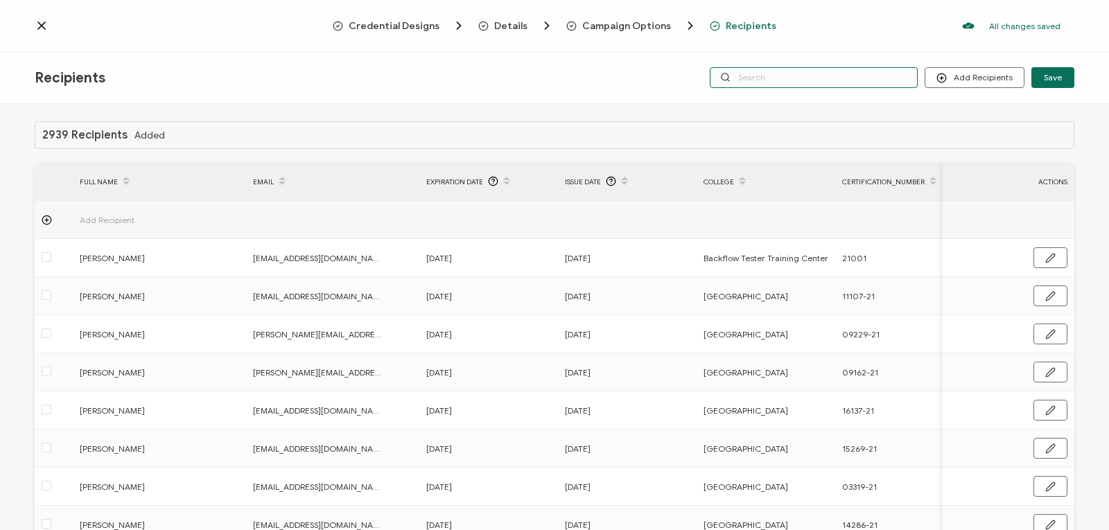
click at [844, 76] on input "text" at bounding box center [814, 77] width 208 height 21
type input "a"
click at [839, 82] on input "a" at bounding box center [814, 77] width 208 height 21
type input "andy"
click at [821, 76] on input "andy" at bounding box center [814, 77] width 208 height 21
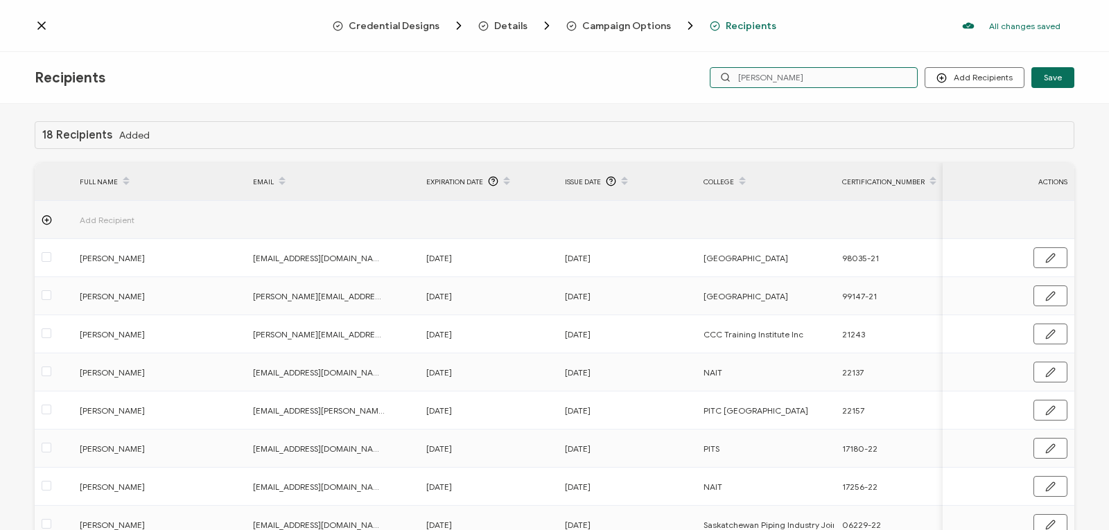
type input "andy"
click at [817, 87] on input "andy" at bounding box center [814, 77] width 208 height 21
type input "andy k"
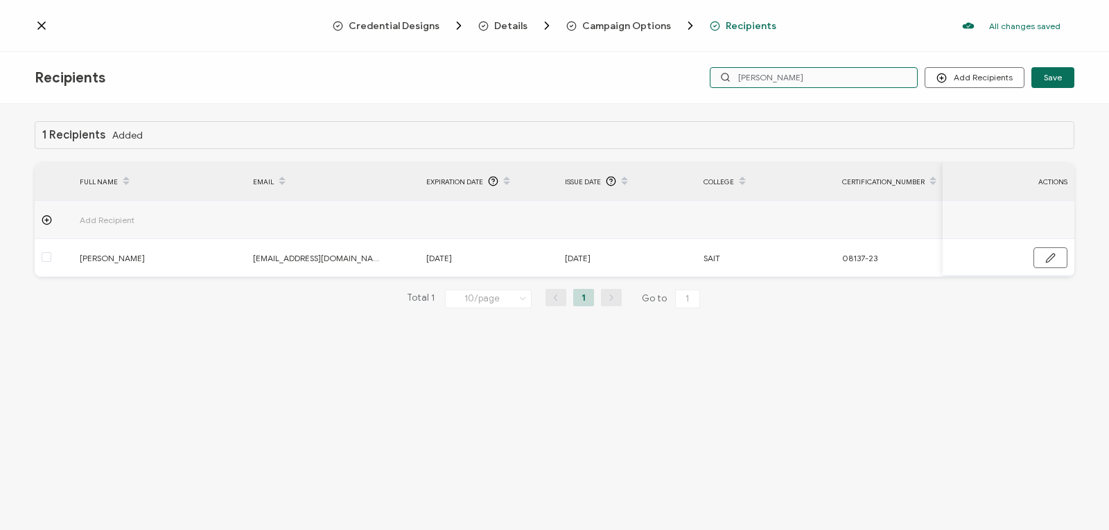
drag, startPoint x: 774, startPoint y: 78, endPoint x: 719, endPoint y: 71, distance: 55.8
click at [719, 71] on input "andy k" at bounding box center [814, 77] width 208 height 21
paste input "handyandy6706@gmail.com"
type input "handyandy6706@gmail.com"
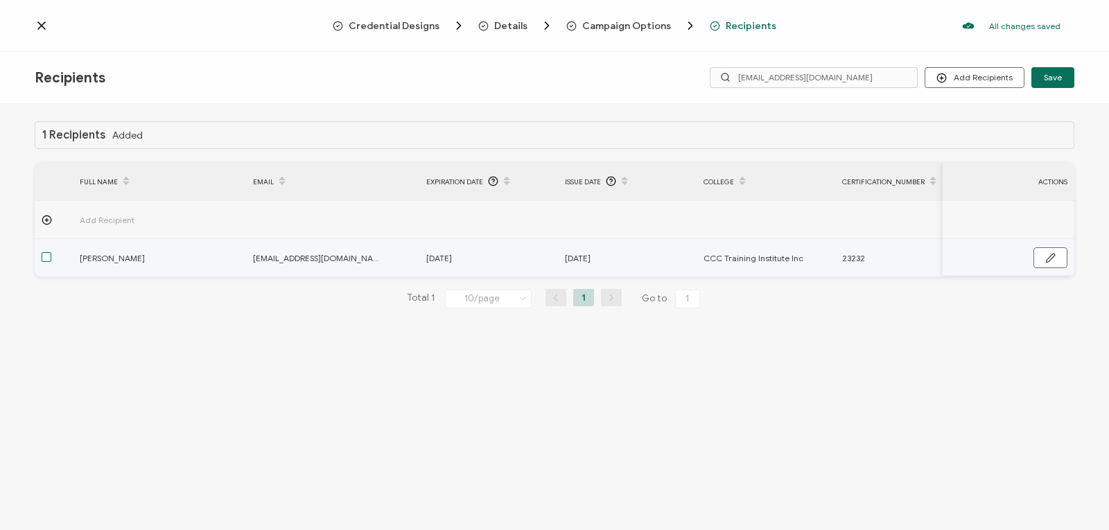
click at [46, 258] on span at bounding box center [47, 257] width 10 height 10
click at [51, 252] on input "checkbox" at bounding box center [51, 252] width 0 height 0
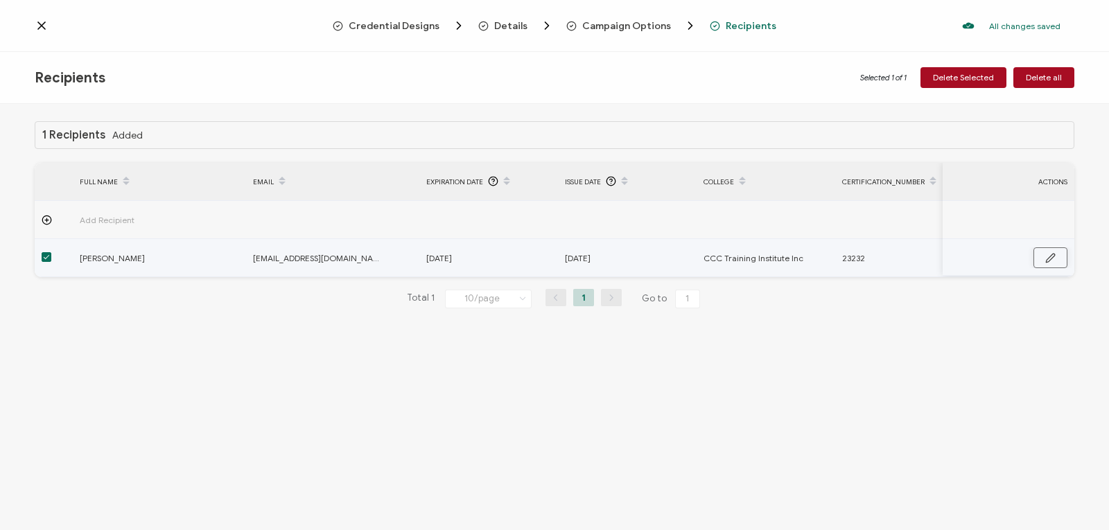
click at [1060, 252] on button "button" at bounding box center [1051, 257] width 34 height 21
drag, startPoint x: 882, startPoint y: 258, endPoint x: 858, endPoint y: 254, distance: 23.8
click at [858, 254] on input "23232" at bounding box center [902, 258] width 121 height 22
type input "23"
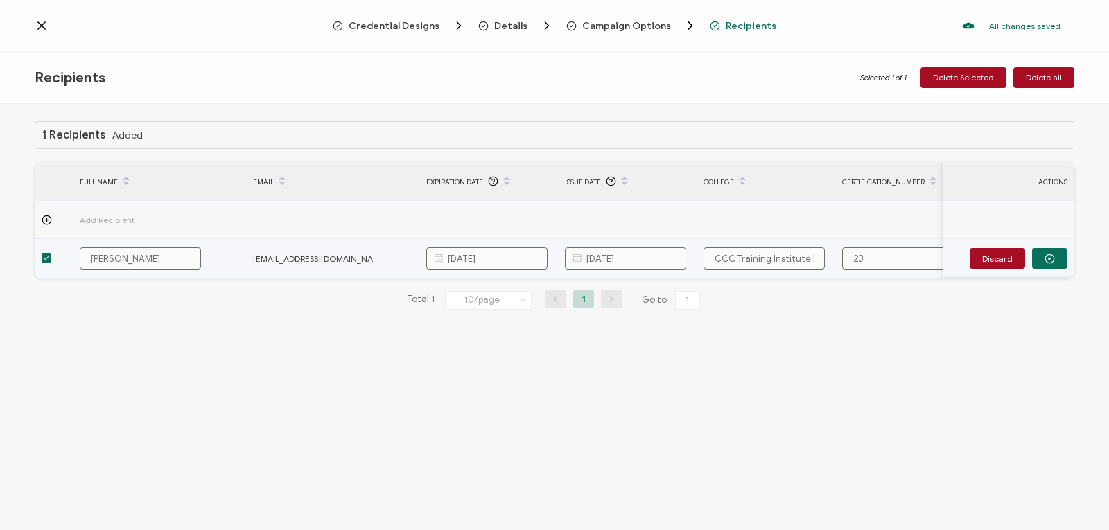
type input "232"
type input "2324"
type input "23242"
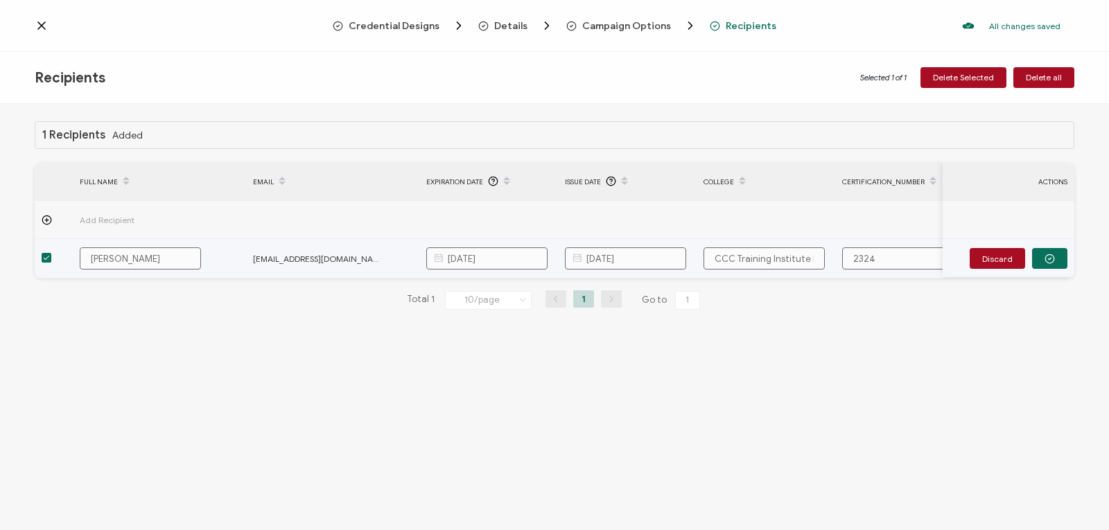
type input "23242"
click at [1052, 255] on icon "button" at bounding box center [1050, 259] width 10 height 10
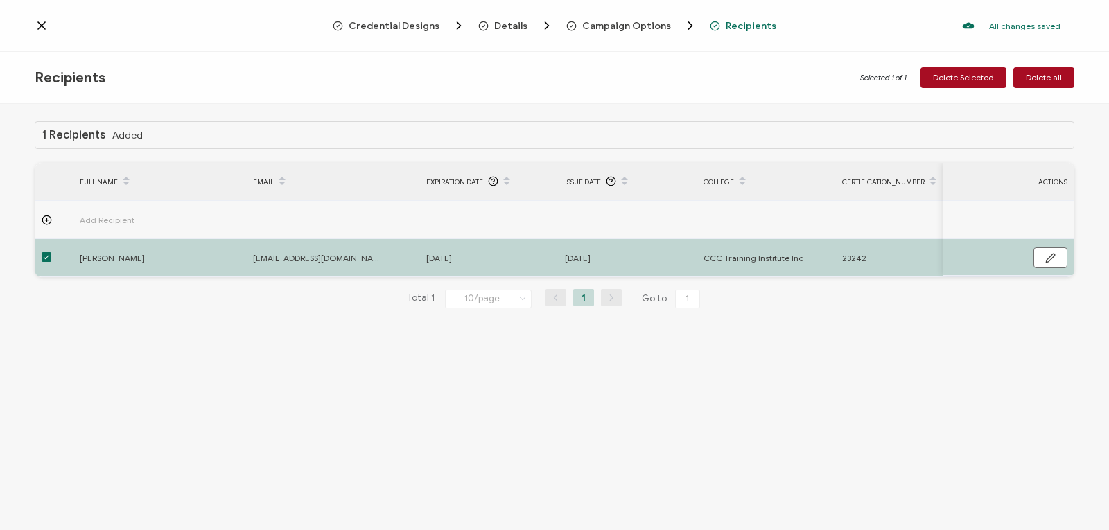
click at [42, 22] on icon at bounding box center [42, 26] width 14 height 14
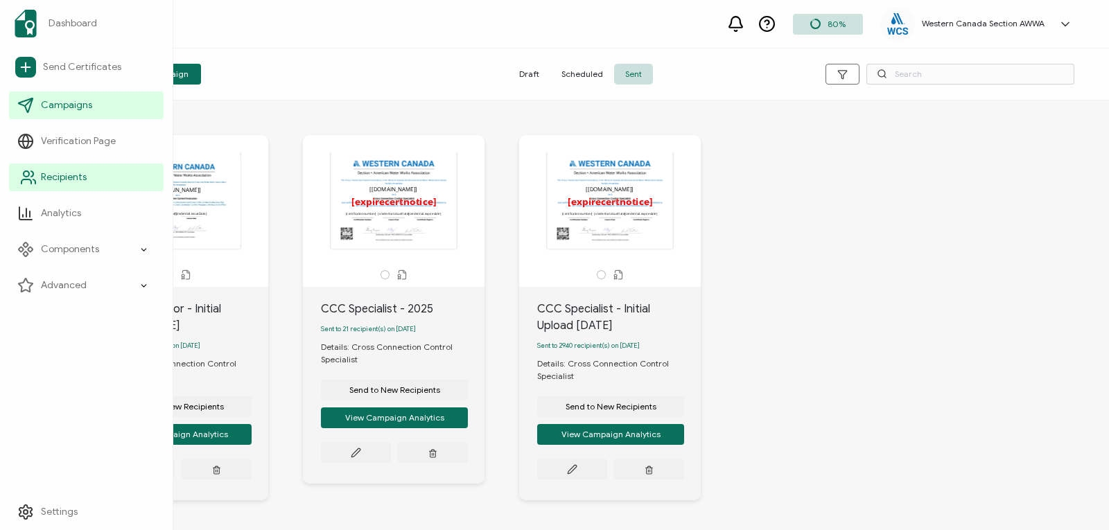
click at [82, 181] on span "Recipients" at bounding box center [64, 178] width 46 height 14
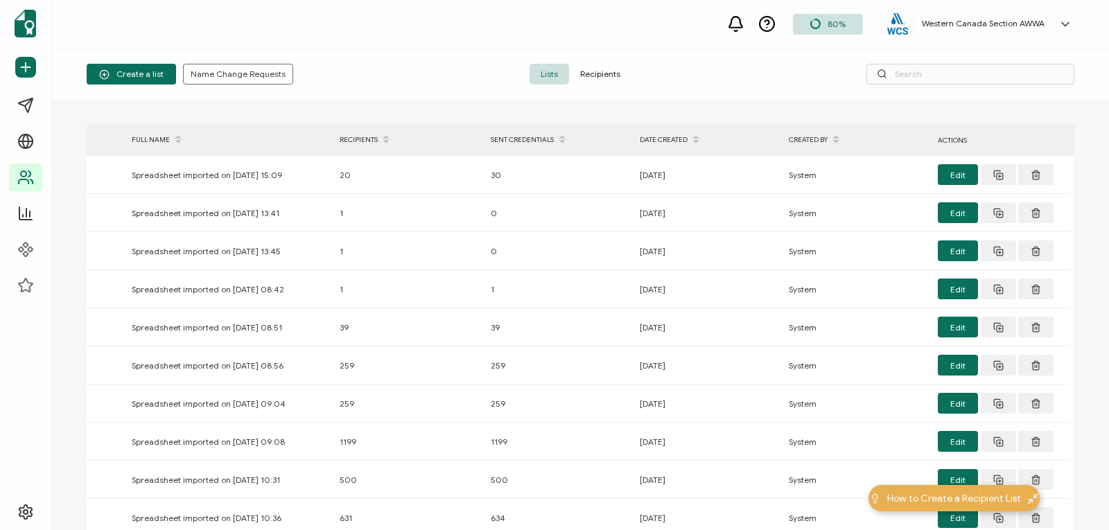
click at [589, 71] on span "Recipients" at bounding box center [600, 74] width 62 height 21
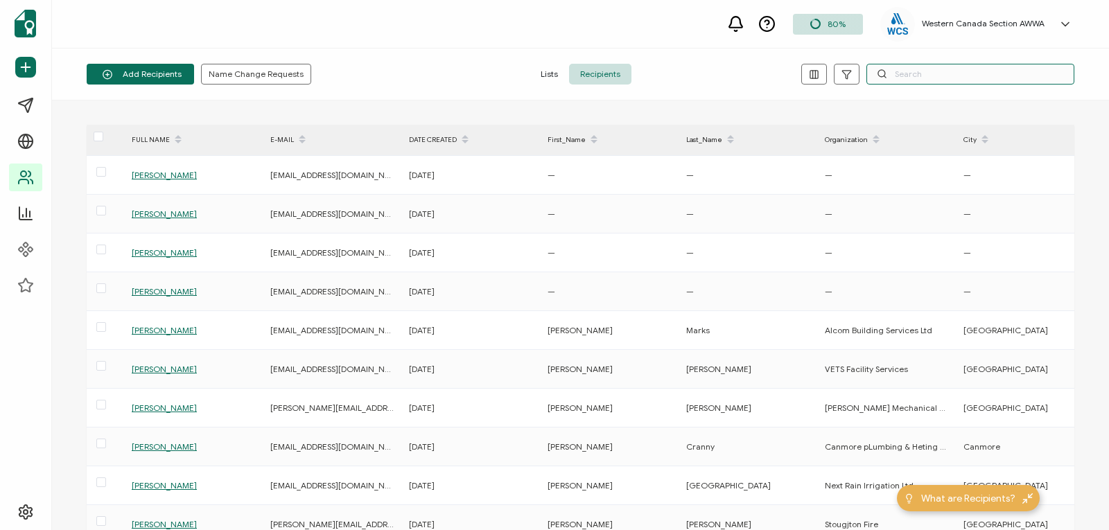
click at [913, 75] on input "text" at bounding box center [971, 74] width 208 height 21
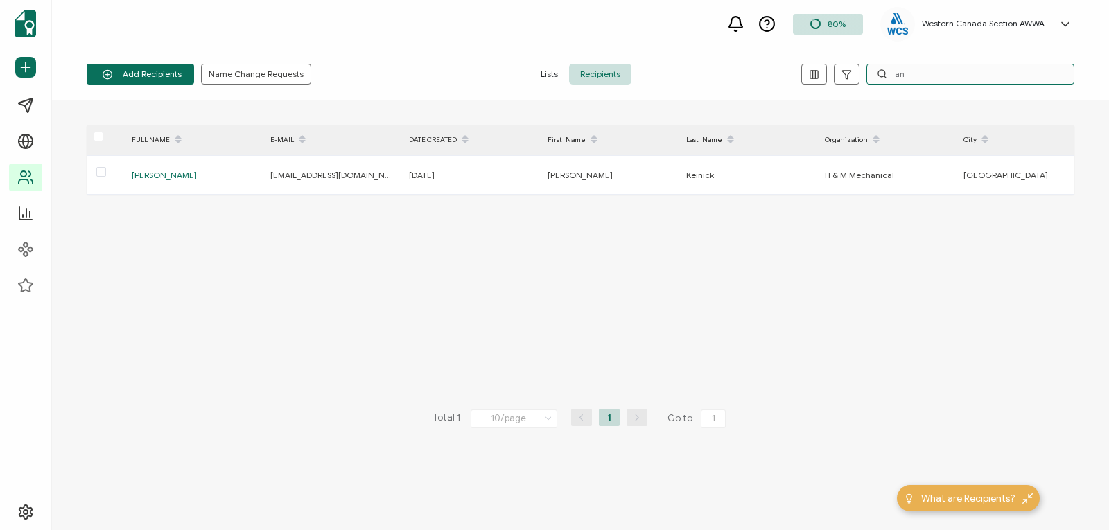
type input "a"
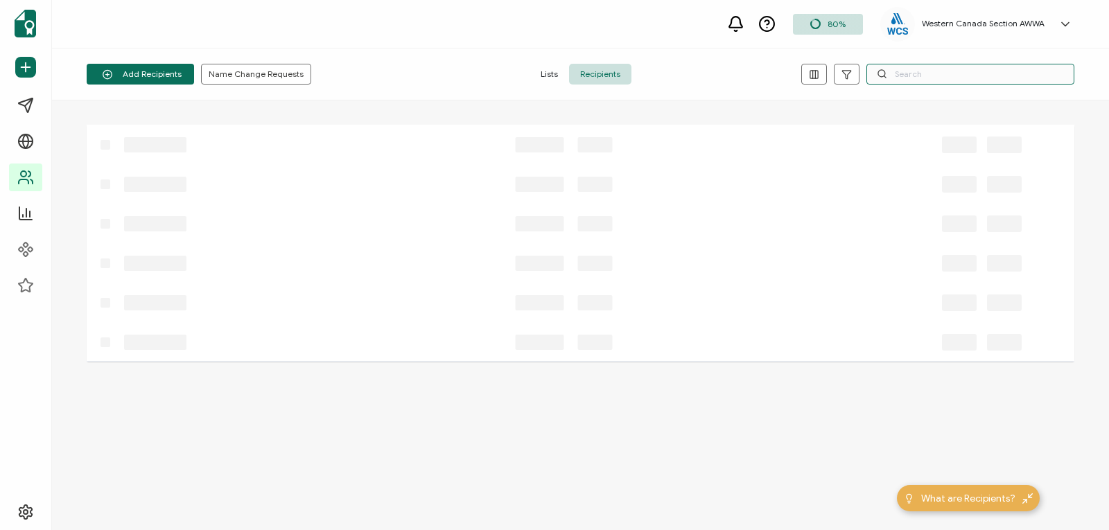
paste input "handyandy6706@gmail.com"
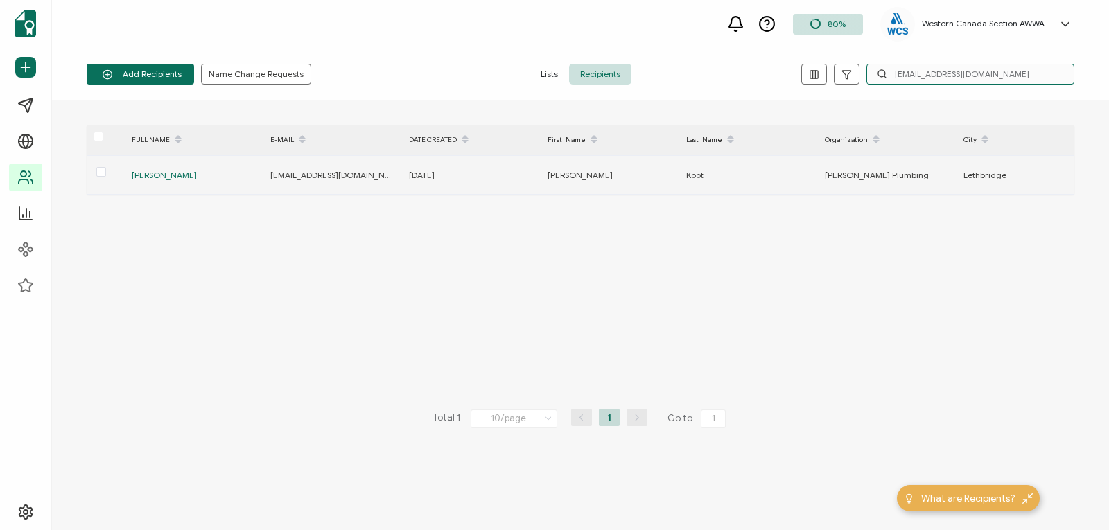
type input "handyandy6706@gmail.com"
click at [164, 173] on span "Andrew Koot" at bounding box center [164, 175] width 65 height 10
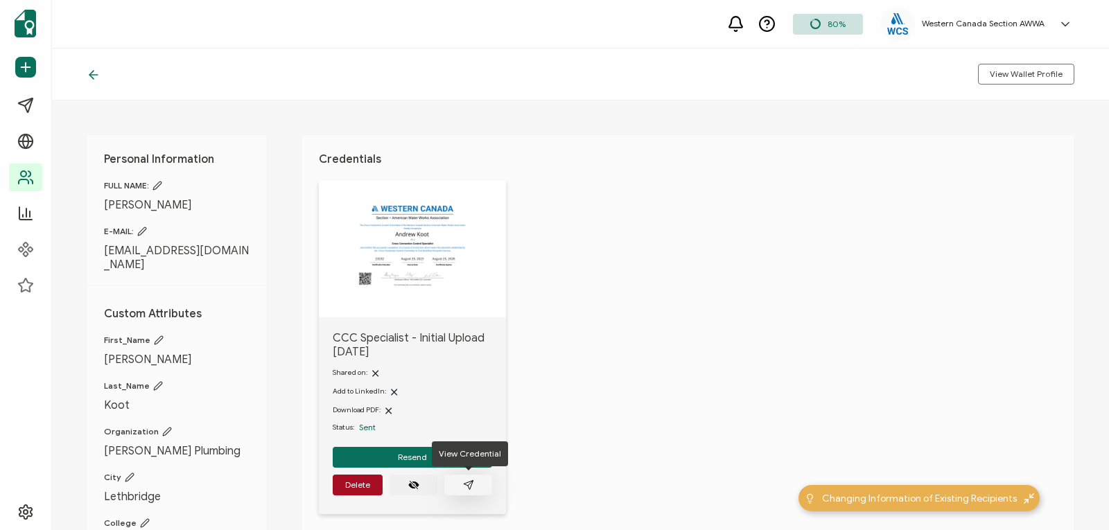
click at [473, 486] on icon "paper plane outline" at bounding box center [468, 485] width 11 height 11
click at [399, 451] on button "Resend" at bounding box center [412, 457] width 159 height 21
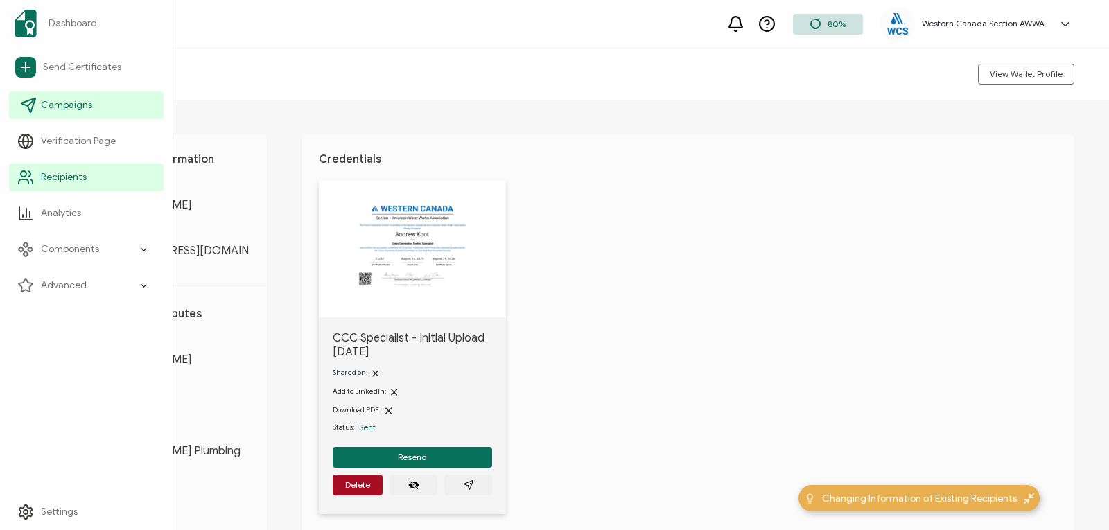
click at [35, 105] on icon at bounding box center [28, 105] width 17 height 17
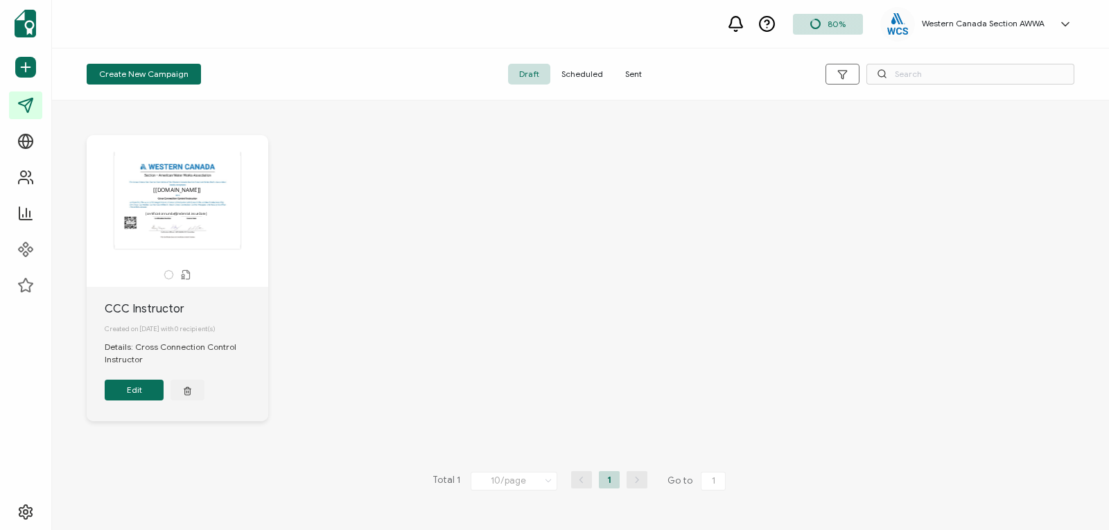
click at [636, 71] on span "Sent" at bounding box center [633, 74] width 39 height 21
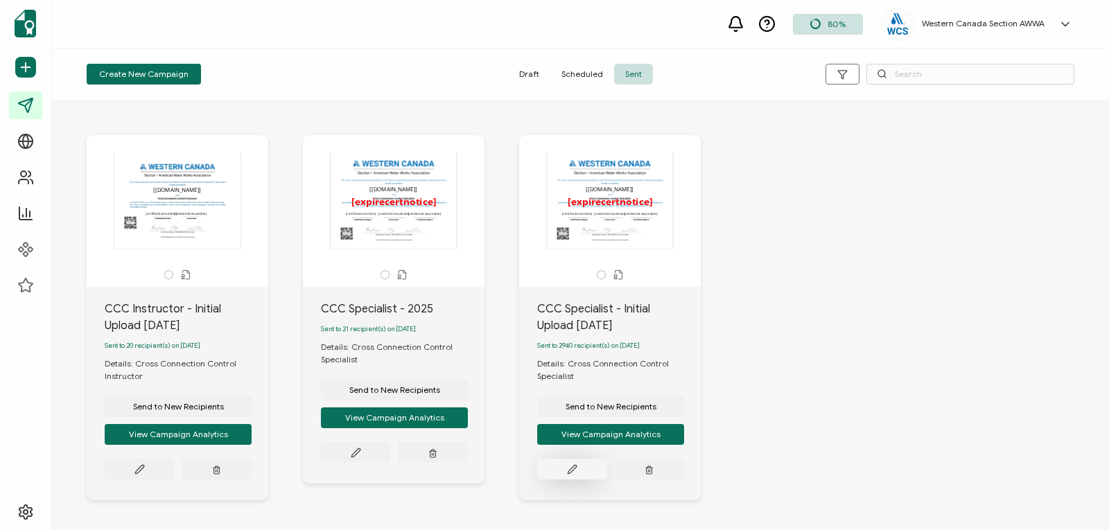
click at [145, 471] on icon at bounding box center [139, 469] width 10 height 10
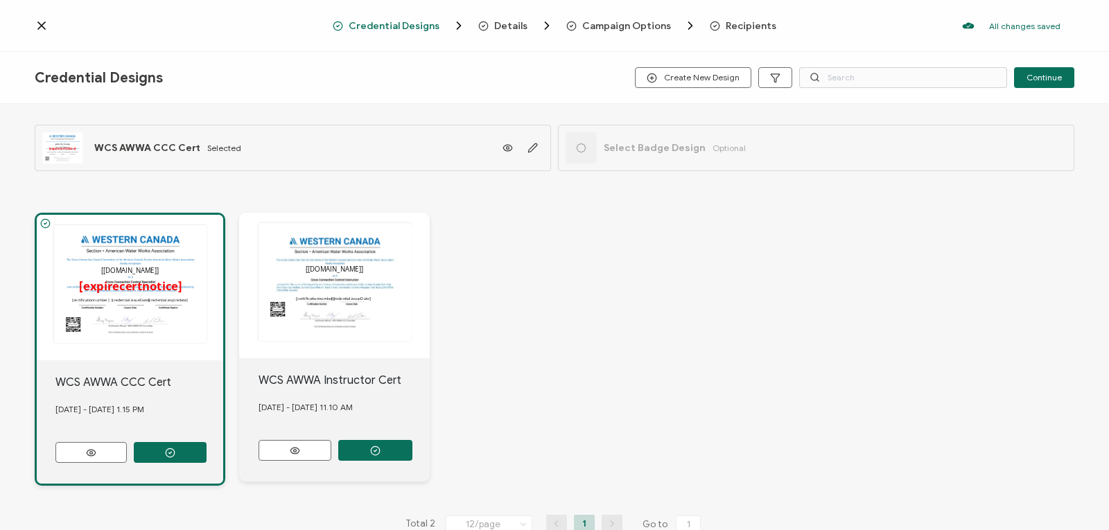
click at [739, 27] on span "Recipients" at bounding box center [751, 26] width 51 height 10
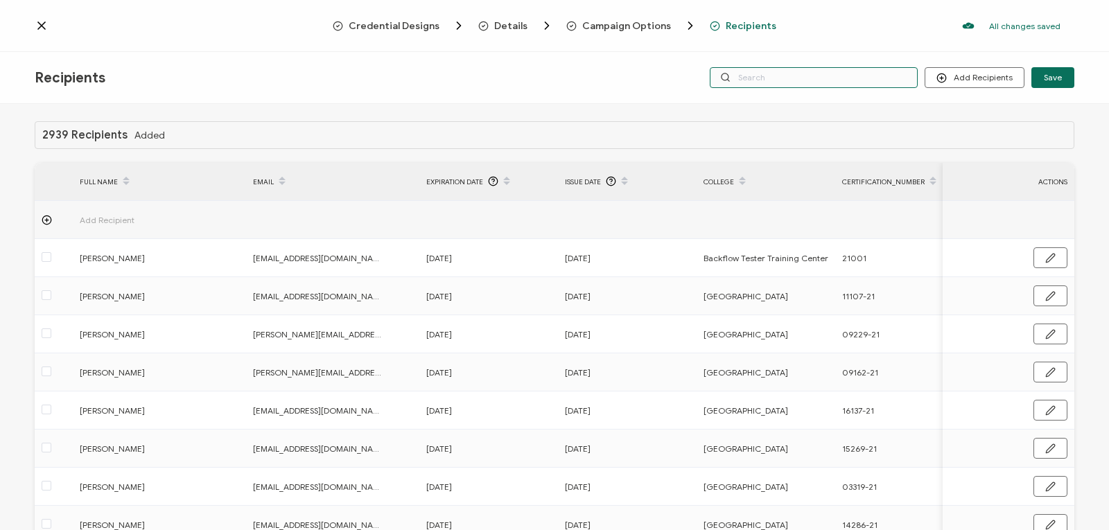
click at [778, 78] on input "text" at bounding box center [814, 77] width 208 height 21
paste input "adamh656@icloud.com"
type input "adamh656@icloud.com"
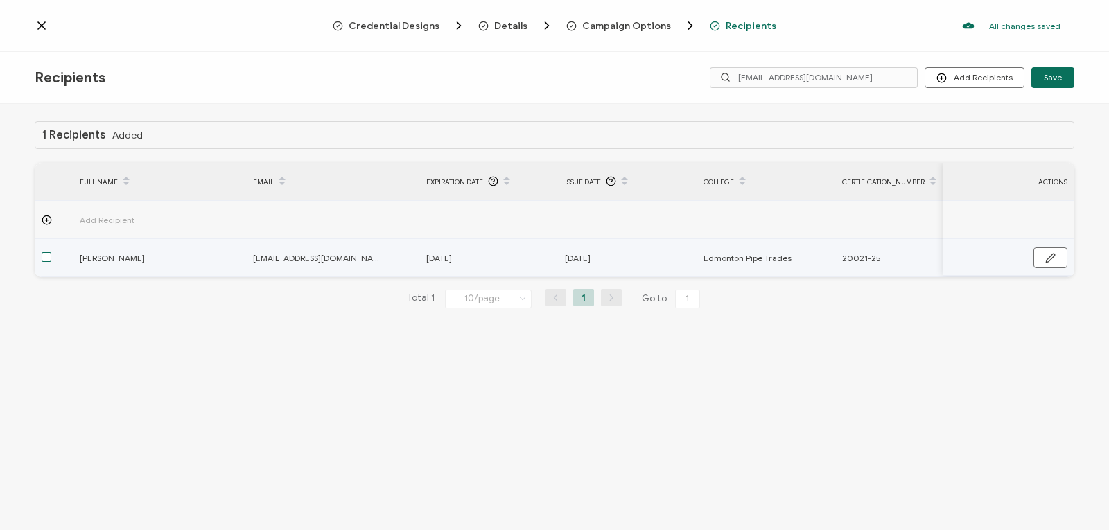
click at [47, 258] on span at bounding box center [47, 257] width 10 height 10
click at [51, 252] on input "checkbox" at bounding box center [51, 252] width 0 height 0
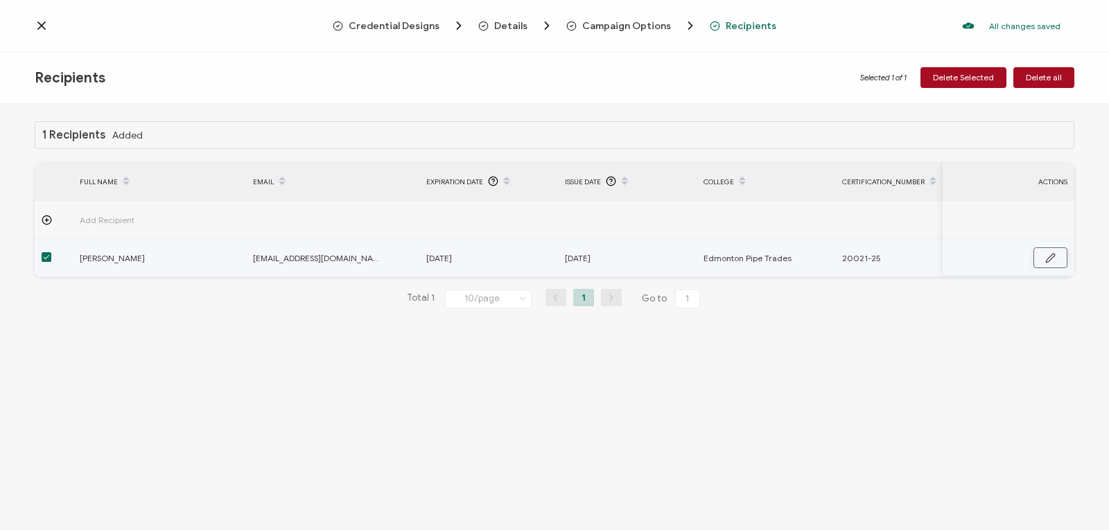
click at [1053, 260] on icon "button" at bounding box center [1050, 258] width 10 height 10
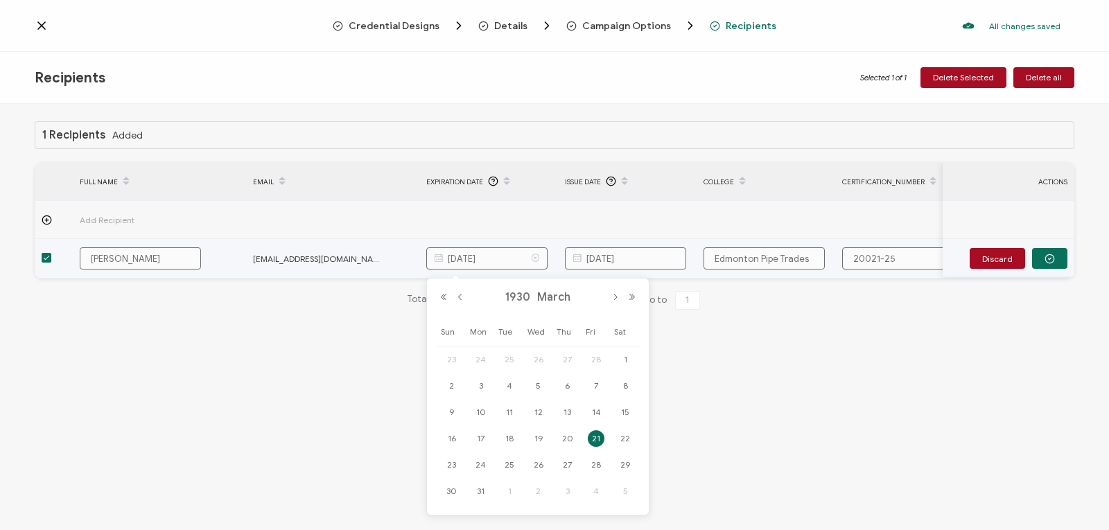
drag, startPoint x: 496, startPoint y: 258, endPoint x: 489, endPoint y: 254, distance: 8.1
click at [489, 254] on input "March 21, 1930" at bounding box center [486, 258] width 121 height 22
type input "March 21, 2030"
click at [1053, 256] on circle "button" at bounding box center [1049, 258] width 9 height 9
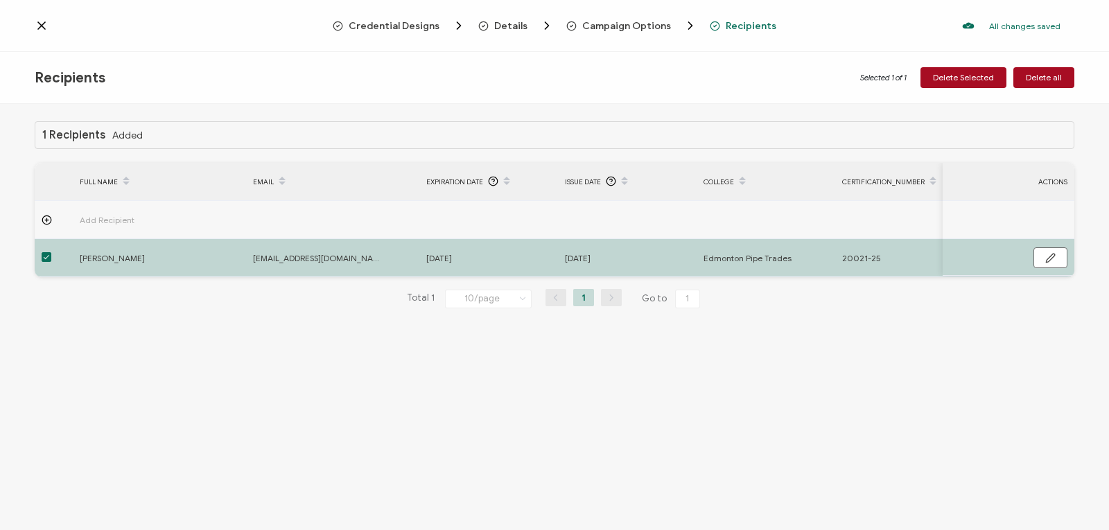
click at [42, 26] on icon at bounding box center [41, 25] width 7 height 7
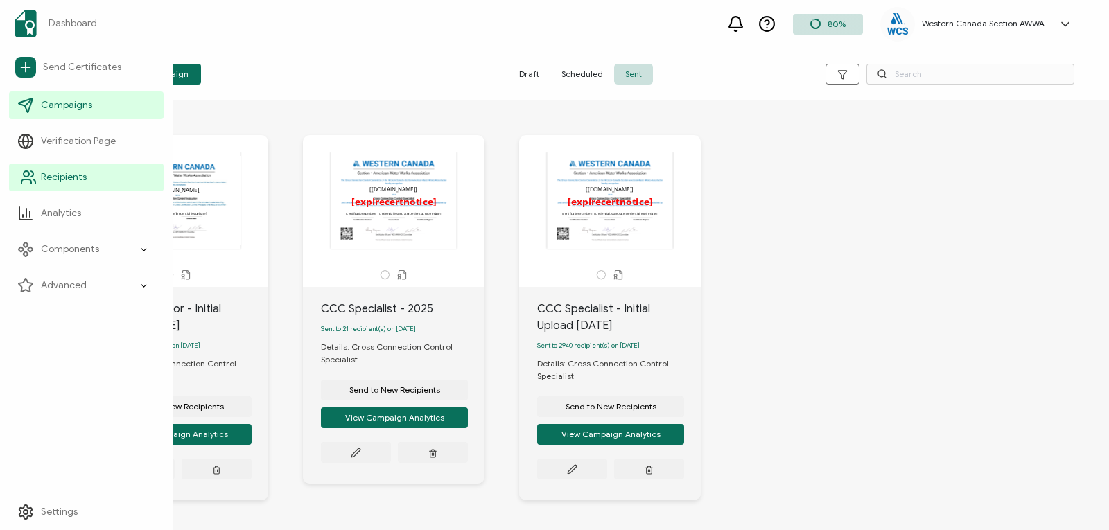
click at [36, 176] on icon at bounding box center [28, 177] width 17 height 17
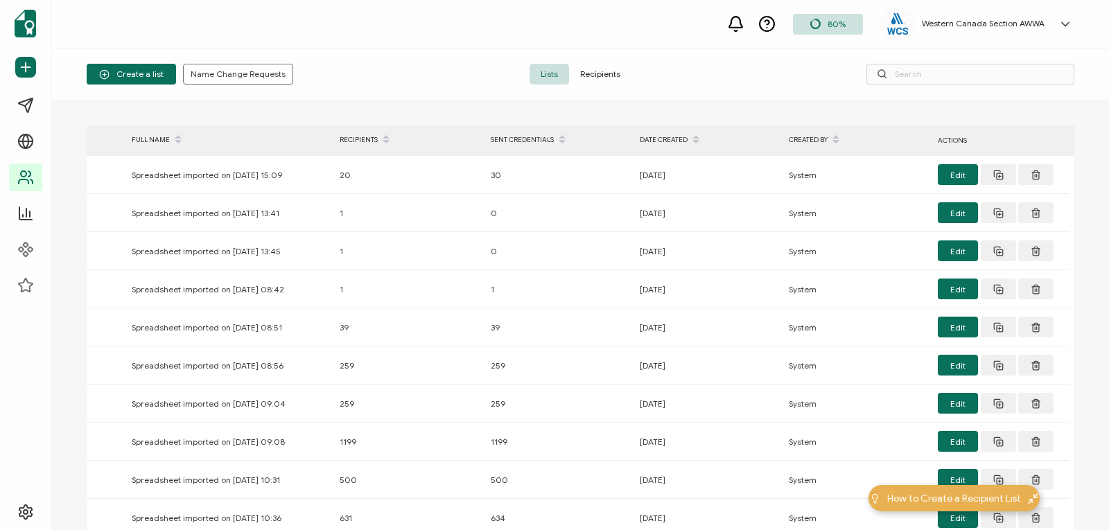
click at [605, 73] on span "Recipients" at bounding box center [600, 74] width 62 height 21
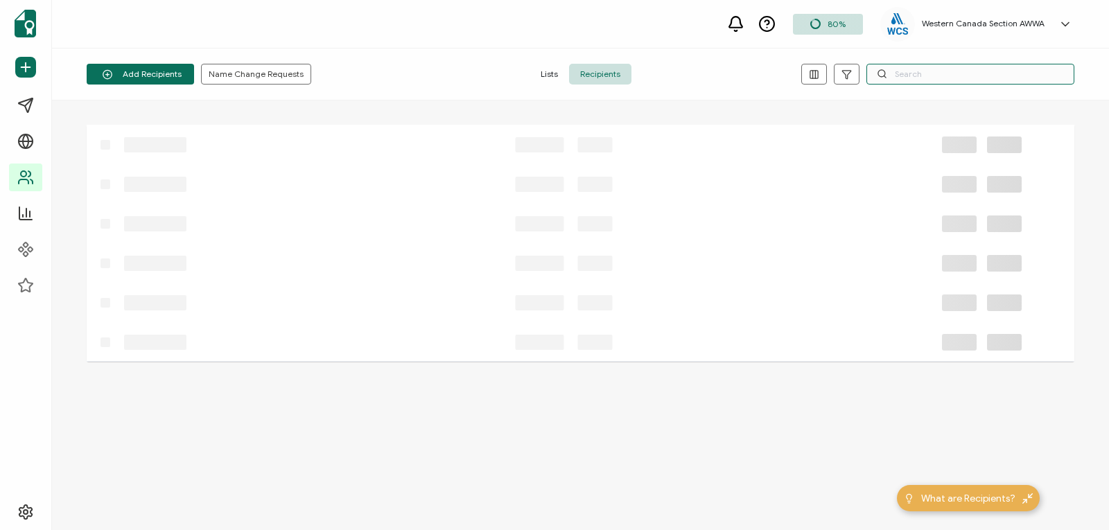
click at [917, 78] on input "text" at bounding box center [971, 74] width 208 height 21
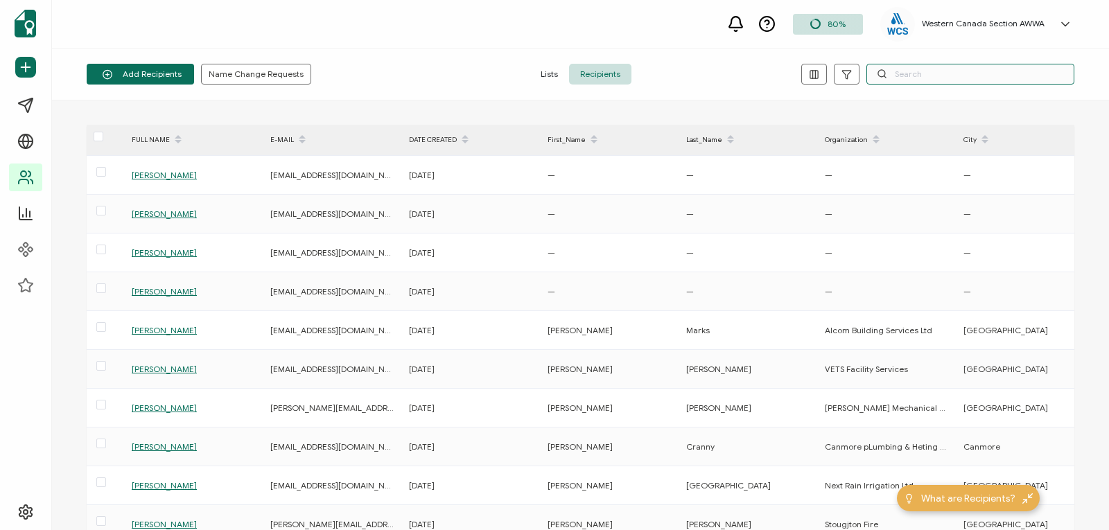
paste input "adamh656@icloud.com"
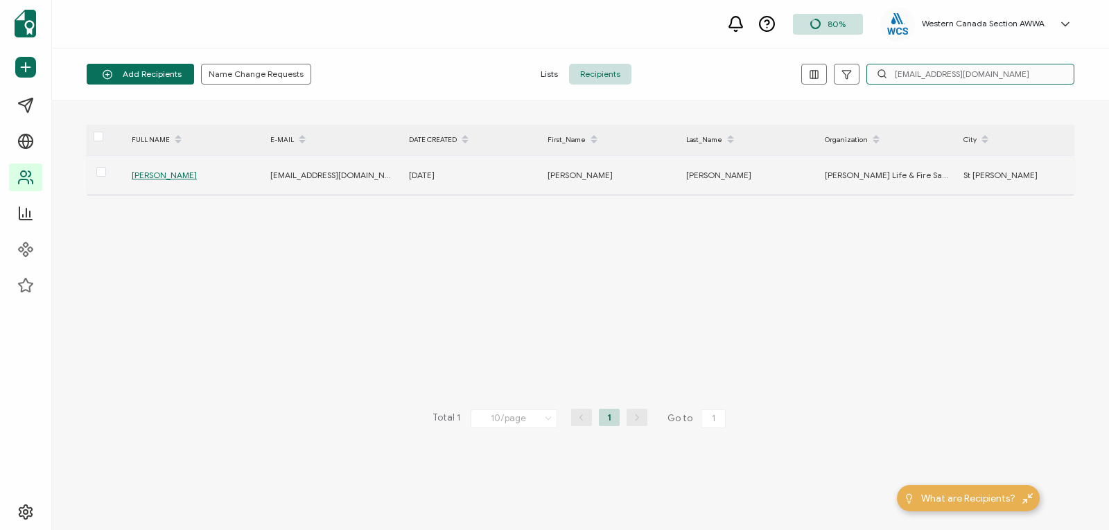
type input "adamh656@icloud.com"
click at [179, 173] on span "Adam J. Hodgins" at bounding box center [164, 175] width 65 height 10
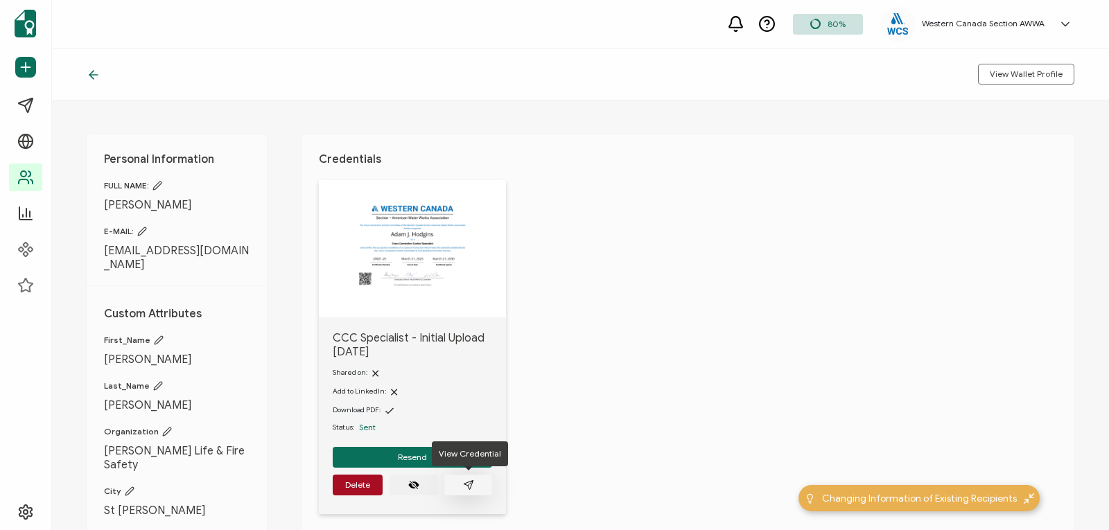
click at [464, 478] on button "button" at bounding box center [468, 485] width 48 height 21
click at [387, 452] on button "Resend" at bounding box center [412, 457] width 159 height 21
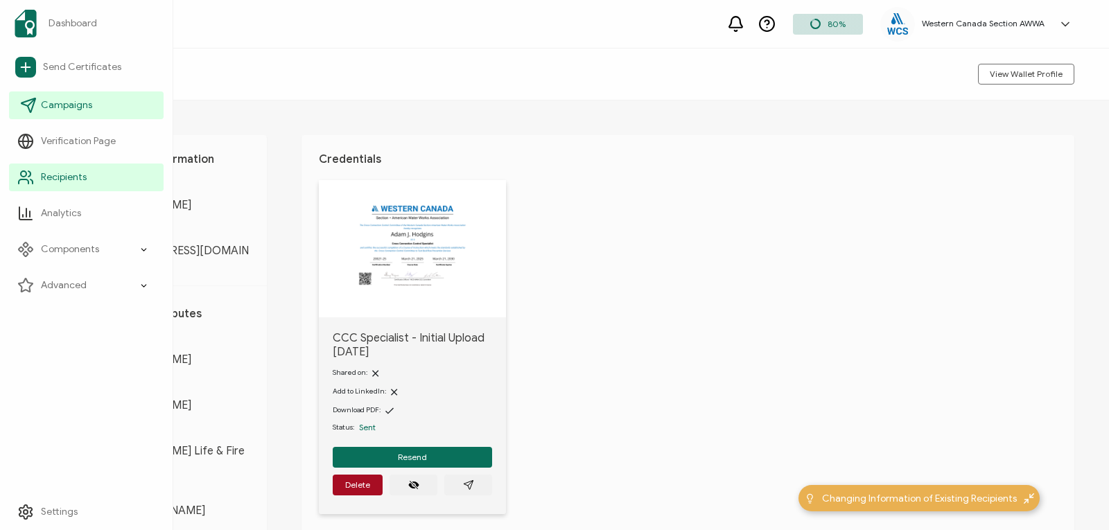
click at [58, 101] on span "Campaigns" at bounding box center [66, 105] width 51 height 14
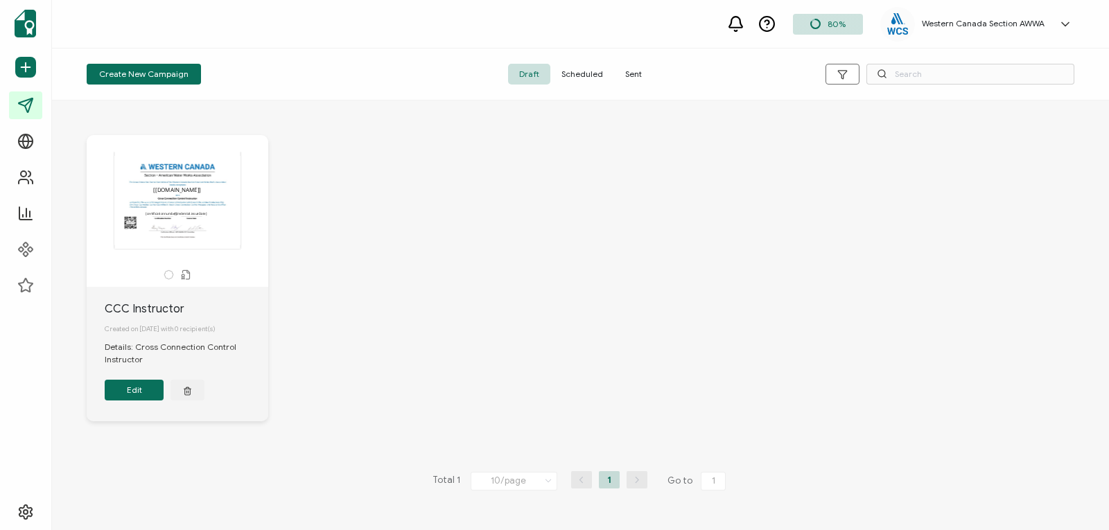
click at [629, 73] on span "Sent" at bounding box center [633, 74] width 39 height 21
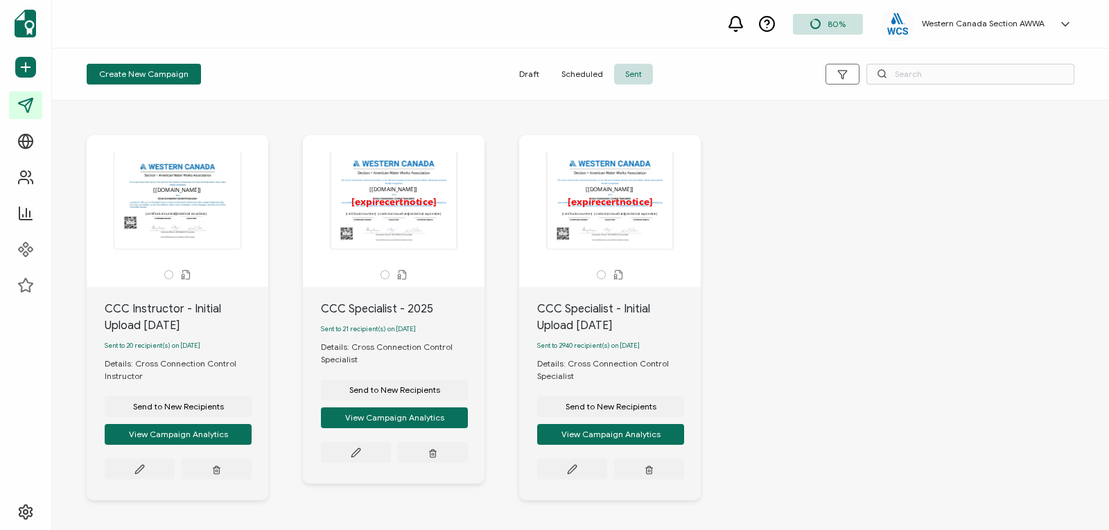
click at [626, 214] on div "The recipient’s full name, which will be automatically filled based on the info…" at bounding box center [610, 200] width 146 height 97
click at [145, 471] on icon at bounding box center [139, 469] width 10 height 10
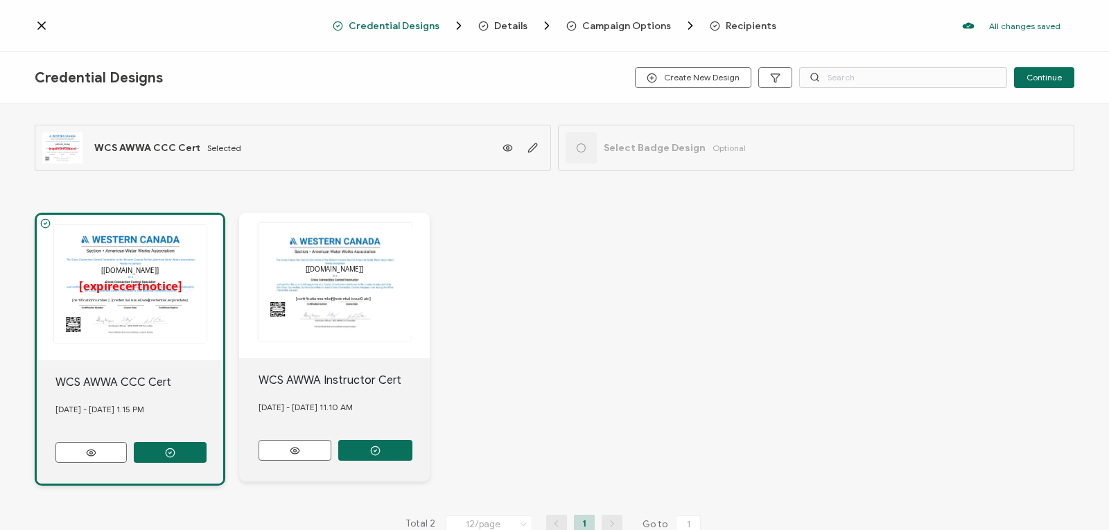
click at [735, 27] on span "Recipients" at bounding box center [751, 26] width 51 height 10
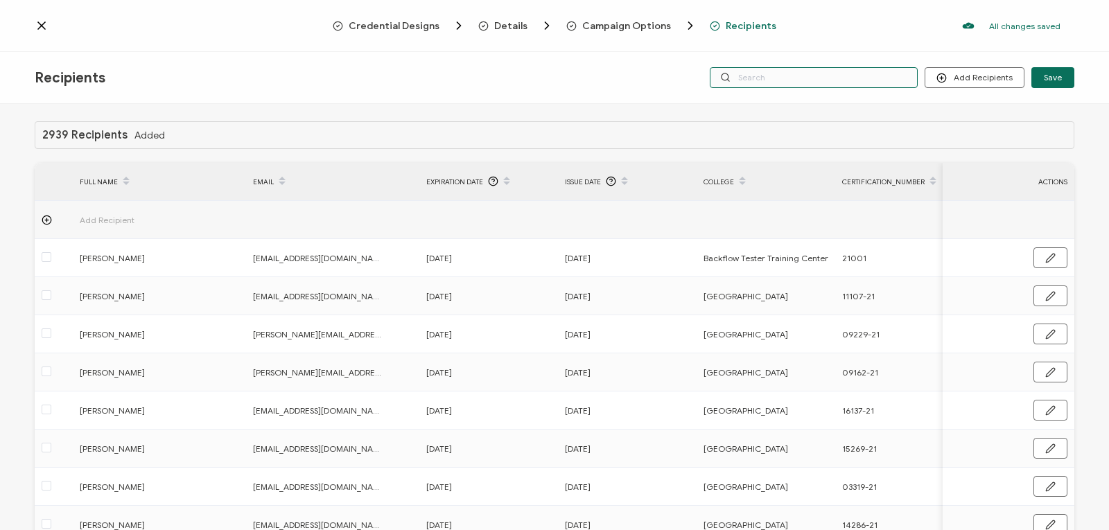
click at [783, 80] on input "text" at bounding box center [814, 77] width 208 height 21
paste input "[EMAIL_ADDRESS][DOMAIN_NAME]"
type input "[EMAIL_ADDRESS][DOMAIN_NAME]"
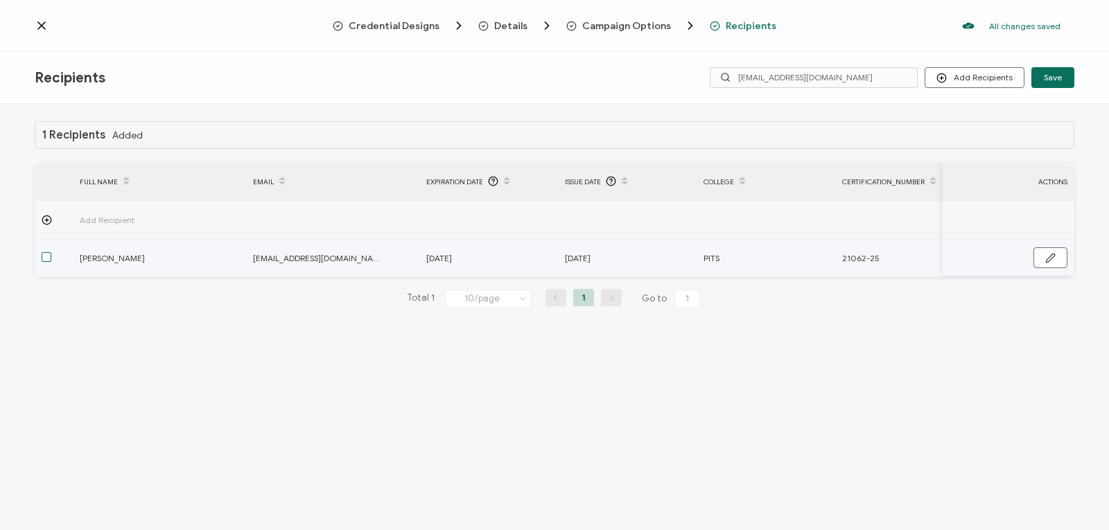
click at [46, 258] on span at bounding box center [47, 257] width 10 height 10
click at [51, 252] on input "checkbox" at bounding box center [51, 252] width 0 height 0
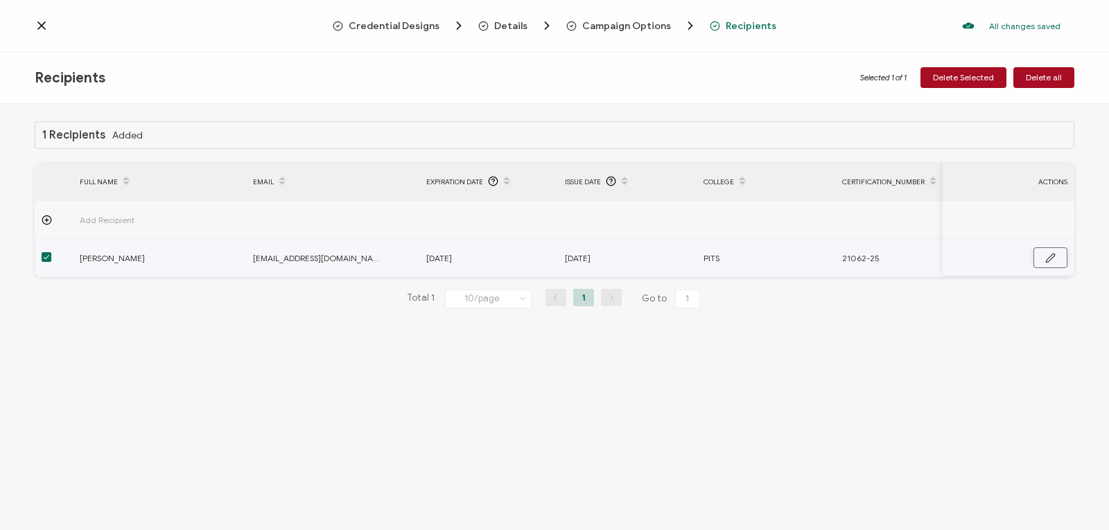
click at [1044, 254] on button "button" at bounding box center [1051, 257] width 34 height 21
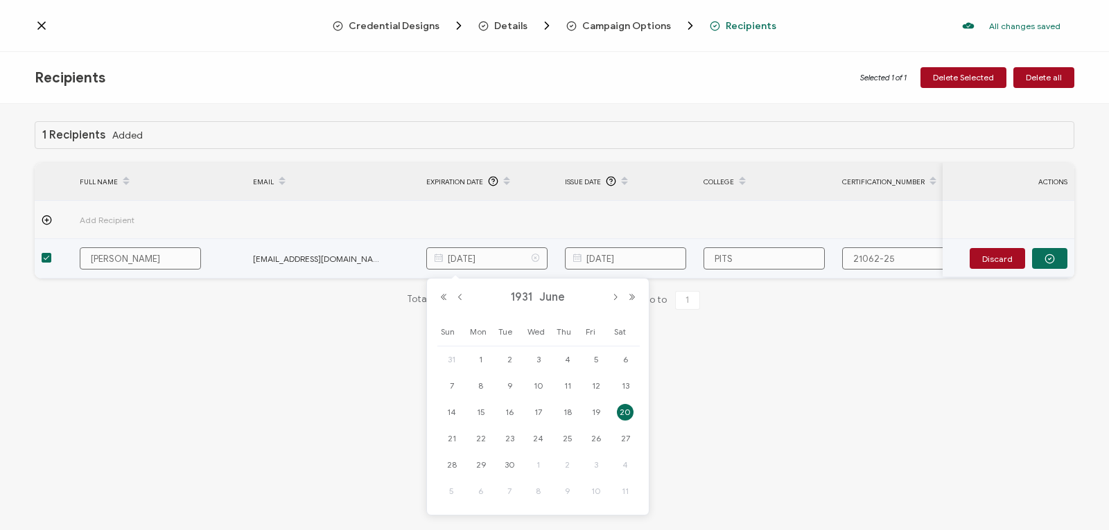
click at [521, 254] on input "June 20, 1931" at bounding box center [486, 258] width 121 height 22
drag, startPoint x: 494, startPoint y: 260, endPoint x: 485, endPoint y: 257, distance: 8.8
click at [485, 257] on input "June 20, 1931" at bounding box center [486, 258] width 121 height 22
type input "June 20, 2031"
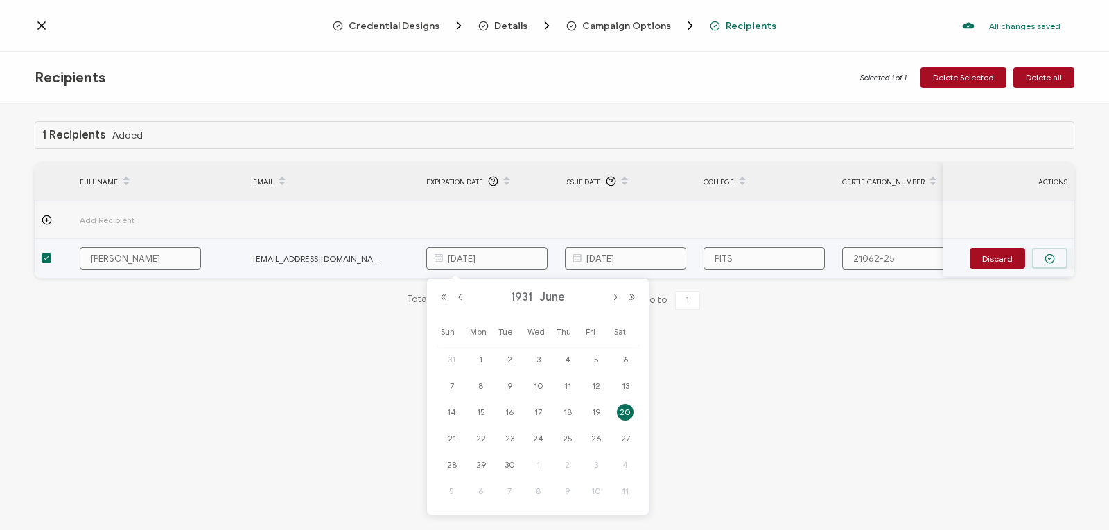
click at [1056, 257] on button "button" at bounding box center [1049, 258] width 35 height 21
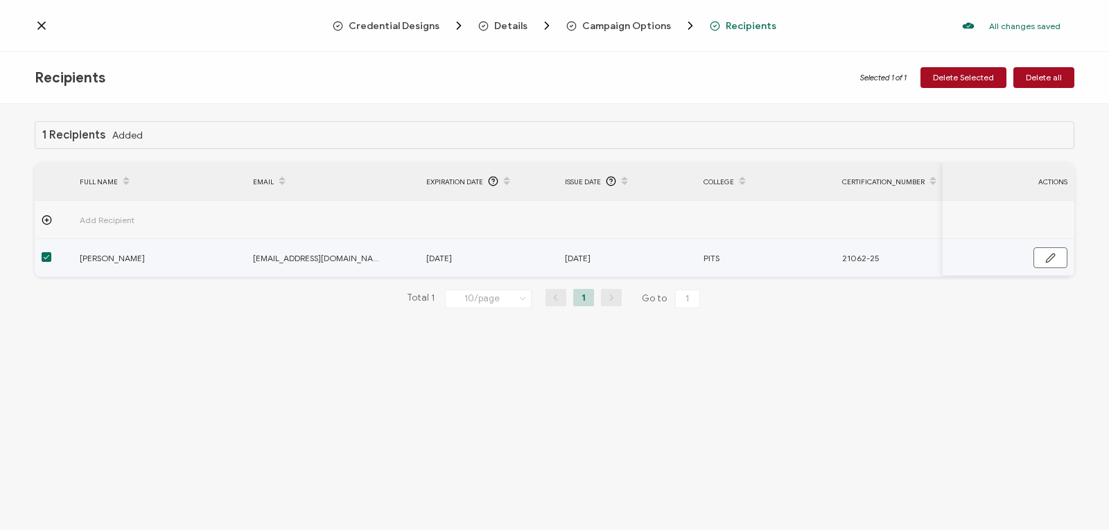
click at [46, 257] on span at bounding box center [47, 257] width 10 height 10
click at [51, 252] on input "checkbox" at bounding box center [51, 252] width 0 height 0
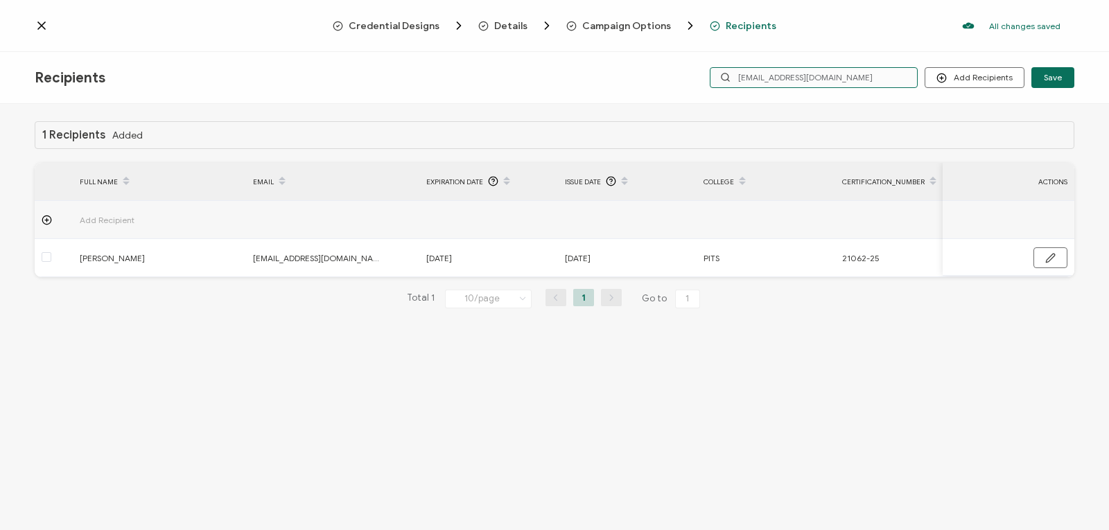
drag, startPoint x: 846, startPoint y: 79, endPoint x: 638, endPoint y: 74, distance: 207.3
click at [638, 74] on div "Recipients Add Recipients Upload Recipients Import From Recipients Import From …" at bounding box center [554, 78] width 1109 height 52
type input "millerj"
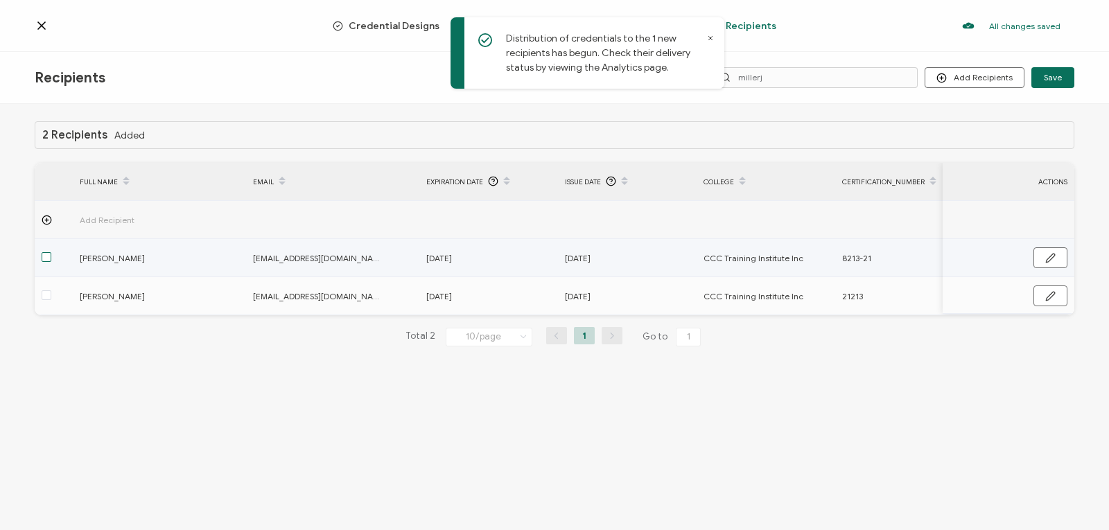
click at [46, 256] on span at bounding box center [47, 257] width 10 height 10
click at [51, 252] on input "checkbox" at bounding box center [51, 252] width 0 height 0
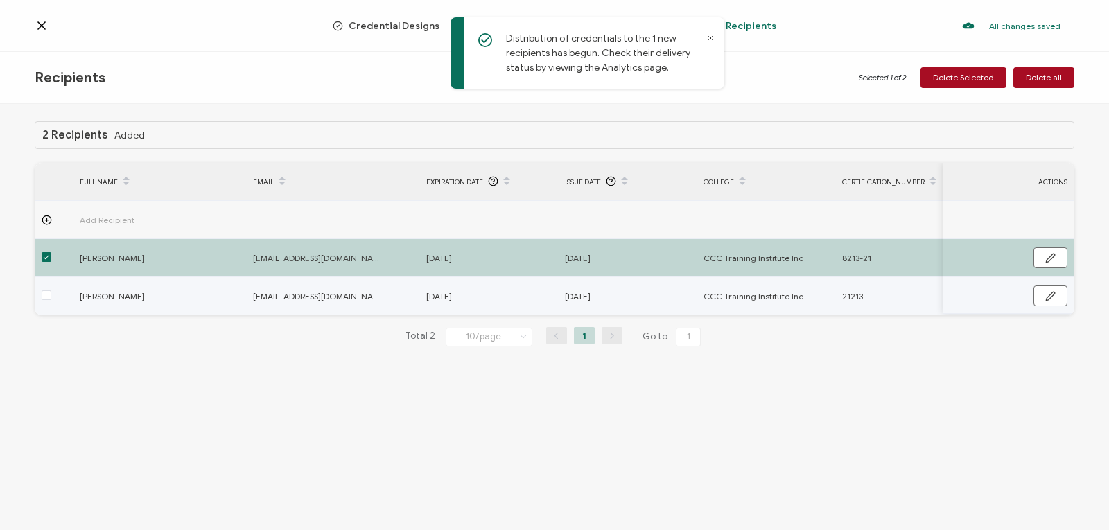
click at [294, 308] on td "millerjessie.316@gmail.com" at bounding box center [332, 296] width 173 height 38
click at [333, 423] on div "2 Recipients Added FULL NAME EMAIL Expiration Date Issue Date College Certifica…" at bounding box center [554, 319] width 1109 height 430
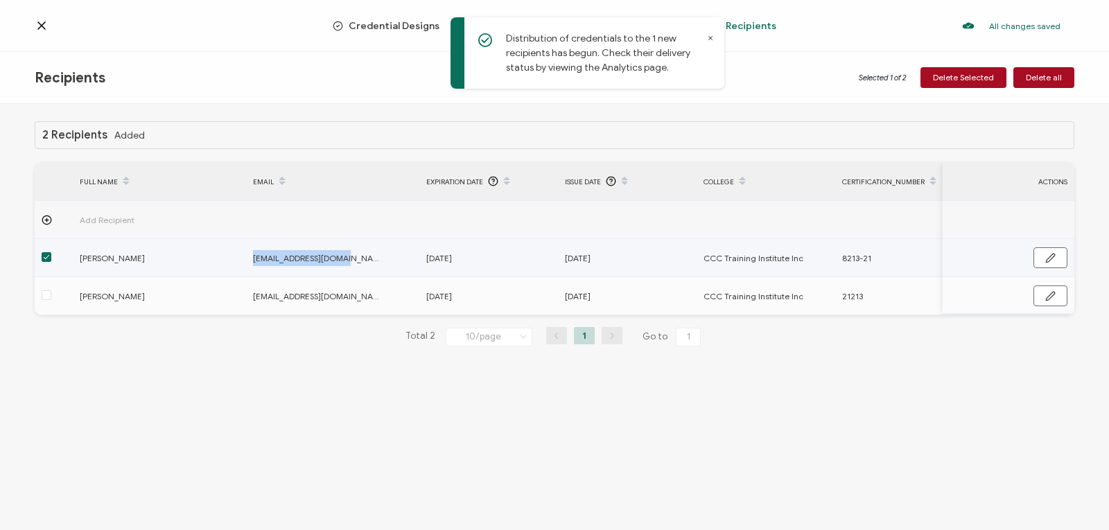
drag, startPoint x: 340, startPoint y: 260, endPoint x: 250, endPoint y: 263, distance: 90.2
click at [250, 263] on div "[EMAIL_ADDRESS][DOMAIN_NAME]" at bounding box center [332, 258] width 172 height 16
copy span "[EMAIL_ADDRESS][DOMAIN_NAME]"
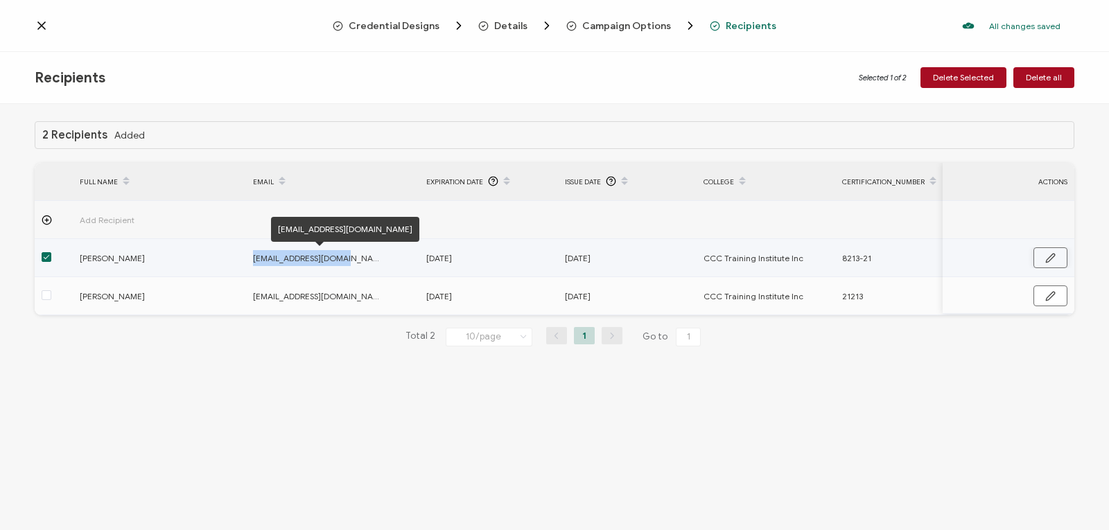
click at [1049, 255] on icon "button" at bounding box center [1050, 258] width 10 height 10
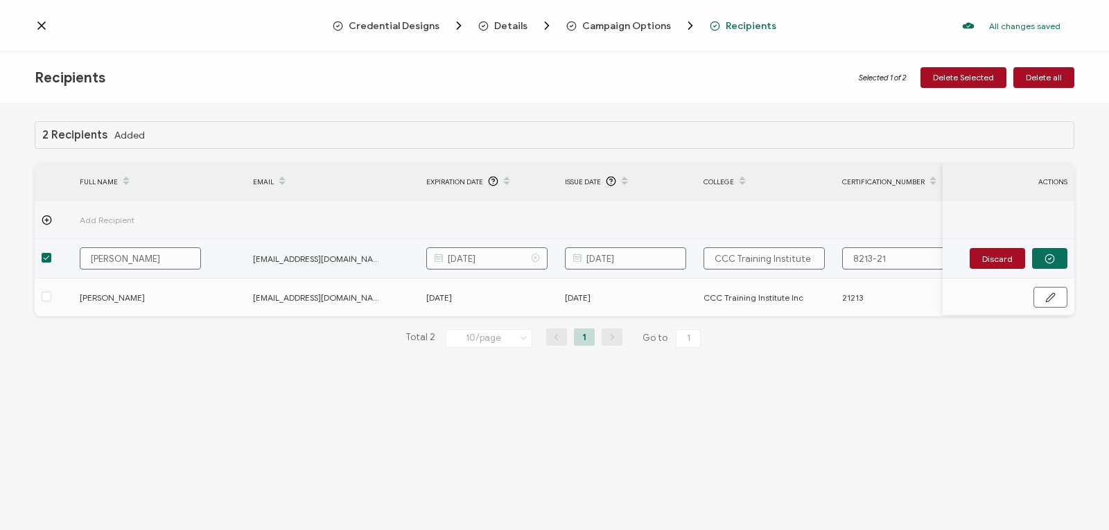
click at [535, 256] on icon at bounding box center [535, 258] width 17 height 22
click at [506, 260] on input "text" at bounding box center [486, 258] width 121 height 22
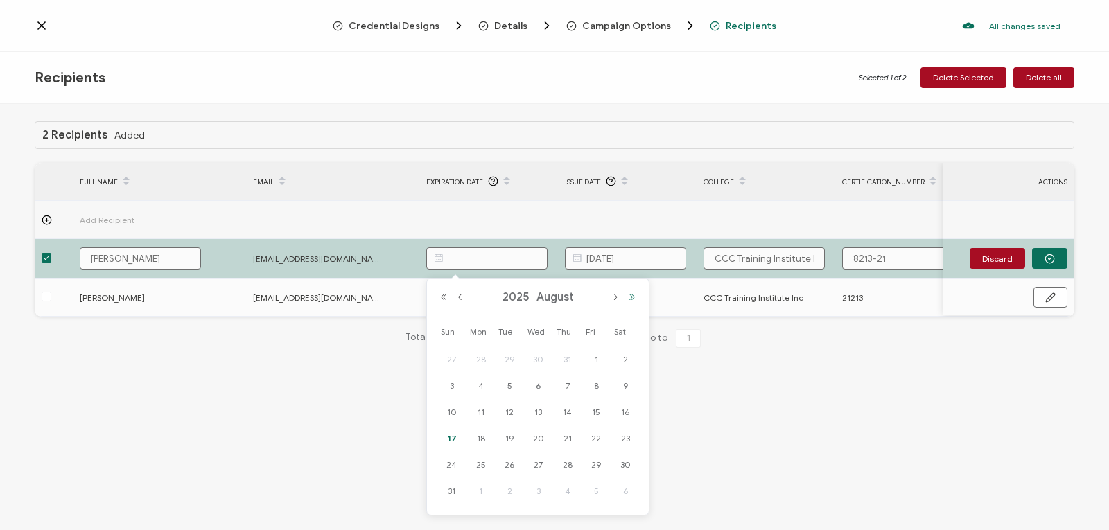
click at [629, 297] on button "Next Year" at bounding box center [632, 298] width 17 height 10
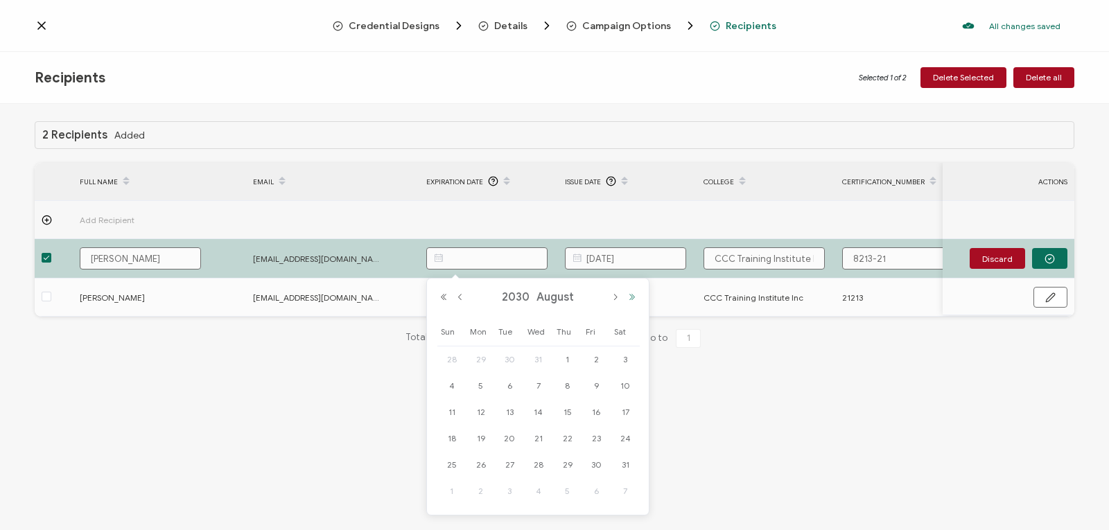
click at [629, 297] on button "Next Year" at bounding box center [632, 298] width 17 height 10
click at [456, 295] on button "Previous Month" at bounding box center [460, 298] width 17 height 10
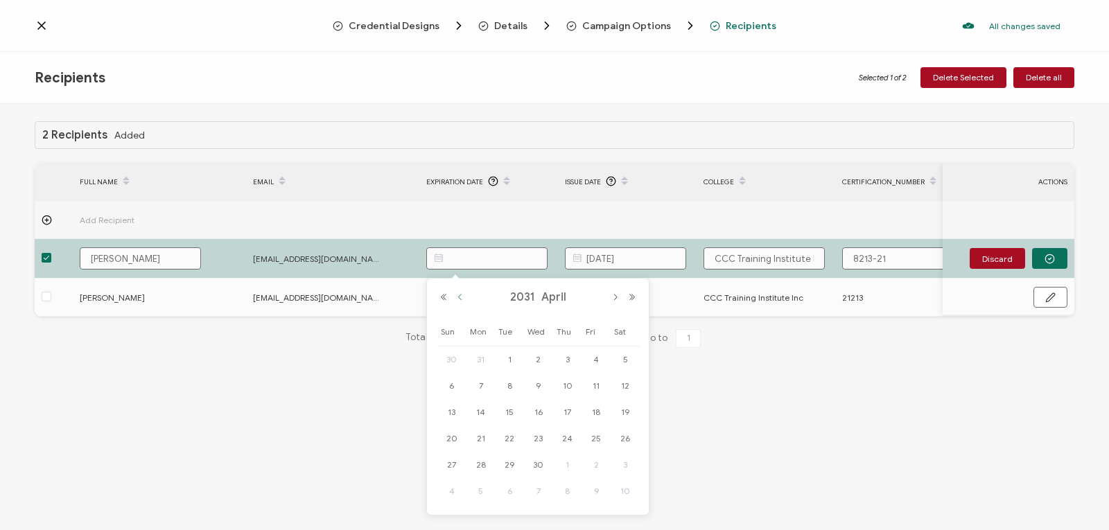
click at [456, 295] on button "Previous Month" at bounding box center [460, 298] width 17 height 10
click at [540, 381] on span "5" at bounding box center [538, 386] width 17 height 17
type input "February 5, 2031"
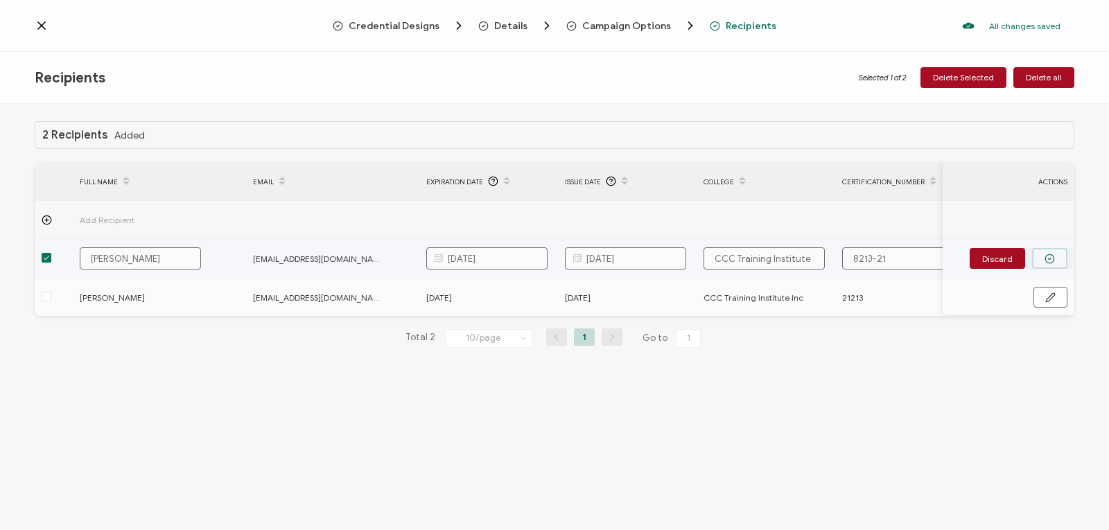
click at [1050, 255] on icon "button" at bounding box center [1050, 259] width 10 height 10
click at [591, 255] on span "February 5, 2021" at bounding box center [578, 258] width 26 height 16
click at [1050, 256] on icon "button" at bounding box center [1050, 258] width 10 height 10
click at [680, 255] on input "February 5, 2021" at bounding box center [625, 258] width 121 height 22
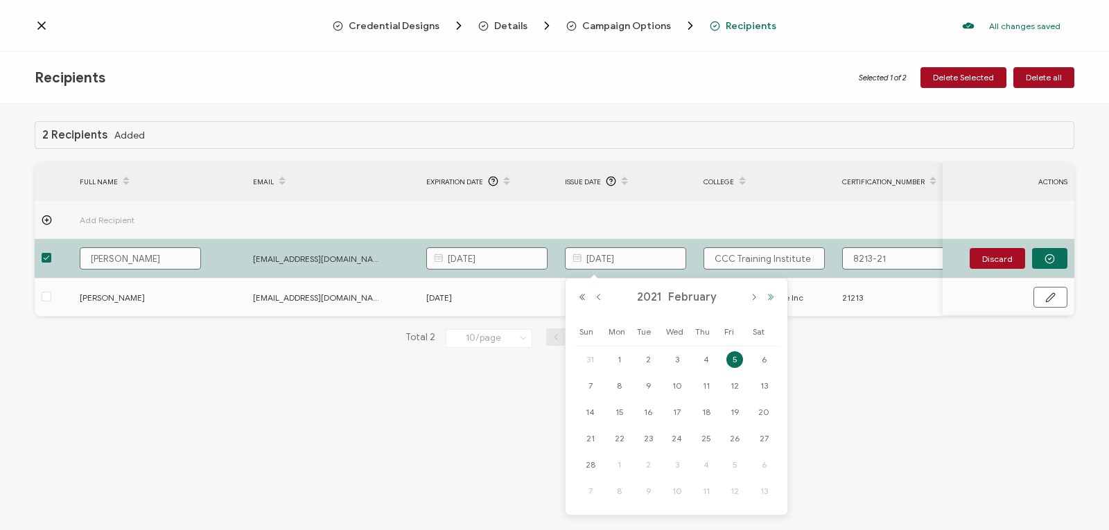
click at [770, 297] on button "Next Year" at bounding box center [771, 298] width 17 height 10
click at [772, 299] on button "Next Year" at bounding box center [771, 298] width 17 height 10
click at [751, 295] on button "Next Month" at bounding box center [754, 298] width 17 height 10
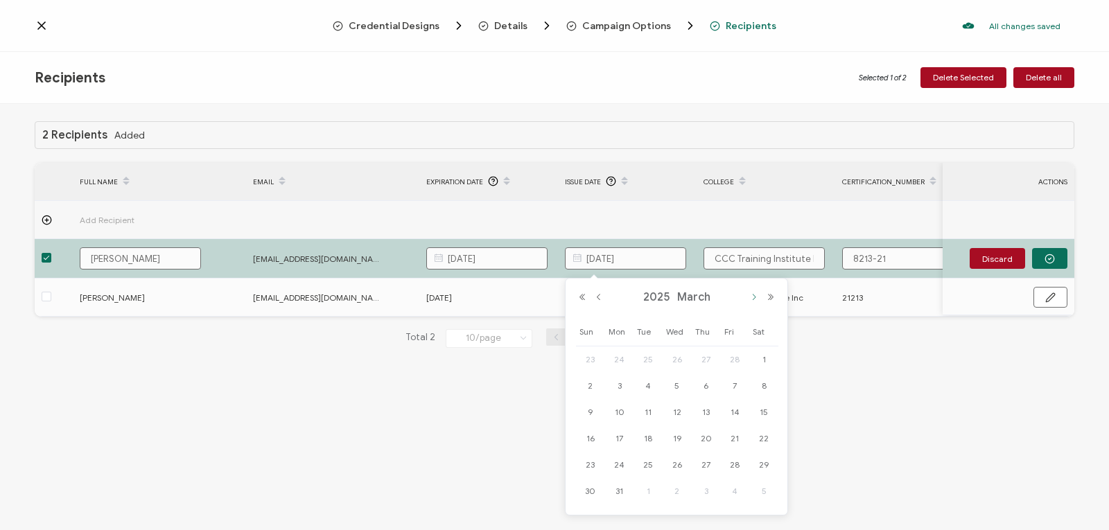
click at [751, 295] on button "Next Month" at bounding box center [754, 298] width 17 height 10
click at [678, 458] on span "30" at bounding box center [677, 465] width 17 height 17
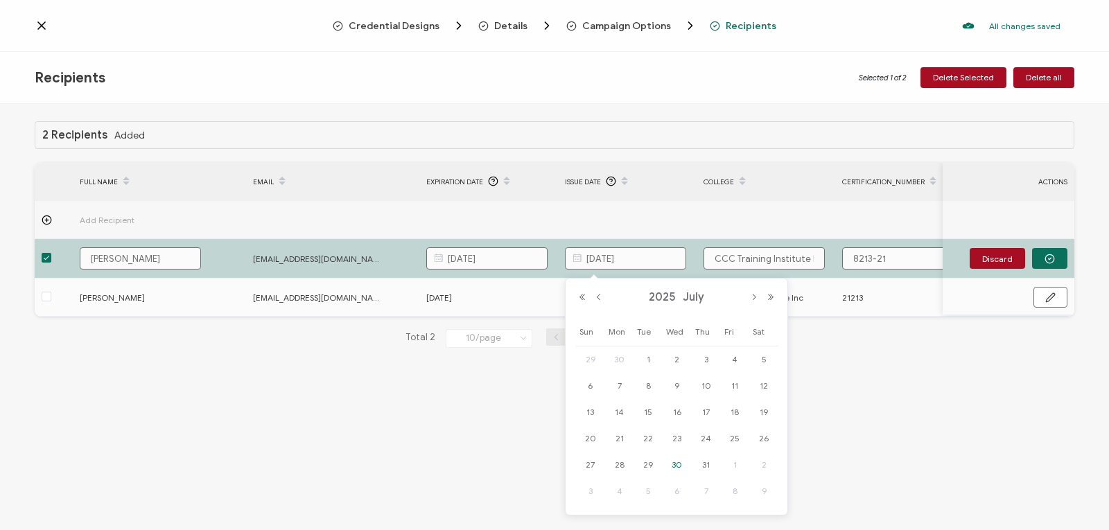
type input "July 30, 2025"
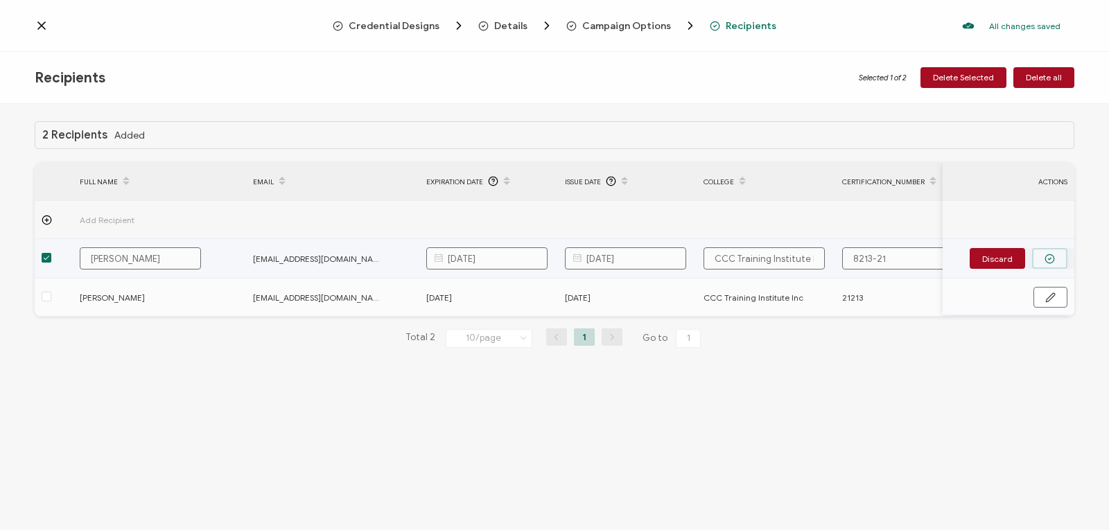
click at [1045, 259] on circle "button" at bounding box center [1049, 258] width 9 height 9
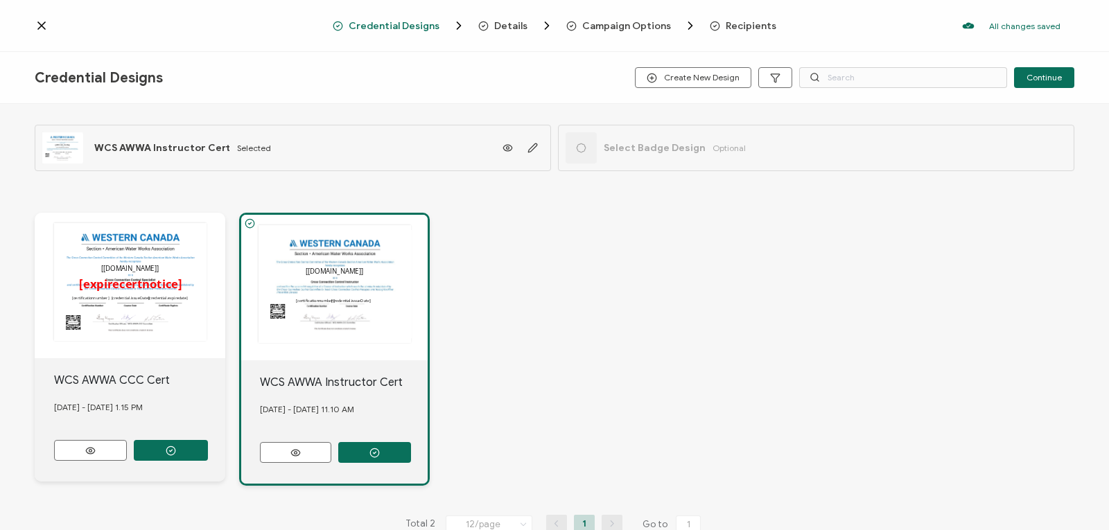
click at [44, 24] on icon at bounding box center [42, 26] width 14 height 14
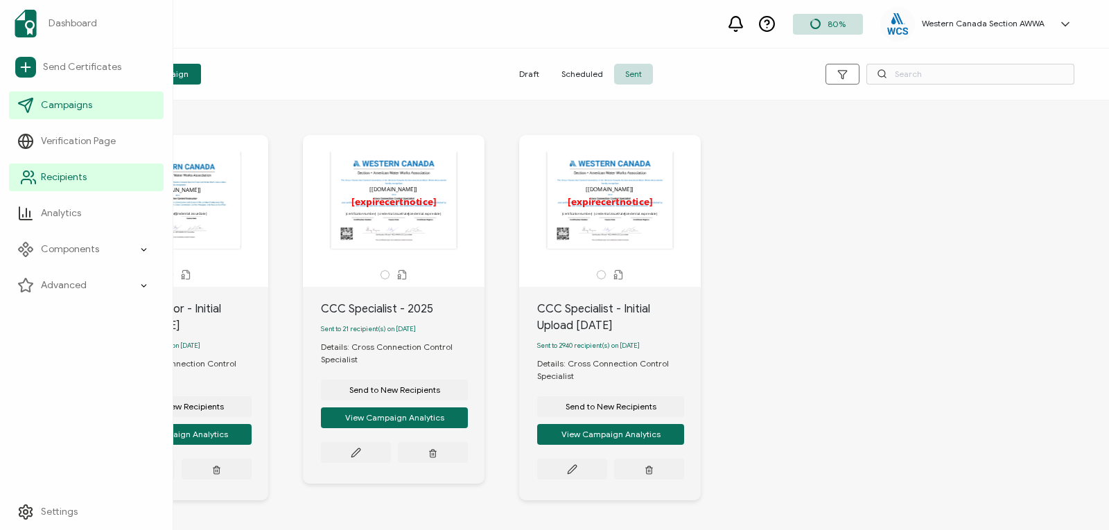
click at [64, 177] on span "Recipients" at bounding box center [64, 178] width 46 height 14
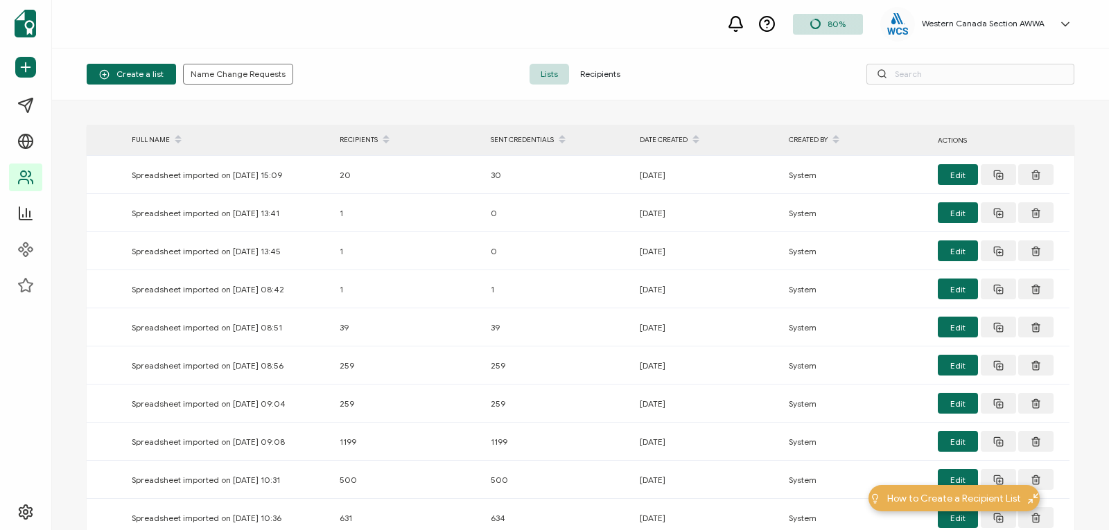
click at [602, 74] on span "Recipients" at bounding box center [600, 74] width 62 height 21
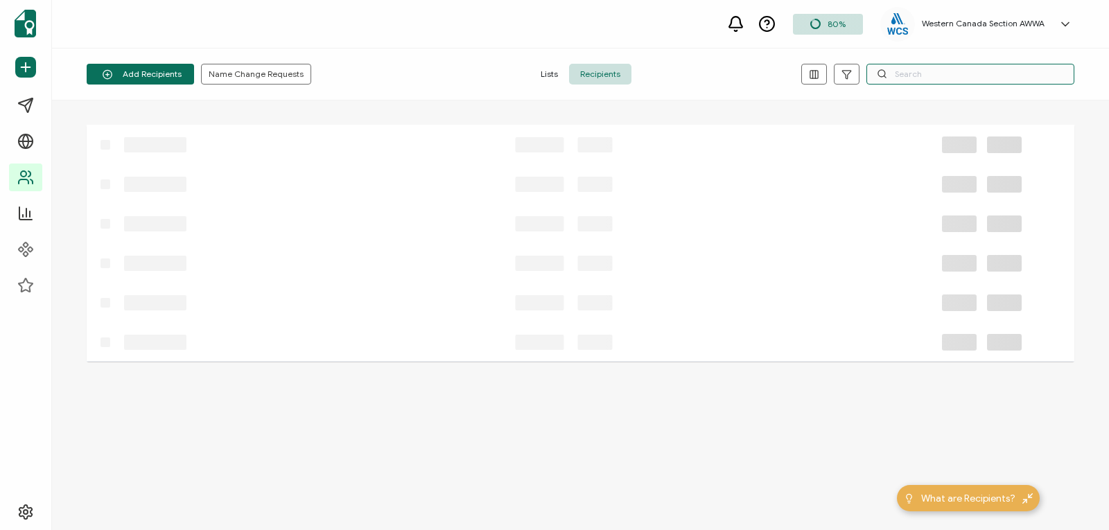
click at [918, 71] on input "text" at bounding box center [971, 74] width 208 height 21
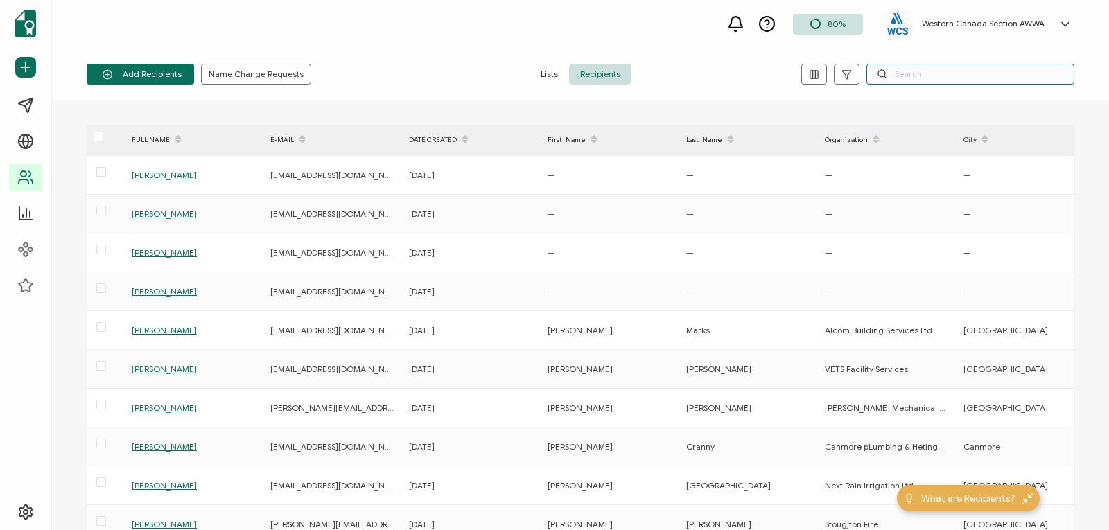
paste input "Travis Thompson"
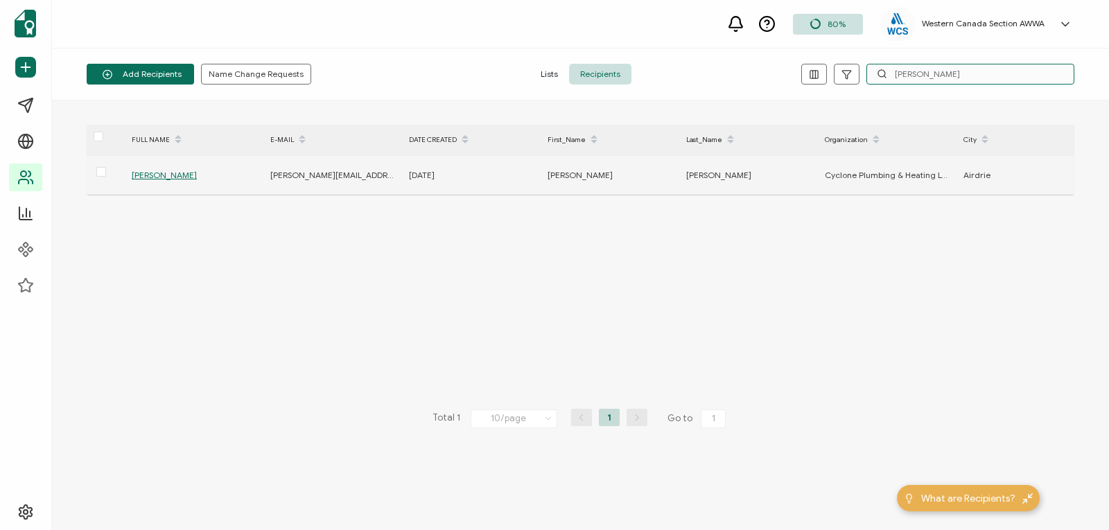
type input "Travis Thompson"
click at [171, 174] on span "Travis Thompson" at bounding box center [164, 175] width 65 height 10
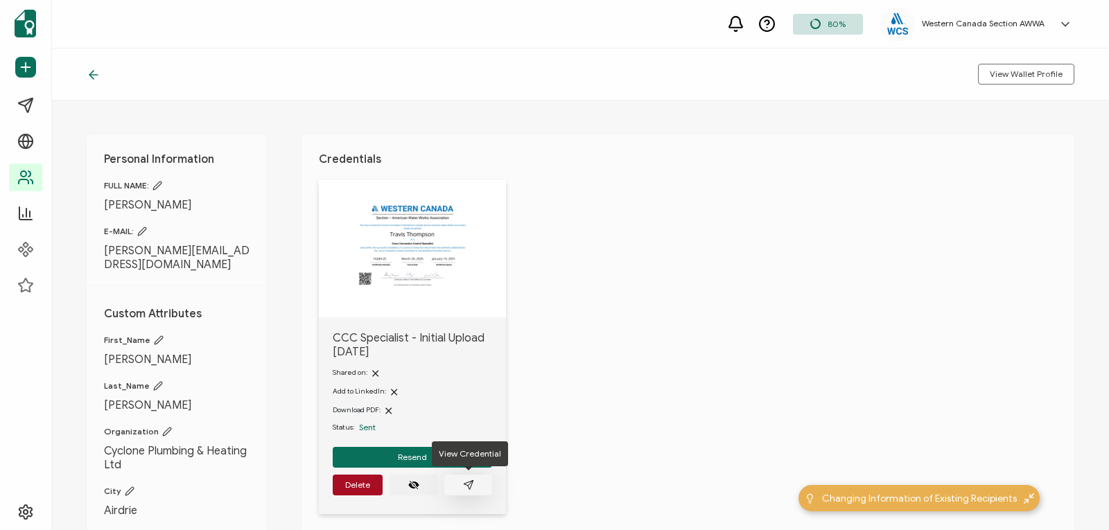
click at [470, 484] on icon "paper plane outline" at bounding box center [468, 485] width 11 height 11
click at [410, 457] on span "Resend" at bounding box center [412, 457] width 29 height 8
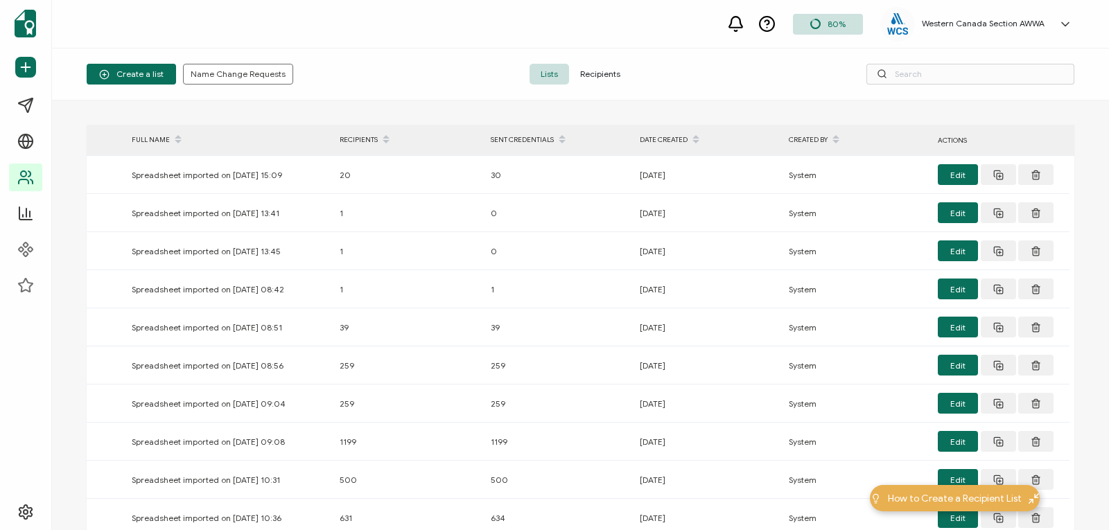
click at [611, 69] on span "Recipients" at bounding box center [600, 74] width 62 height 21
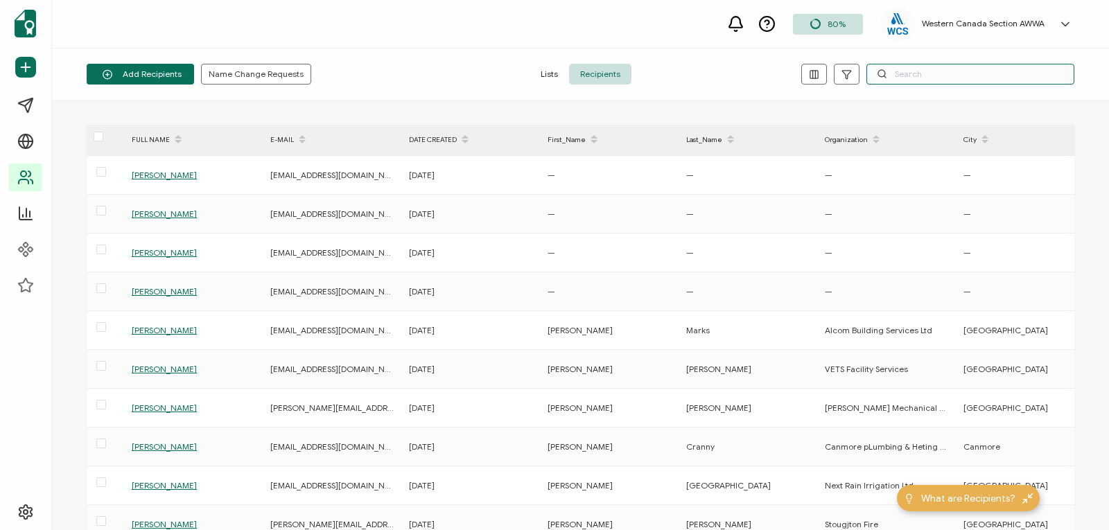
click at [912, 73] on input "text" at bounding box center [971, 74] width 208 height 21
paste input "[PERSON_NAME]"
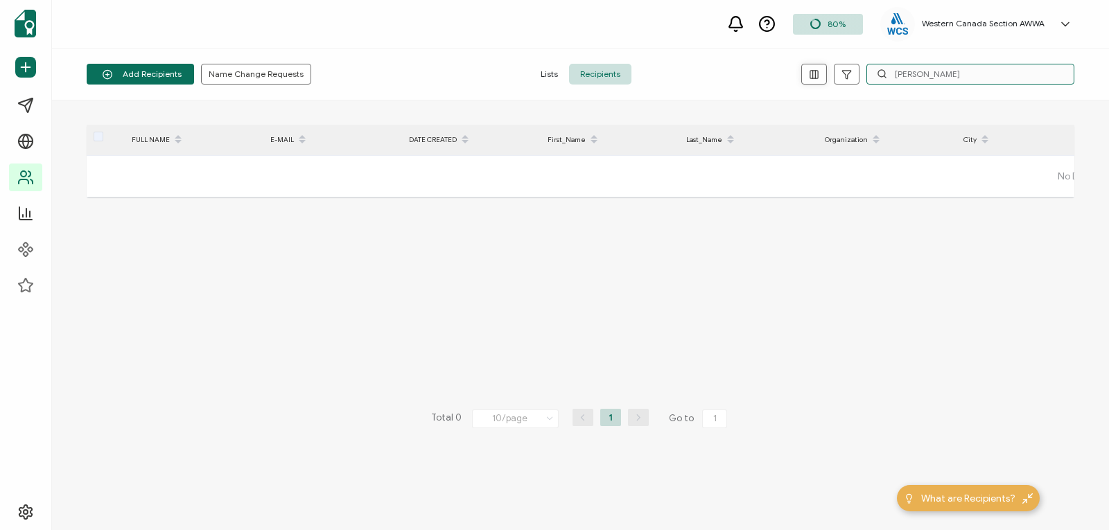
drag, startPoint x: 965, startPoint y: 72, endPoint x: 819, endPoint y: 68, distance: 146.3
click at [819, 68] on div "Adam Hodgins" at bounding box center [909, 74] width 329 height 21
paste input "[EMAIL_ADDRESS][DOMAIN_NAME]"
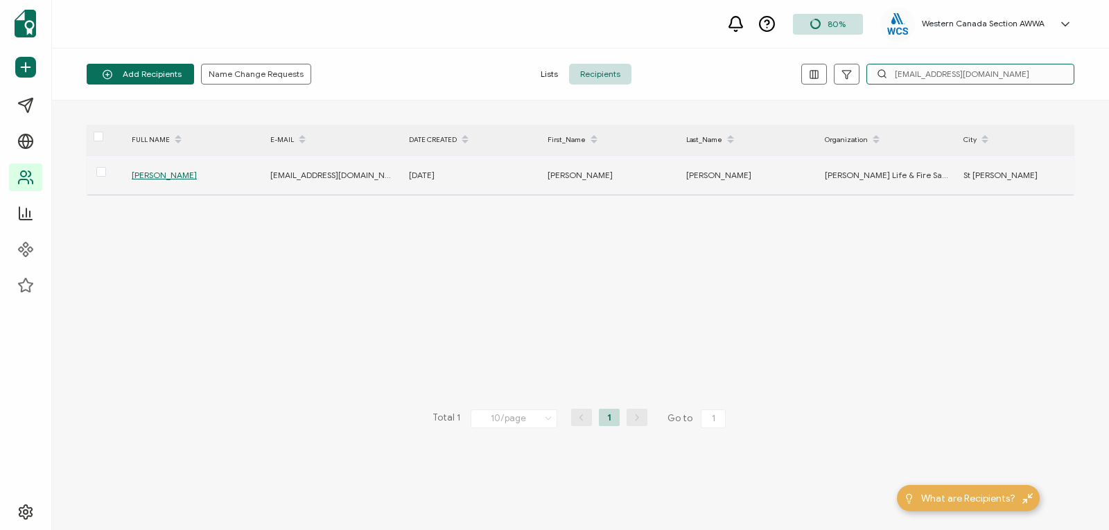
type input "[EMAIL_ADDRESS][DOMAIN_NAME]"
click at [168, 175] on span "[PERSON_NAME]" at bounding box center [164, 175] width 65 height 10
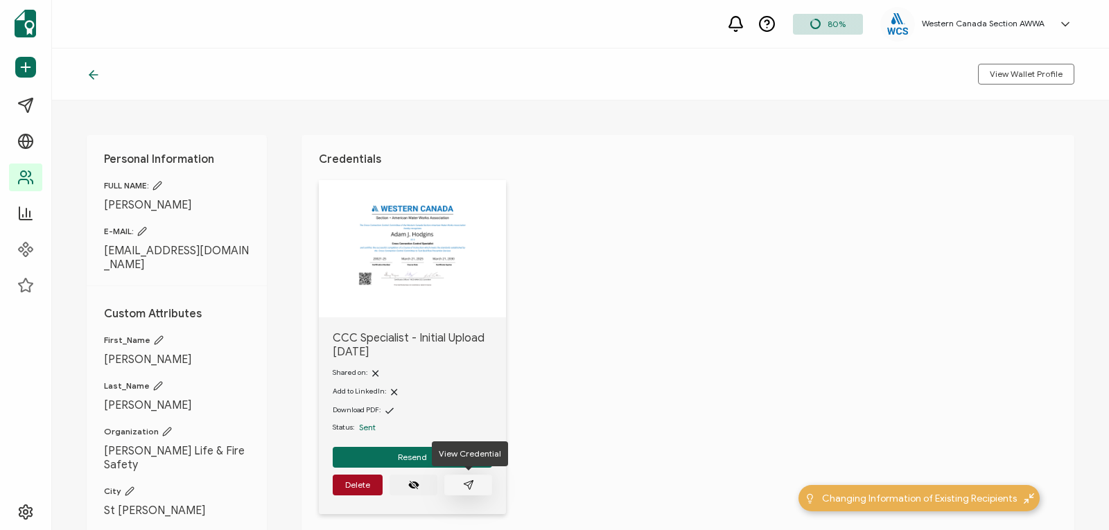
click at [469, 482] on icon "paper plane outline" at bounding box center [468, 485] width 11 height 11
click at [96, 72] on icon at bounding box center [94, 75] width 14 height 14
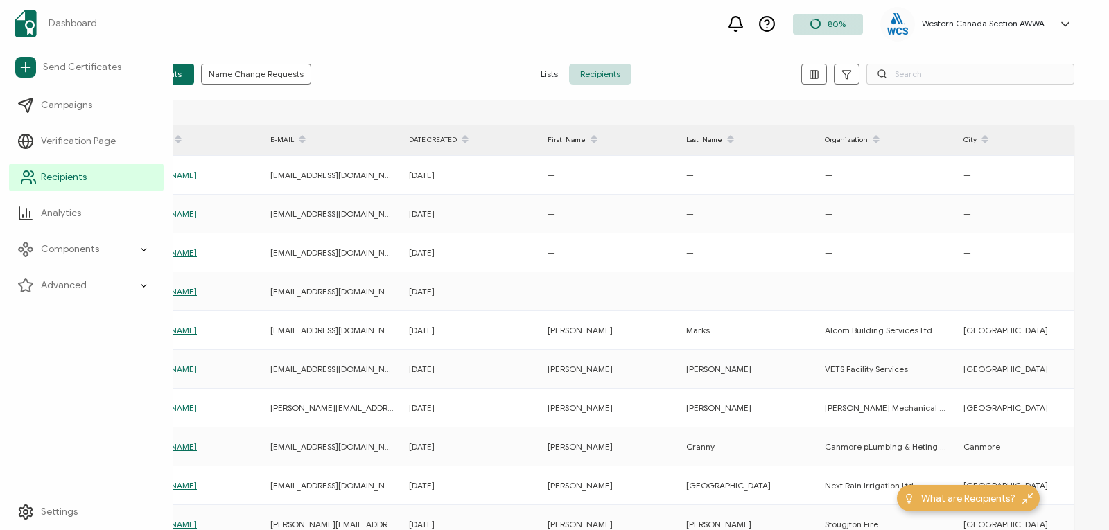
click at [21, 175] on icon at bounding box center [28, 177] width 17 height 17
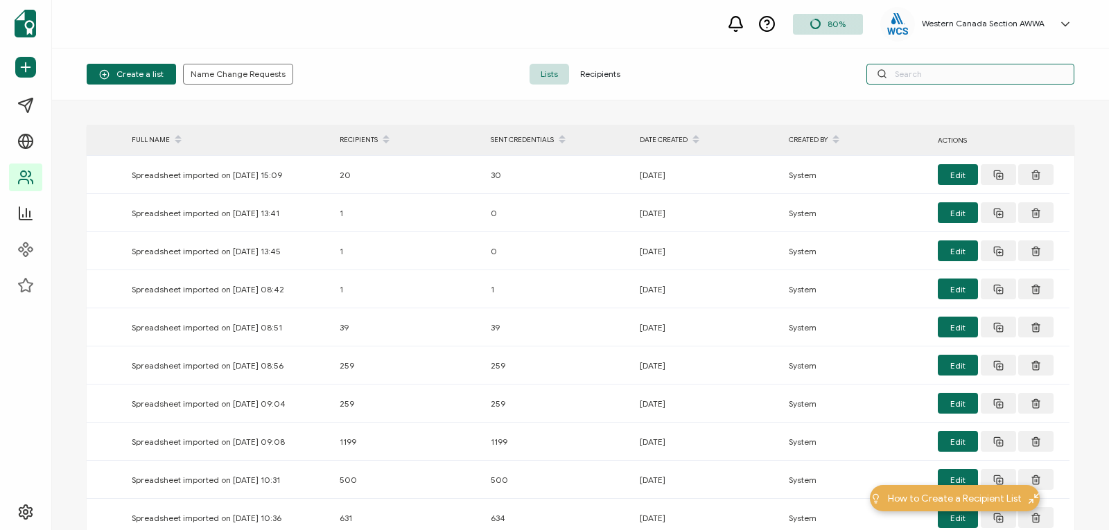
click at [921, 75] on input "text" at bounding box center [971, 74] width 208 height 21
click at [604, 73] on span "Recipients" at bounding box center [600, 74] width 62 height 21
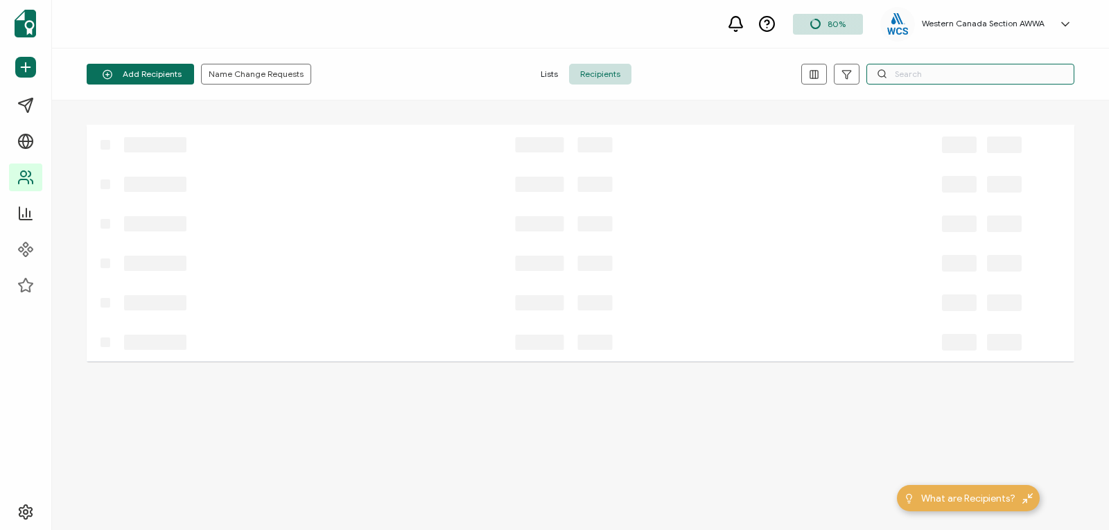
click at [902, 72] on input "text" at bounding box center [971, 74] width 208 height 21
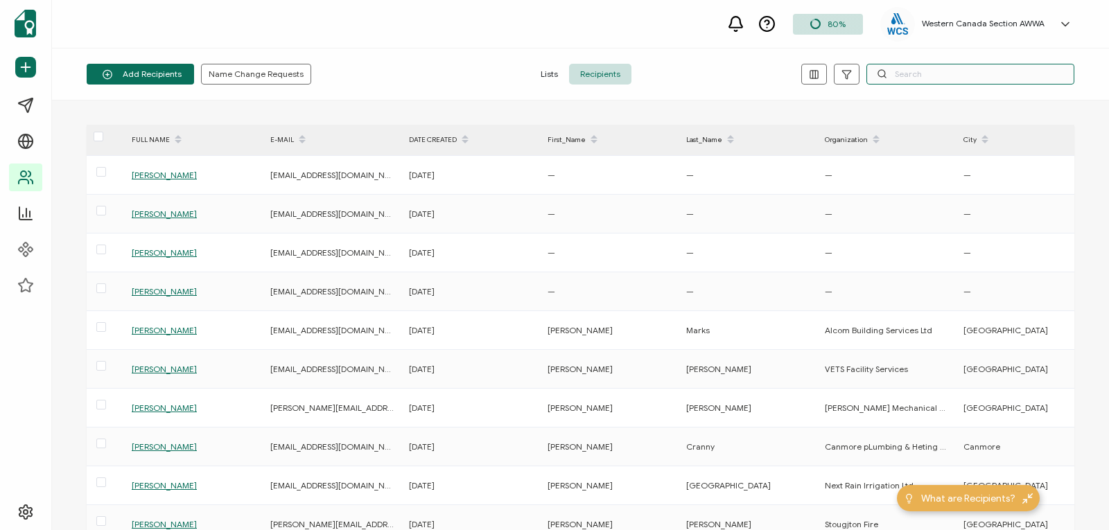
paste input "[EMAIL_ADDRESS][DOMAIN_NAME]"
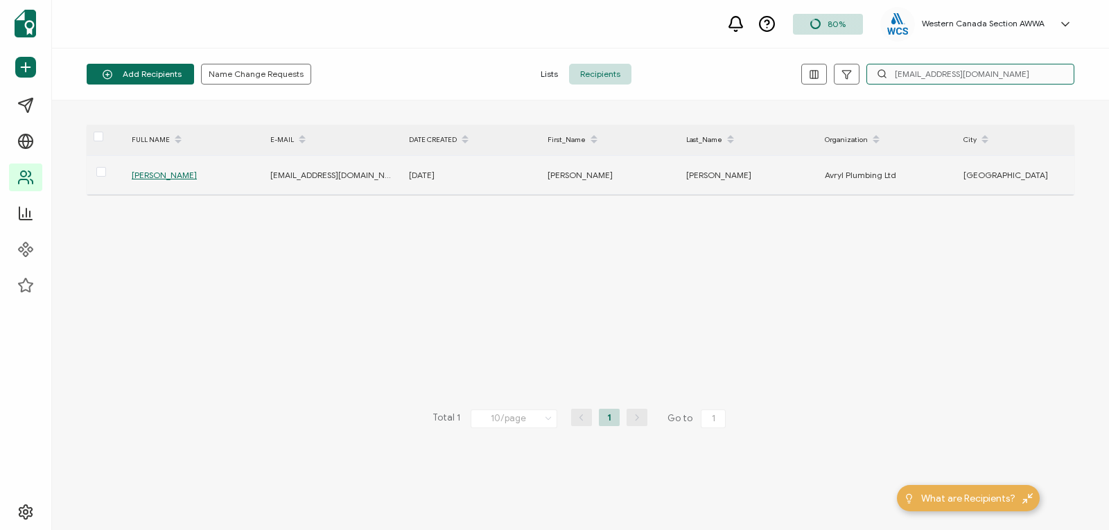
type input "[EMAIL_ADDRESS][DOMAIN_NAME]"
click at [173, 175] on span "[PERSON_NAME]" at bounding box center [164, 175] width 65 height 10
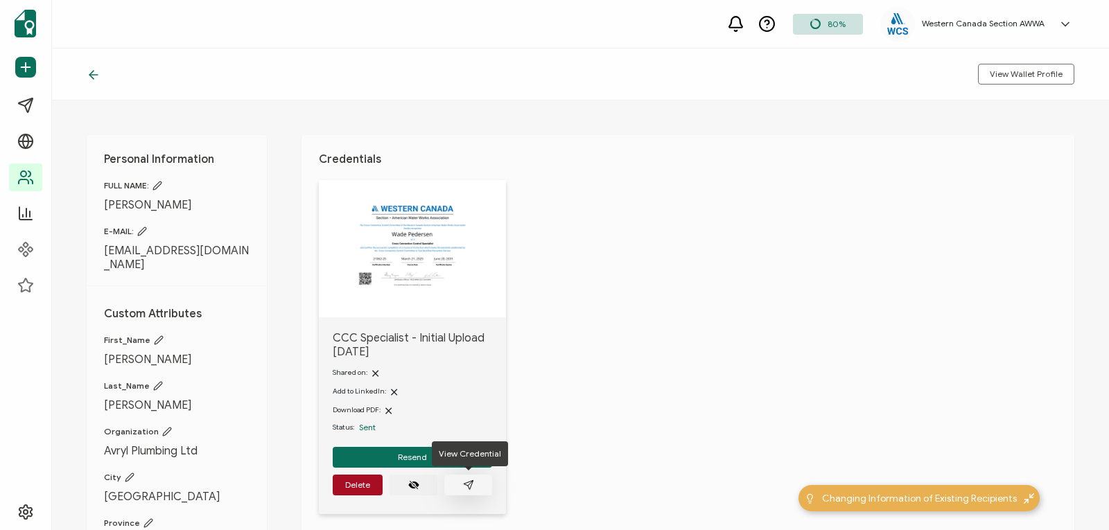
click at [468, 482] on icon "paper plane outline" at bounding box center [468, 485] width 11 height 11
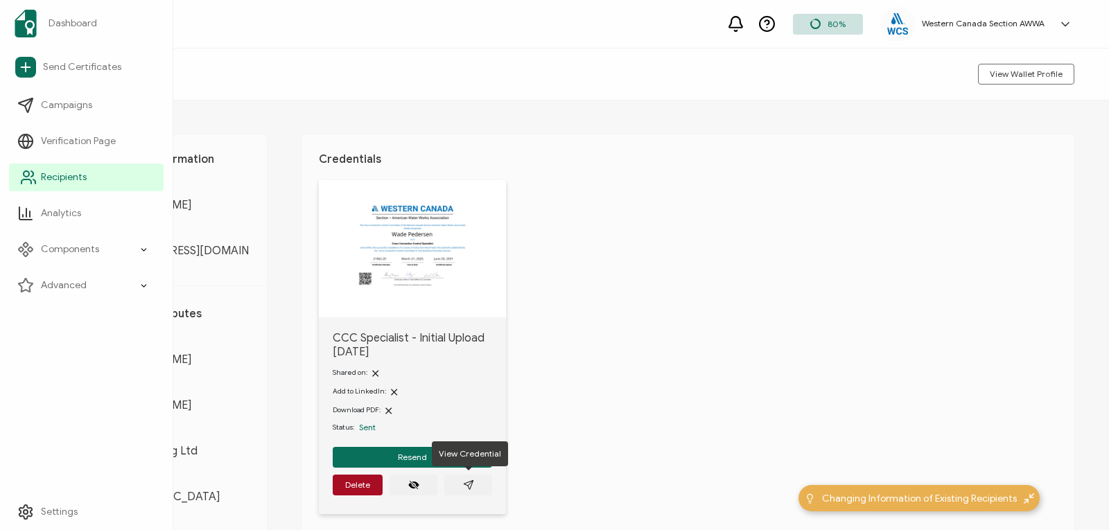
click at [33, 173] on icon at bounding box center [32, 174] width 2 height 6
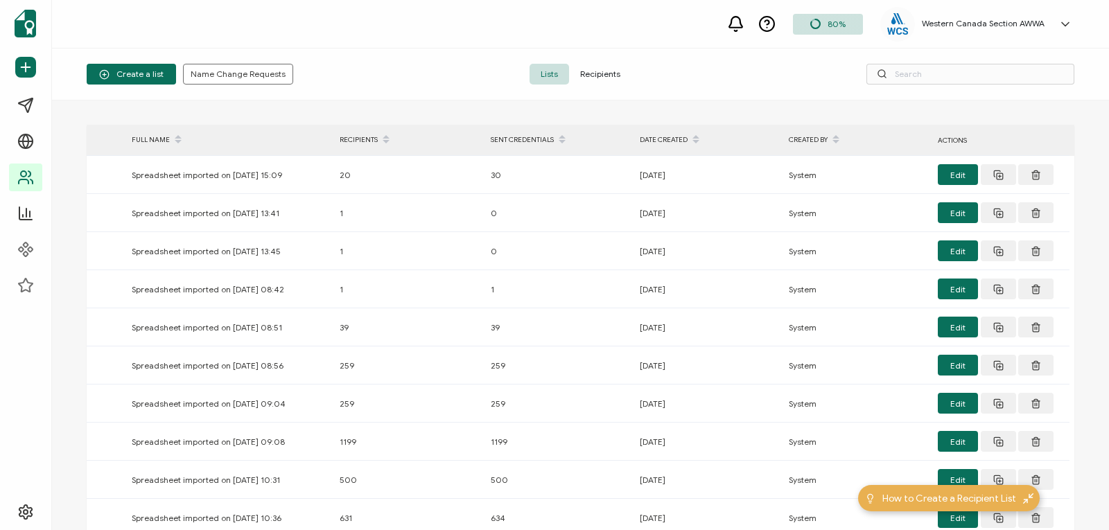
click at [596, 73] on span "Recipients" at bounding box center [600, 74] width 62 height 21
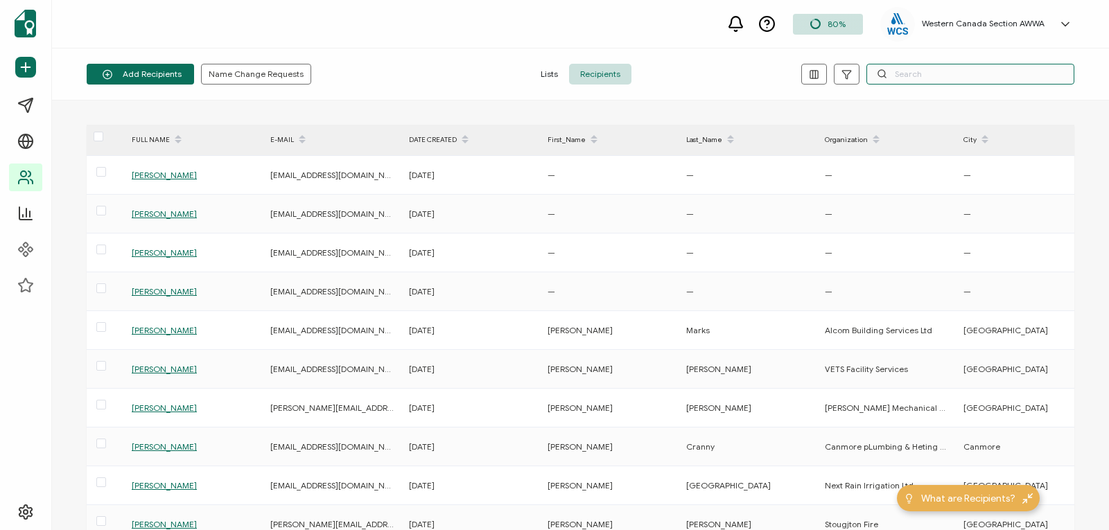
click at [909, 71] on input "text" at bounding box center [971, 74] width 208 height 21
paste input "[EMAIL_ADDRESS][DOMAIN_NAME]"
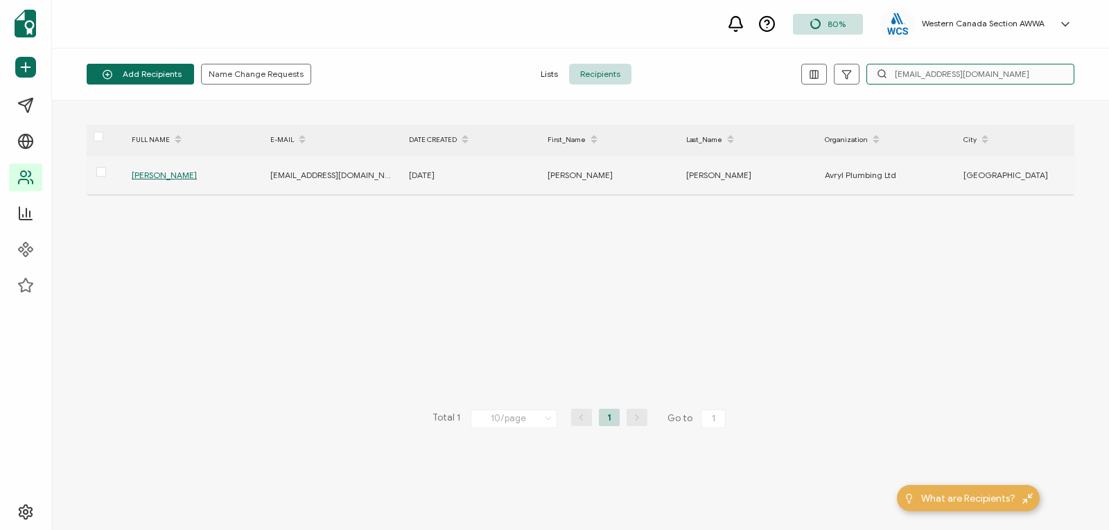
type input "[EMAIL_ADDRESS][DOMAIN_NAME]"
click at [164, 171] on span "[PERSON_NAME]" at bounding box center [164, 175] width 65 height 10
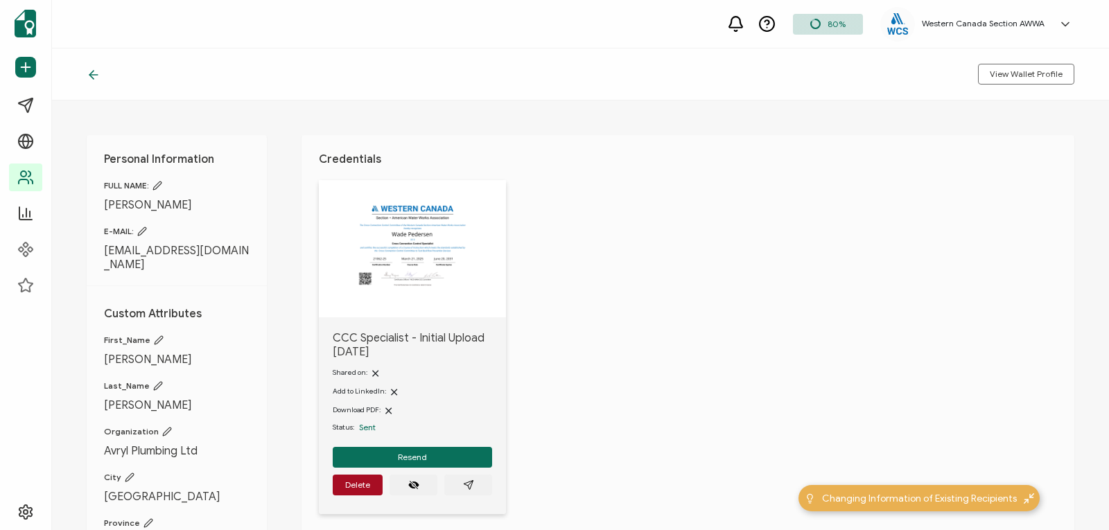
click at [433, 267] on img at bounding box center [411, 245] width 125 height 97
click at [469, 485] on icon "paper plane outline" at bounding box center [468, 485] width 11 height 11
click at [388, 453] on button "Resend" at bounding box center [412, 457] width 159 height 21
click at [390, 453] on button "Resend" at bounding box center [412, 457] width 159 height 21
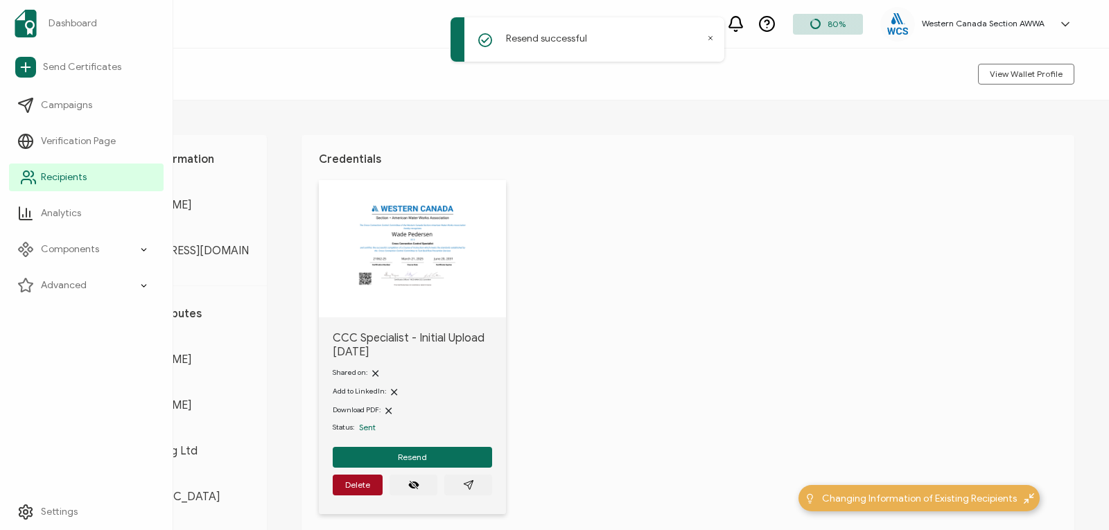
click at [67, 177] on span "Recipients" at bounding box center [64, 178] width 46 height 14
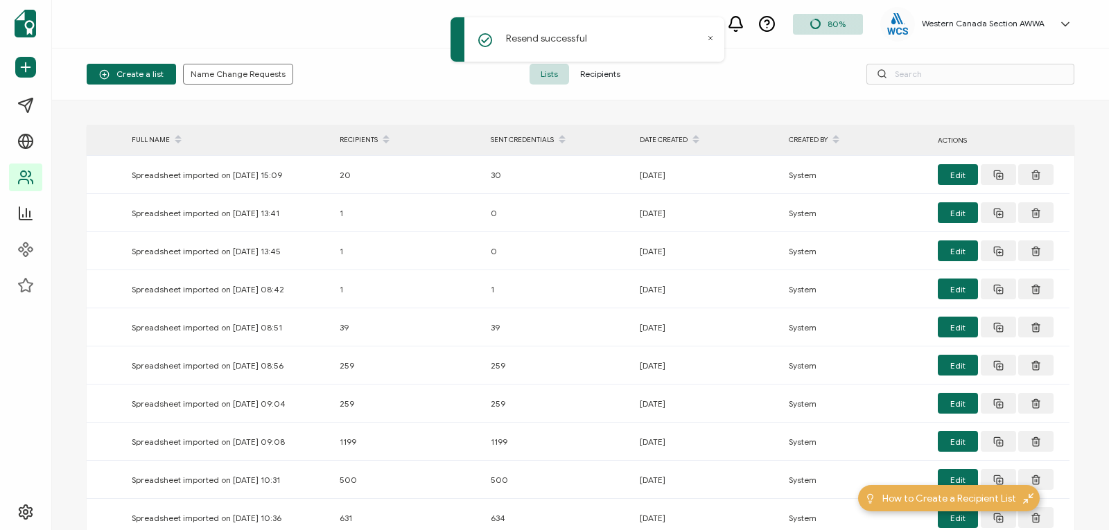
click at [602, 74] on span "Recipients" at bounding box center [600, 74] width 62 height 21
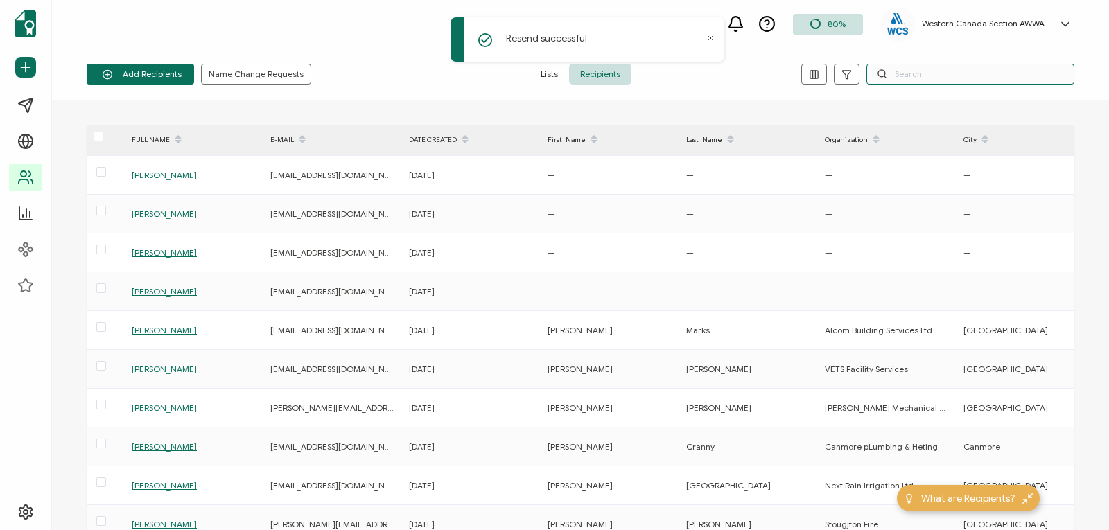
click at [917, 73] on input "text" at bounding box center [971, 74] width 208 height 21
paste input "[EMAIL_ADDRESS][DOMAIN_NAME]"
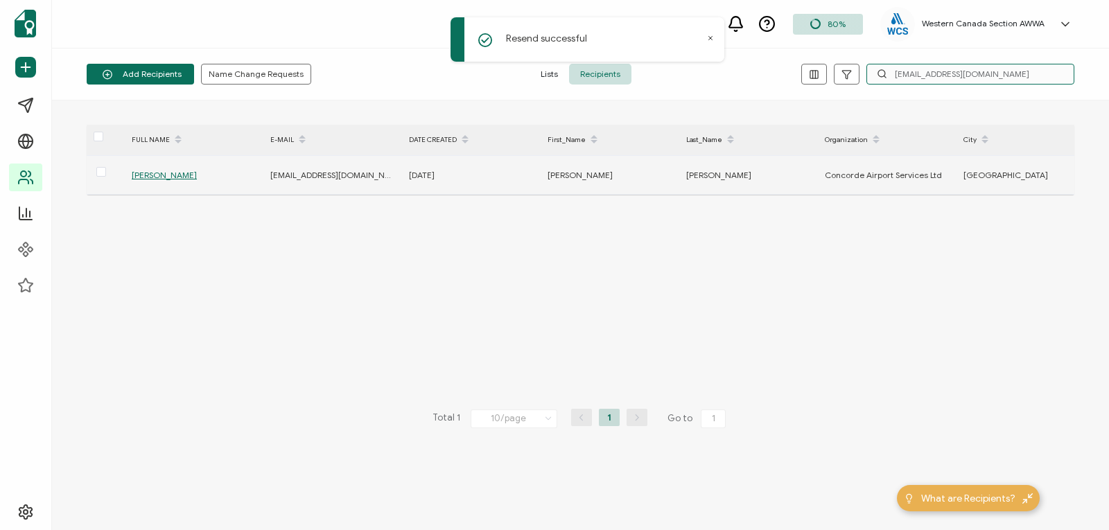
type input "[EMAIL_ADDRESS][DOMAIN_NAME]"
click at [145, 175] on span "[PERSON_NAME]" at bounding box center [164, 175] width 65 height 10
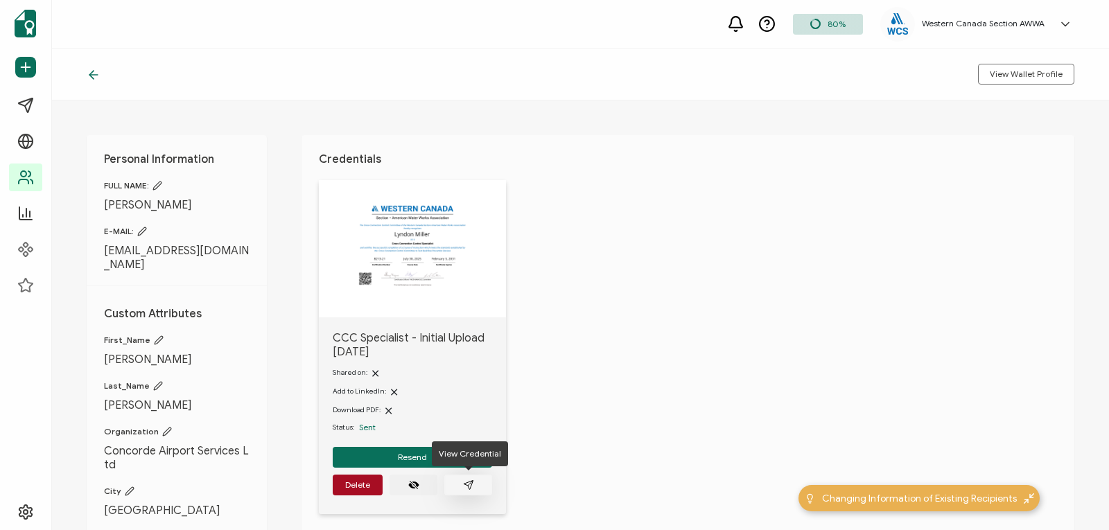
click at [468, 482] on icon "paper plane outline" at bounding box center [468, 484] width 9 height 9
click at [466, 480] on icon "paper plane outline" at bounding box center [468, 485] width 11 height 11
click at [469, 482] on icon "paper plane outline" at bounding box center [468, 484] width 9 height 9
click at [399, 458] on span "Resend" at bounding box center [412, 457] width 29 height 8
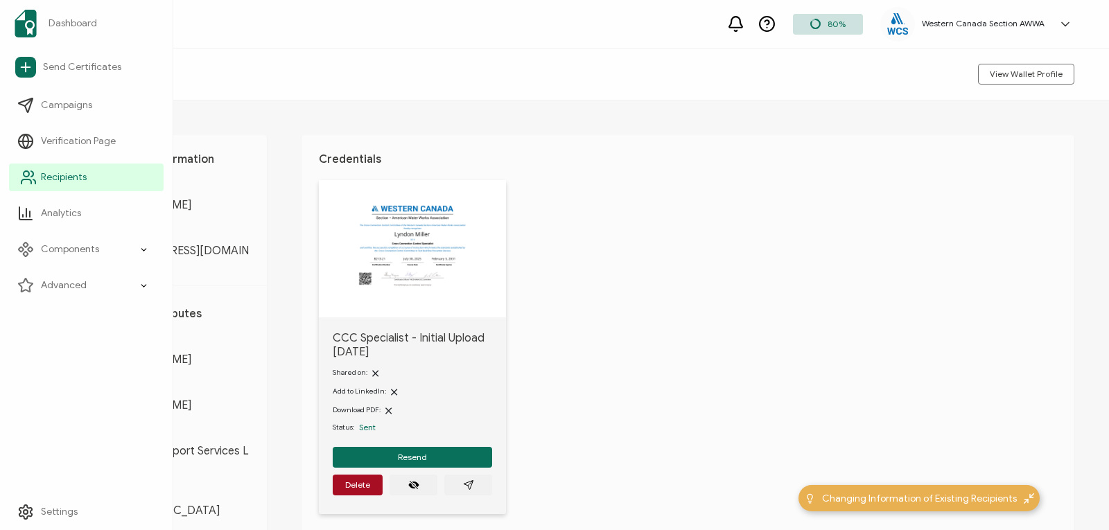
click at [34, 183] on icon at bounding box center [28, 177] width 17 height 17
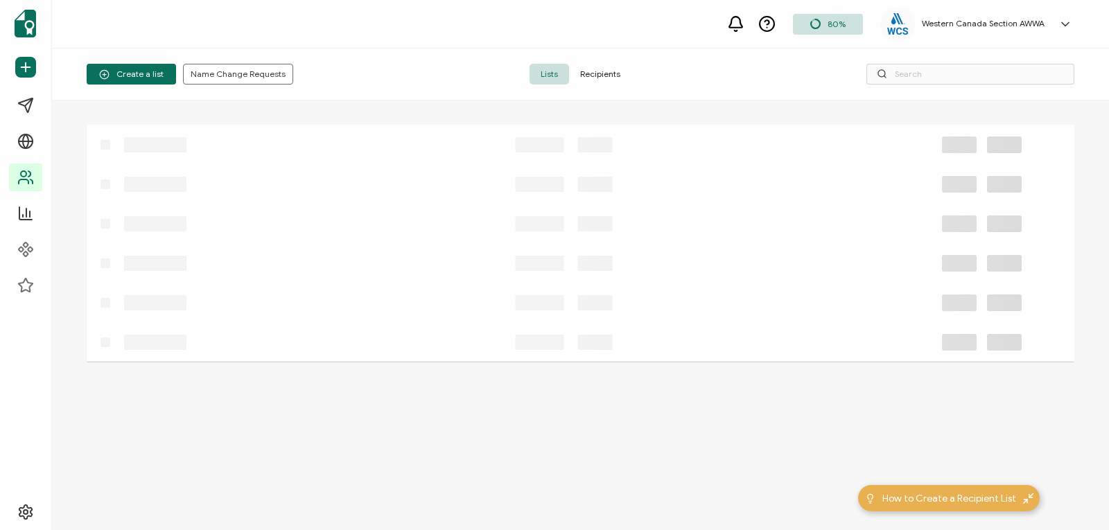
click at [599, 72] on span "Recipients" at bounding box center [600, 74] width 62 height 21
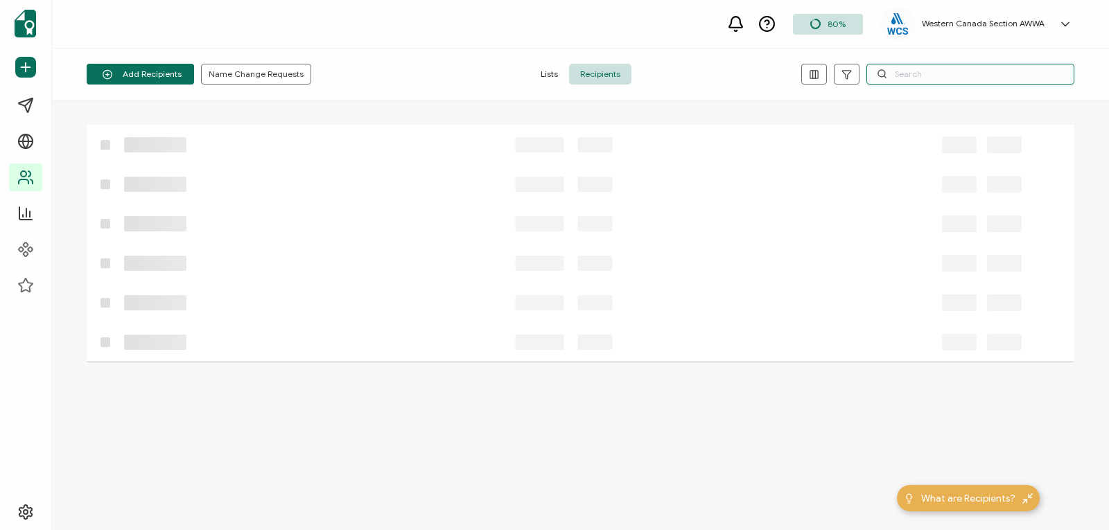
click at [909, 75] on input "text" at bounding box center [971, 74] width 208 height 21
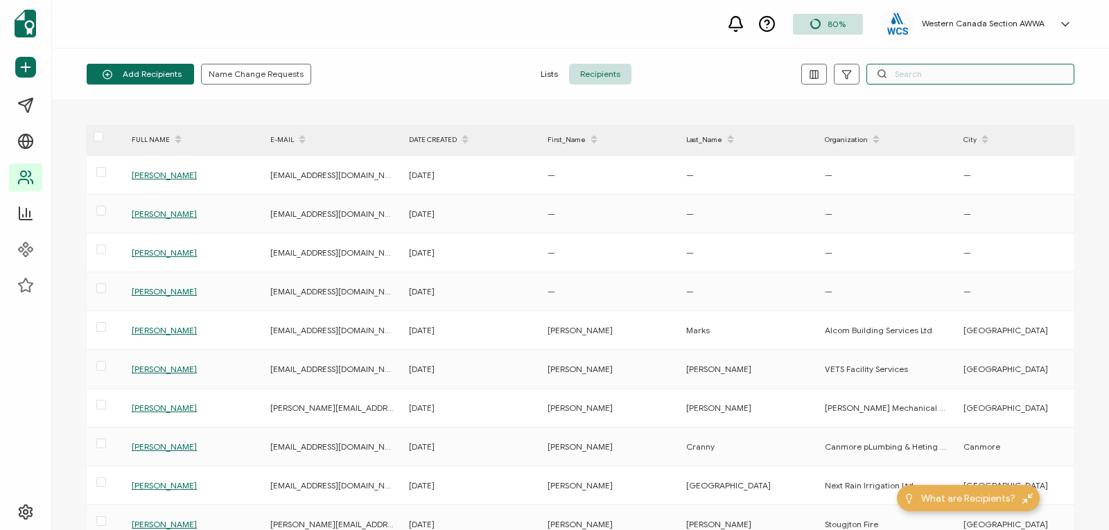
paste input "[EMAIL_ADDRESS][DOMAIN_NAME]"
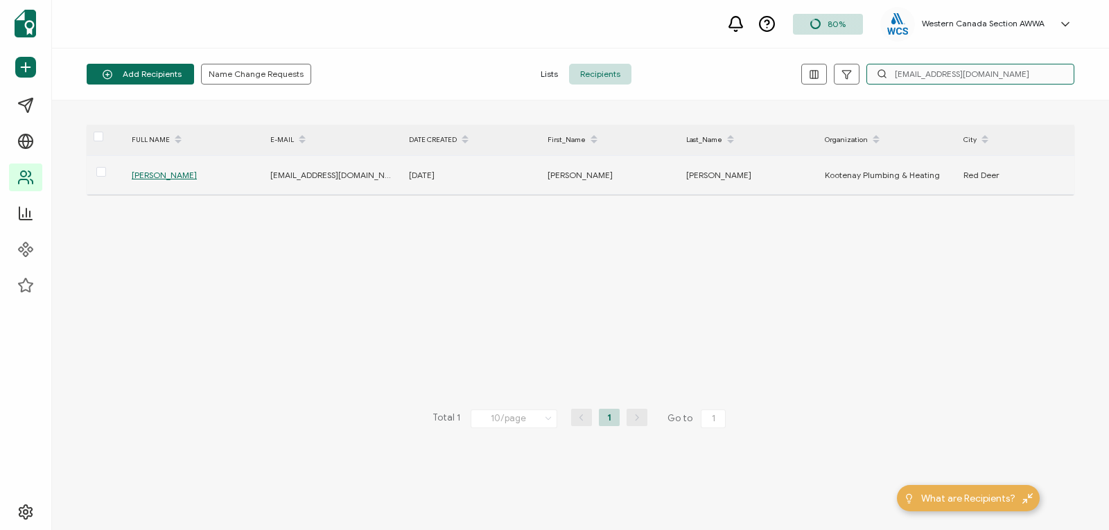
type input "[EMAIL_ADDRESS][DOMAIN_NAME]"
click at [165, 173] on span "[PERSON_NAME]" at bounding box center [164, 175] width 65 height 10
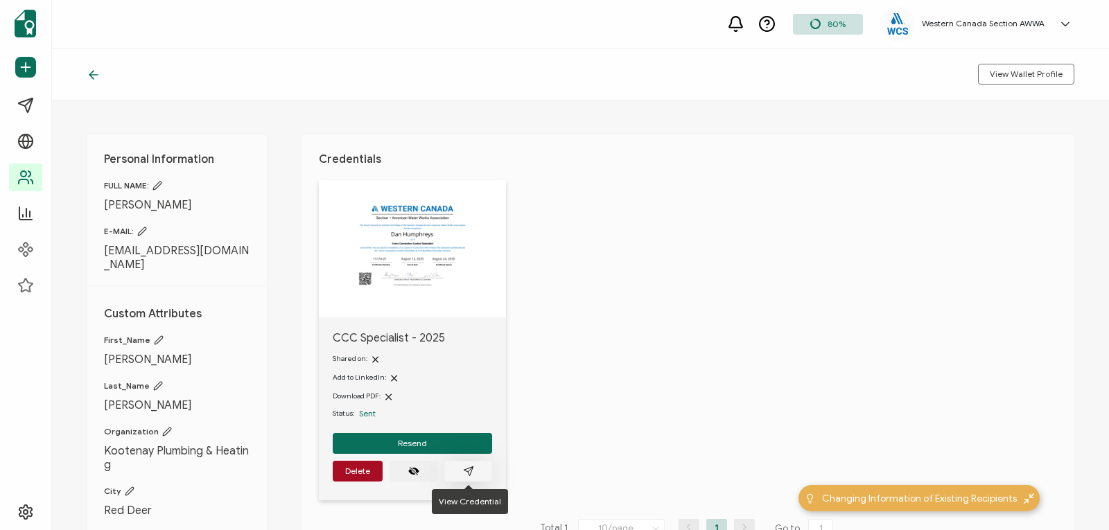
click at [477, 469] on button "button" at bounding box center [468, 471] width 48 height 21
click at [93, 76] on icon at bounding box center [94, 75] width 14 height 14
